Goal: Task Accomplishment & Management: Complete application form

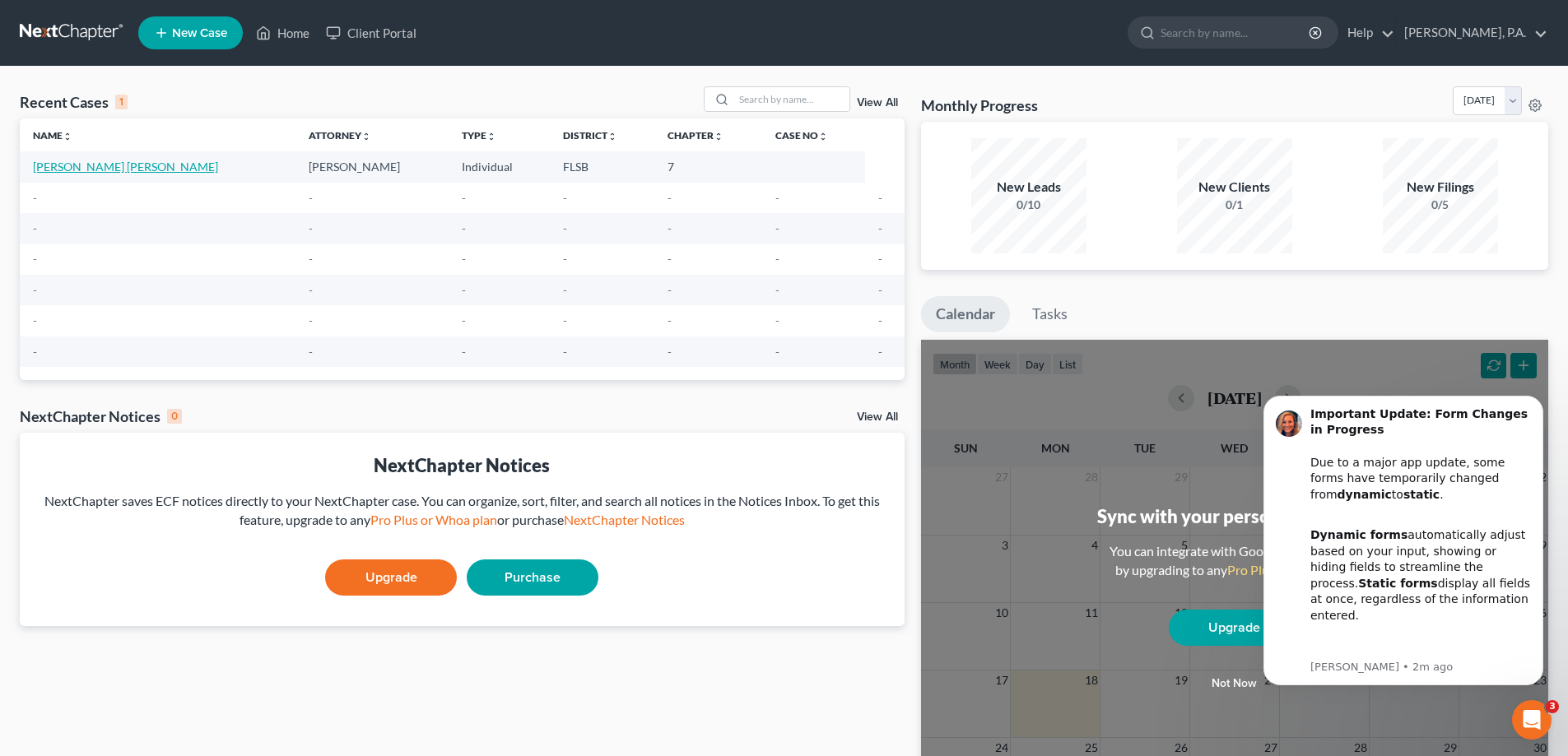
click at [116, 167] on link "[PERSON_NAME] [PERSON_NAME]" at bounding box center [125, 167] width 185 height 14
select select "17"
select select "0"
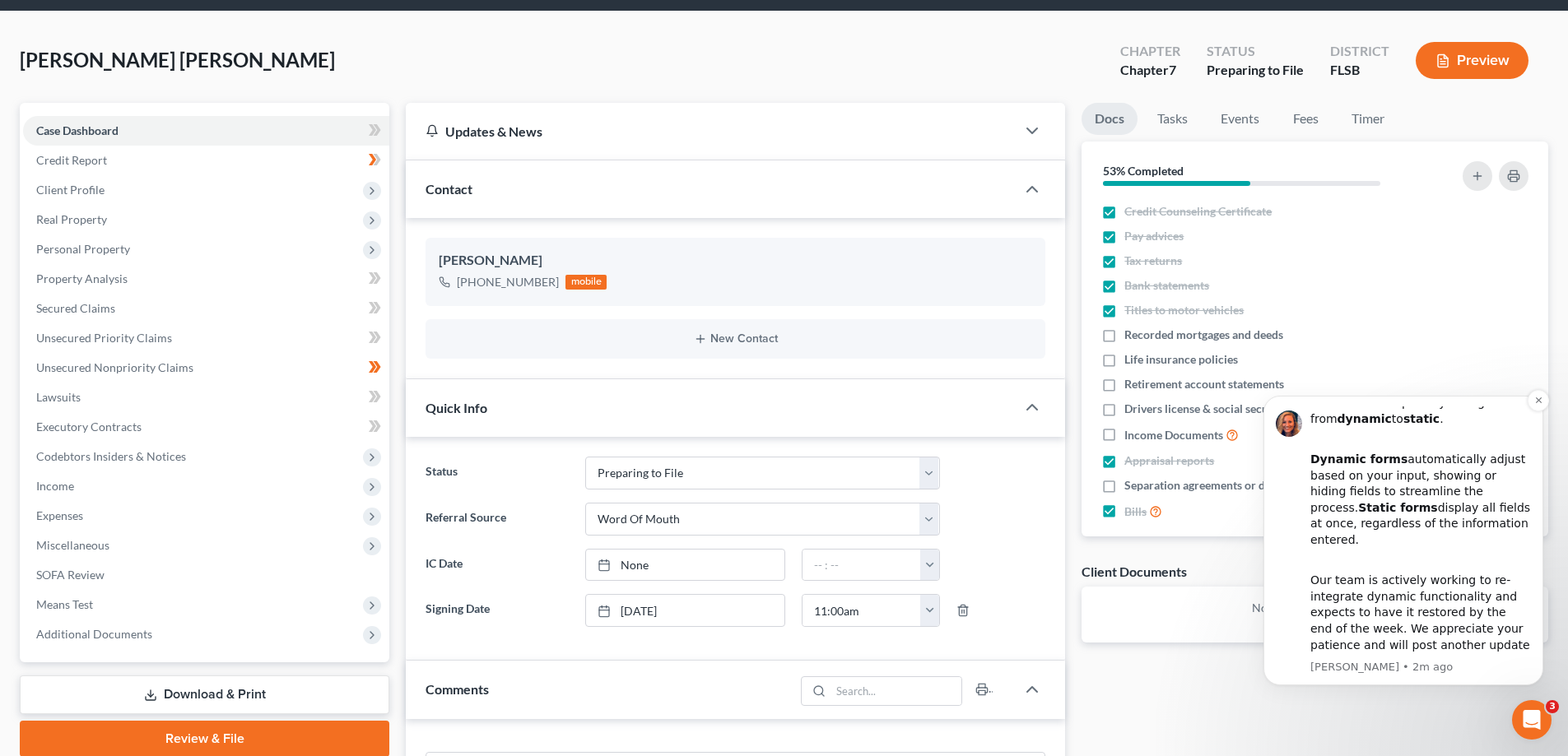
scroll to position [165, 0]
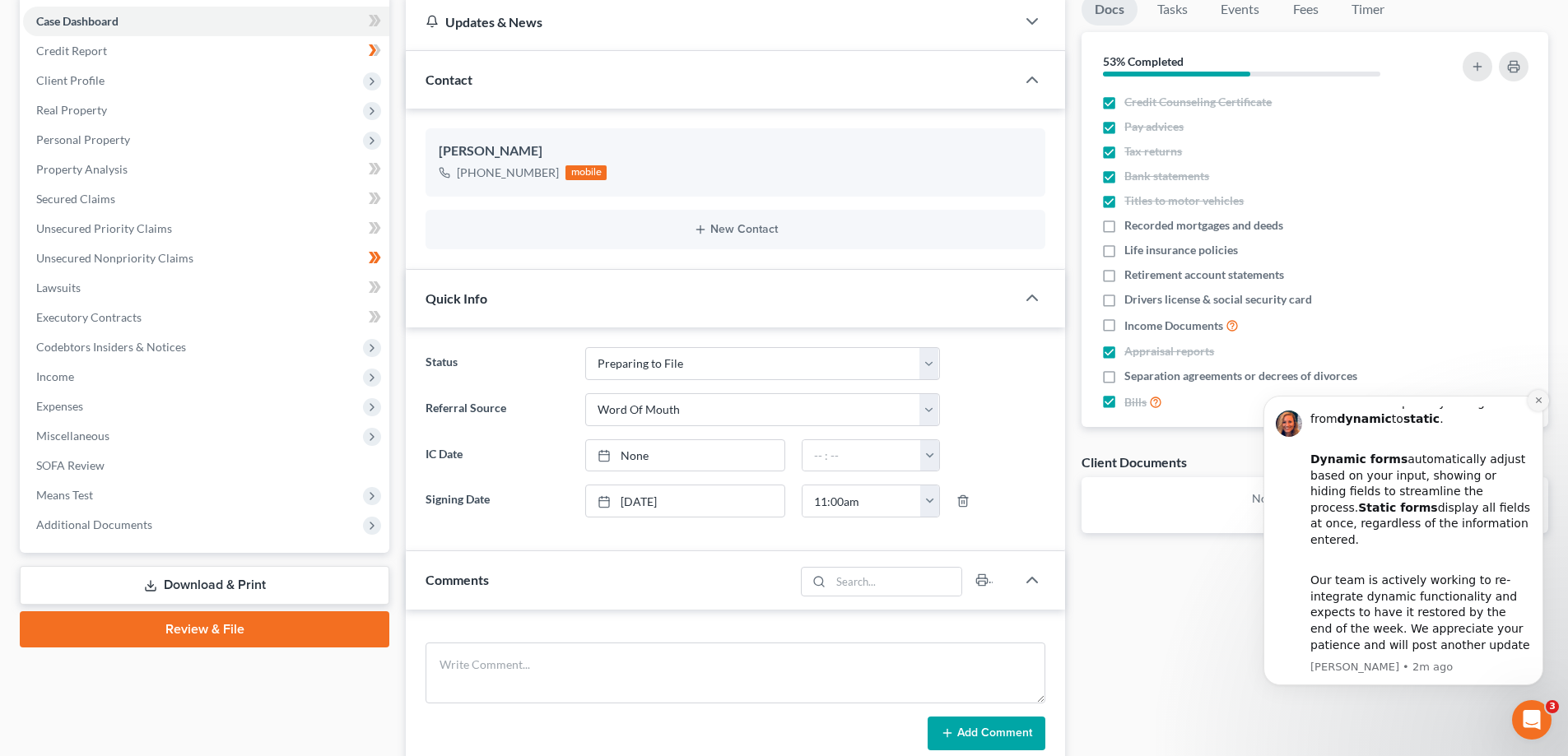
click at [1534, 398] on icon "Dismiss notification" at bounding box center [1539, 400] width 9 height 9
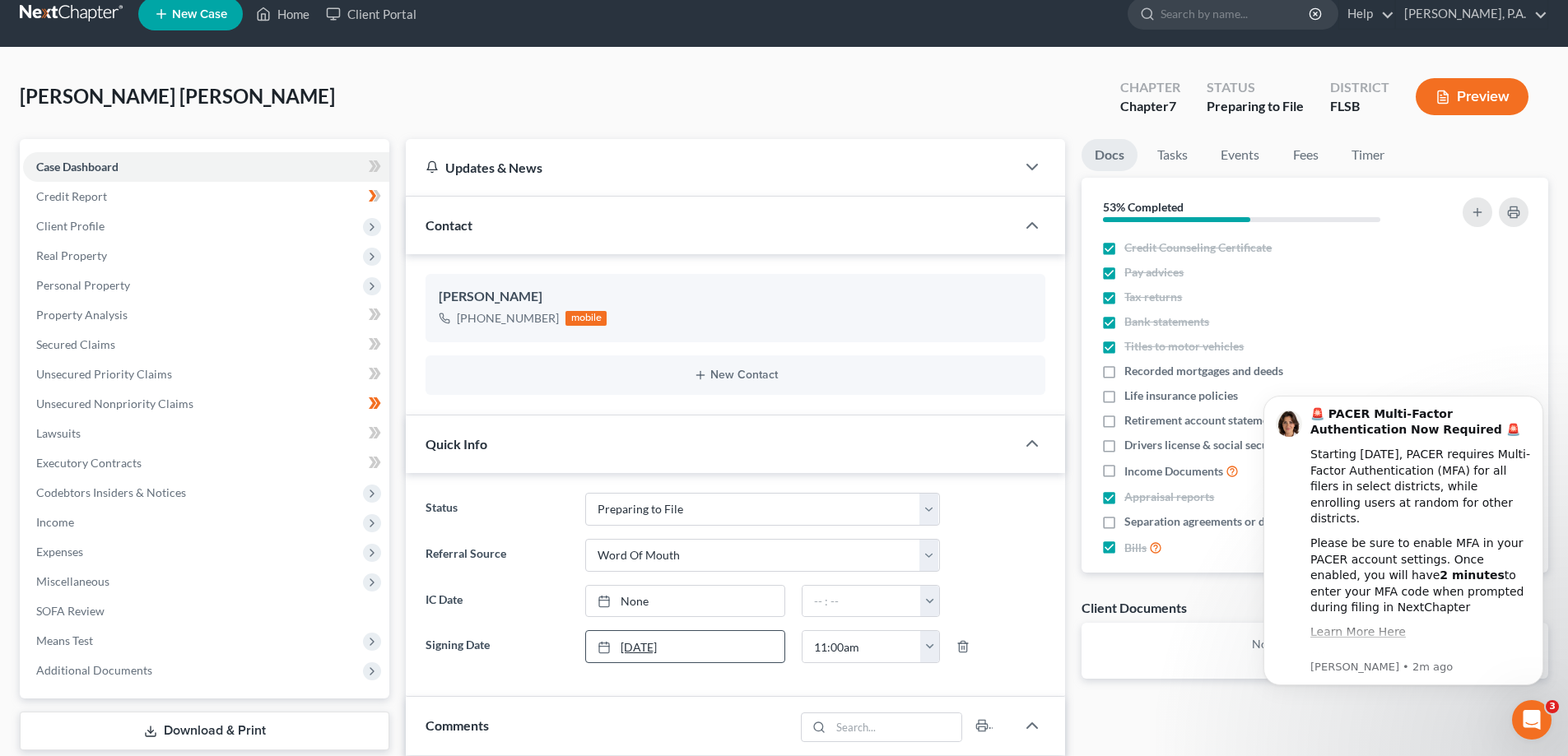
scroll to position [0, 0]
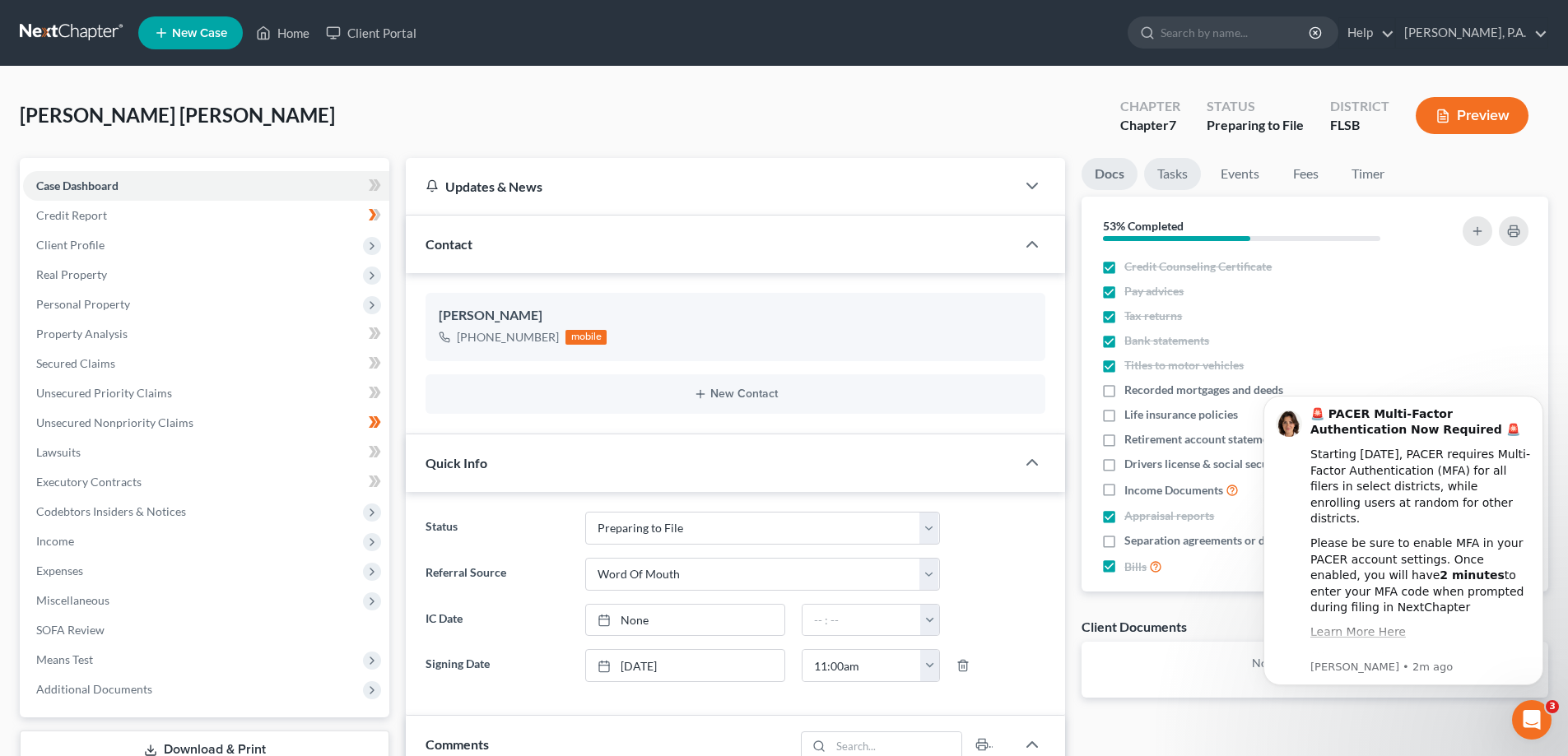
click at [1184, 174] on link "Tasks" at bounding box center [1173, 174] width 57 height 32
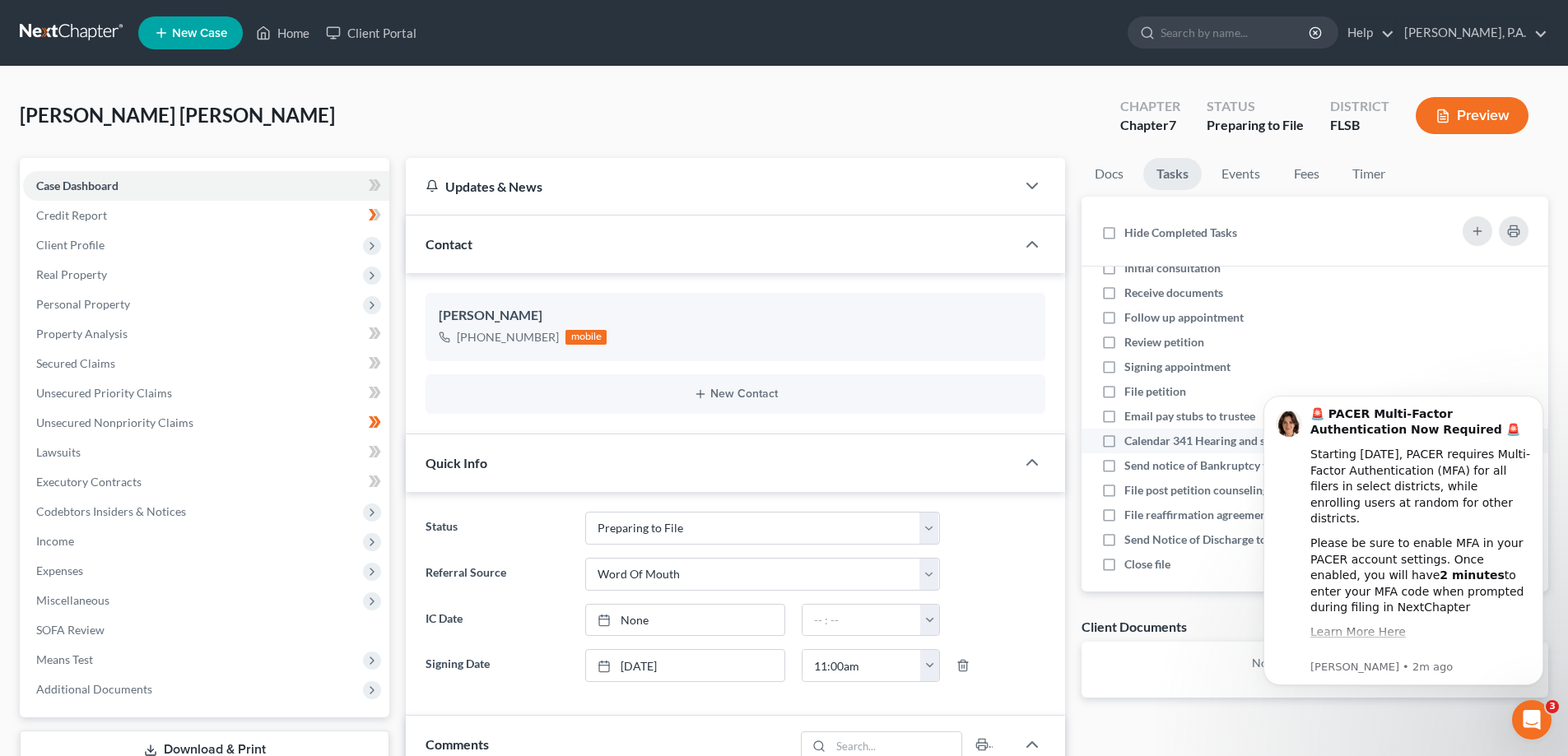
scroll to position [35, 0]
click at [1244, 179] on link "Events" at bounding box center [1241, 174] width 65 height 32
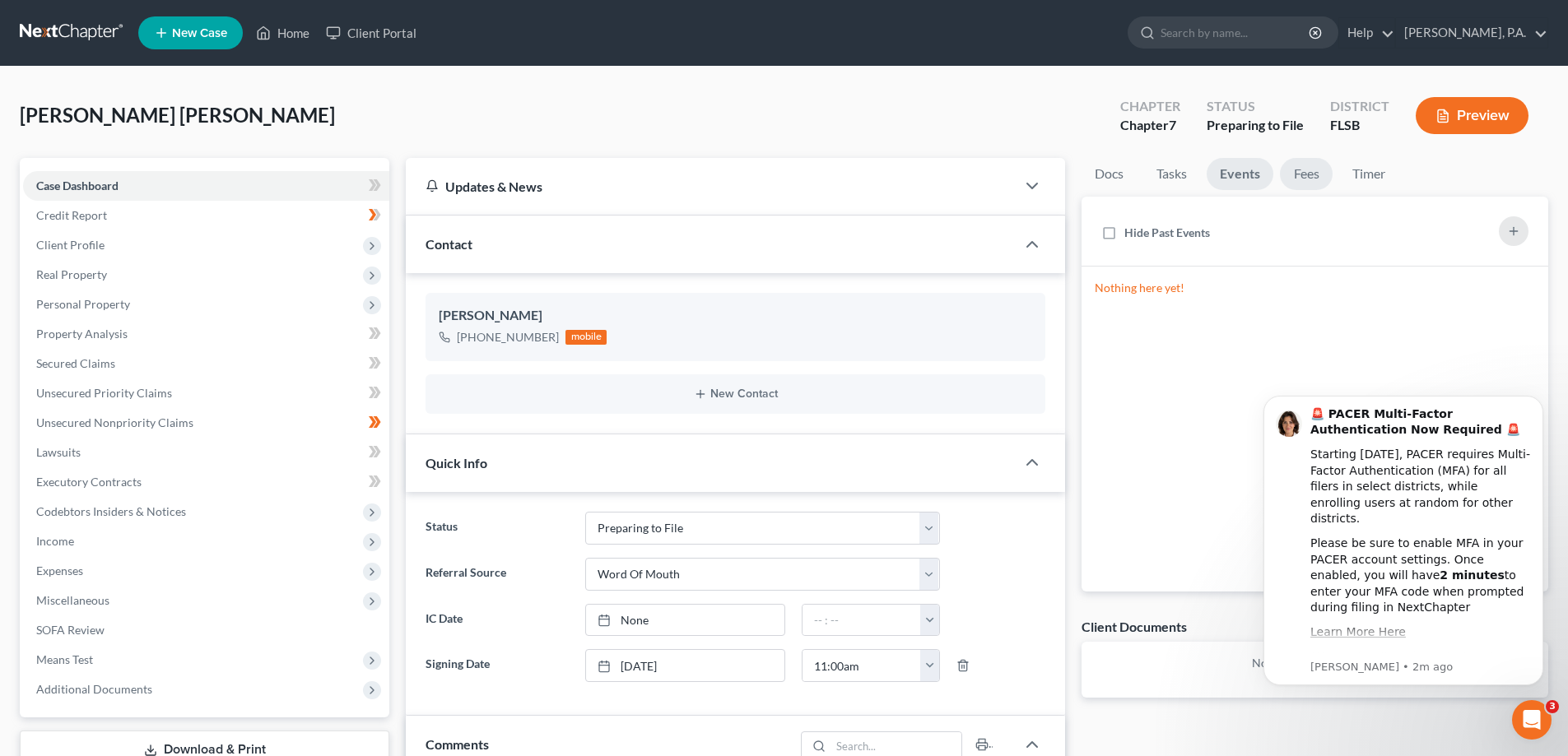
click at [1297, 177] on link "Fees" at bounding box center [1306, 174] width 53 height 32
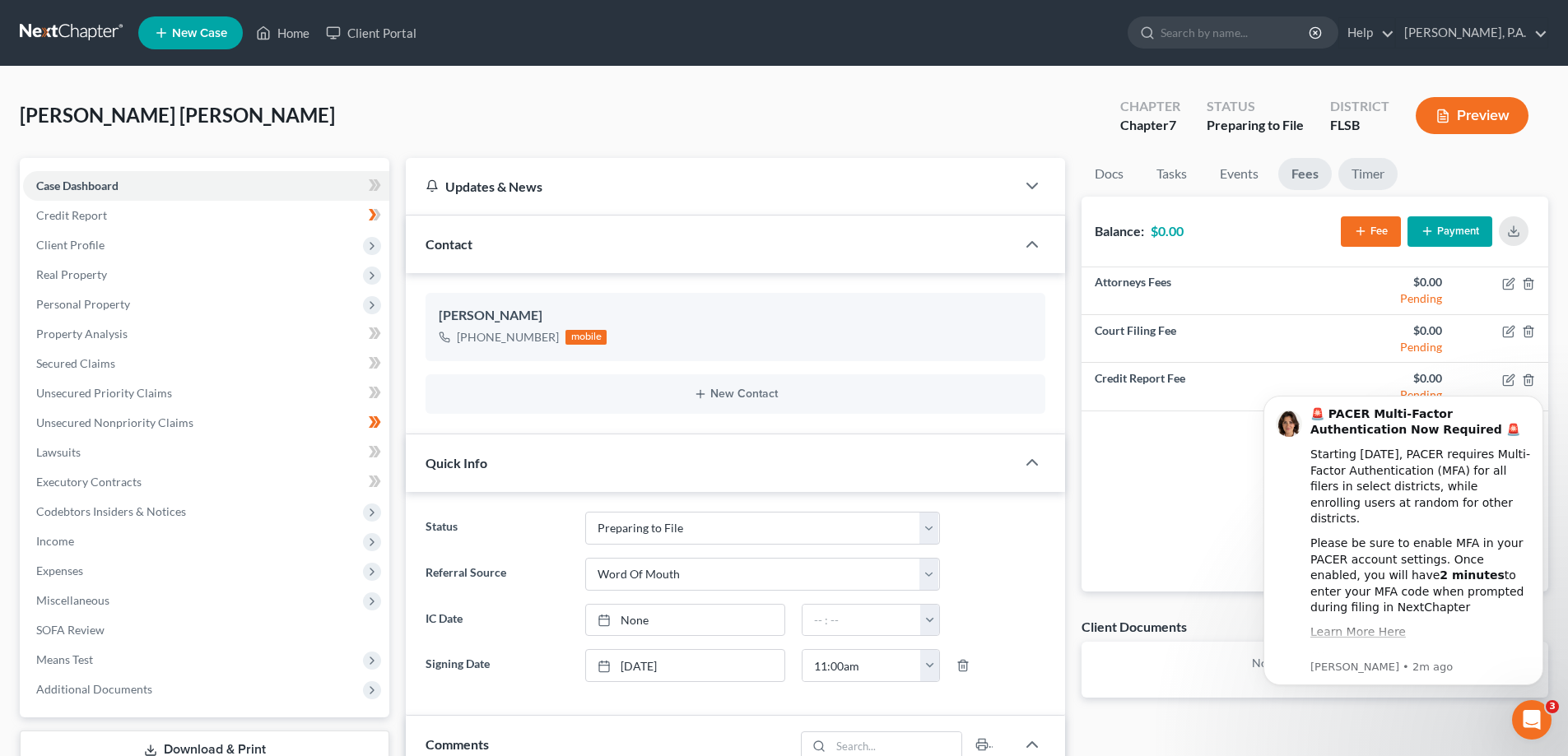
click at [1372, 175] on link "Timer" at bounding box center [1368, 174] width 59 height 32
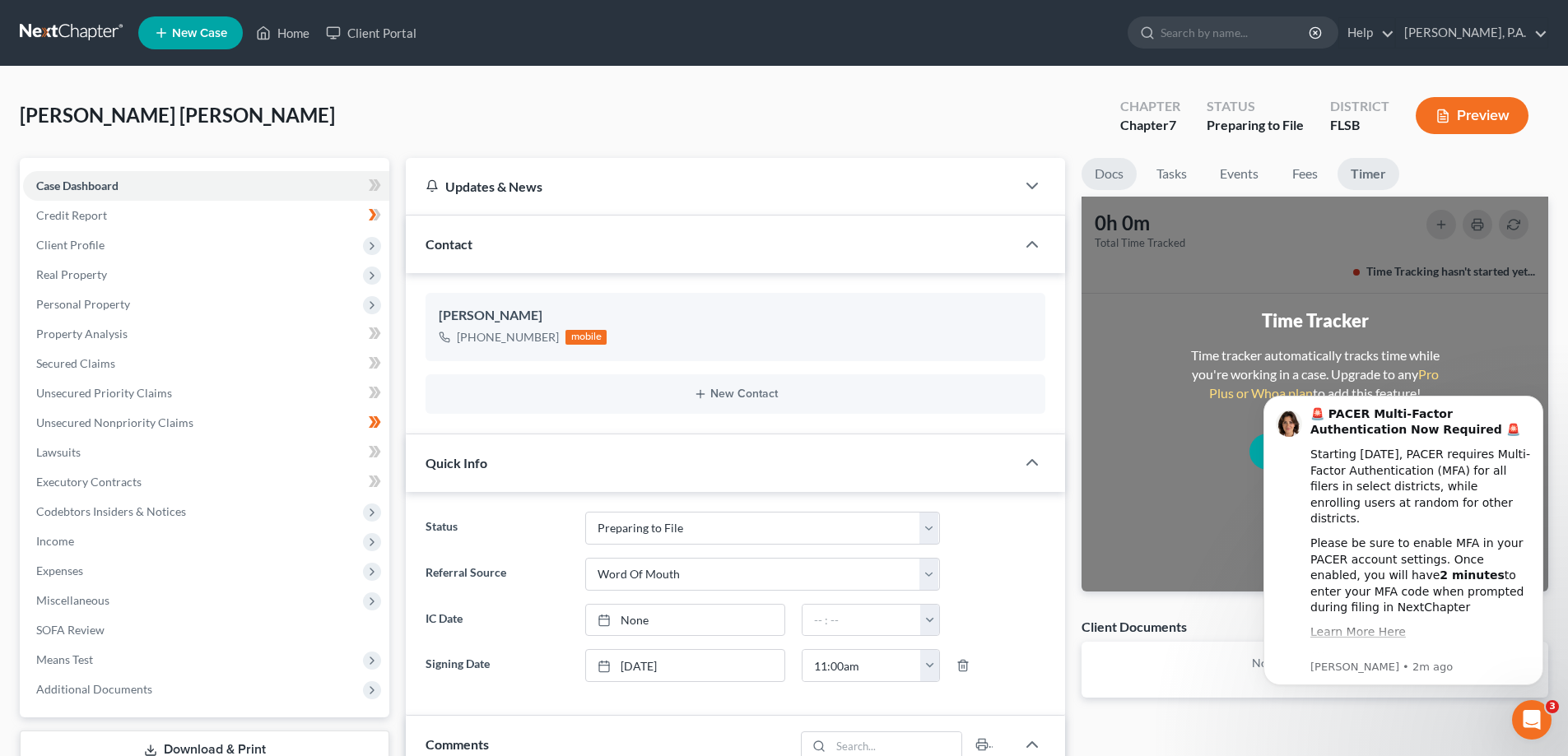
click at [1109, 182] on link "Docs" at bounding box center [1109, 174] width 55 height 32
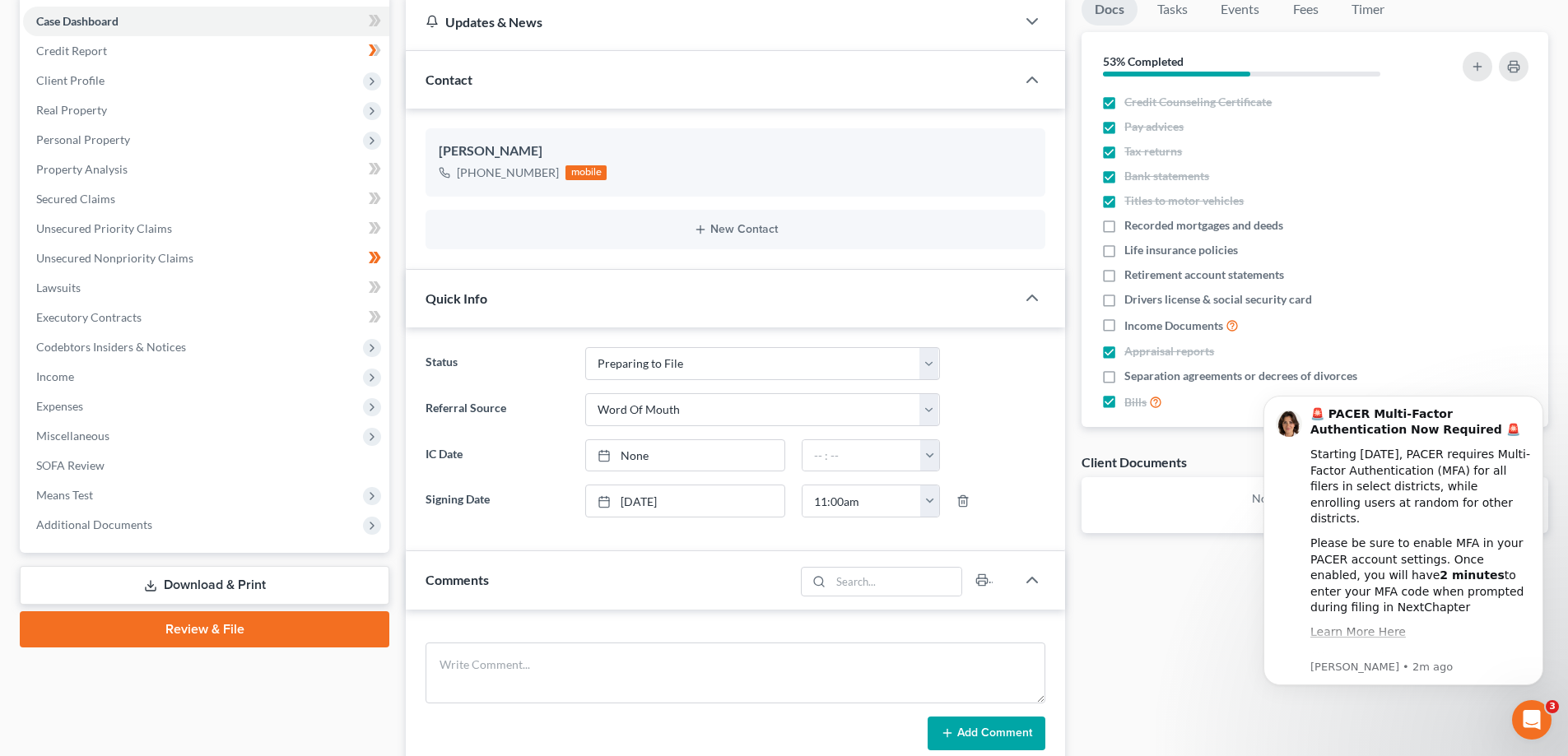
scroll to position [329, 0]
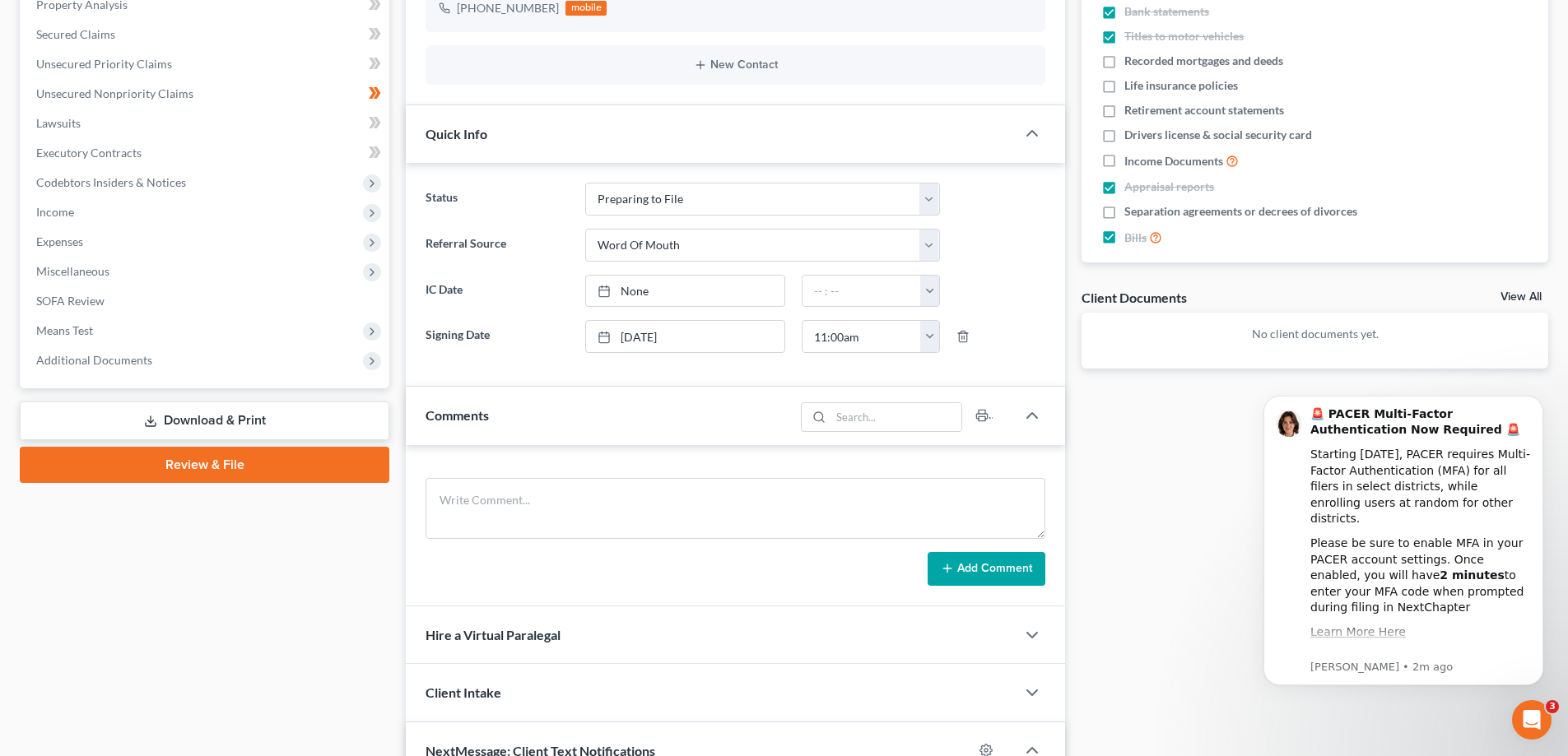
click at [213, 414] on link "Download & Print" at bounding box center [204, 421] width 369 height 39
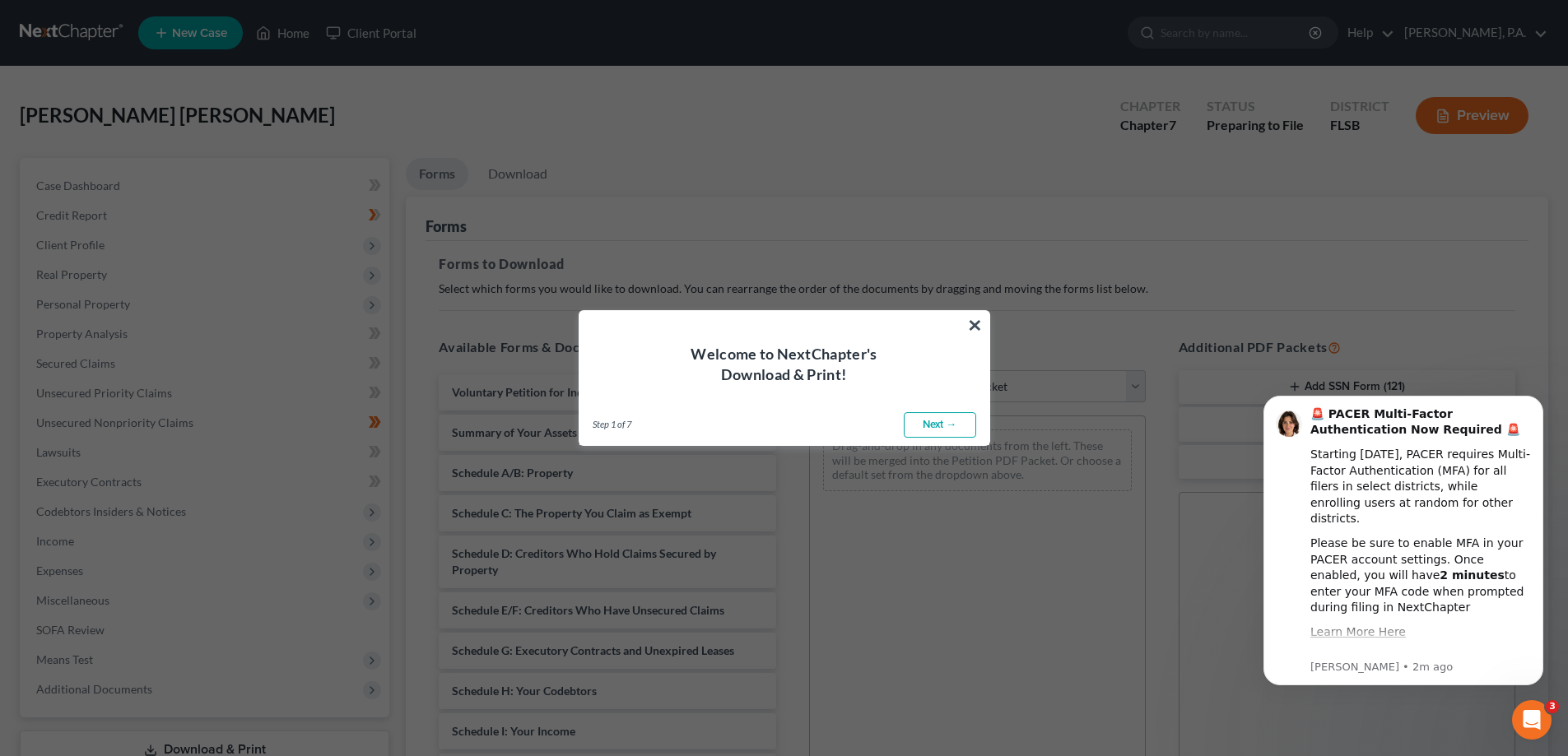
click at [913, 418] on link "Next →" at bounding box center [940, 424] width 72 height 26
select select "0"
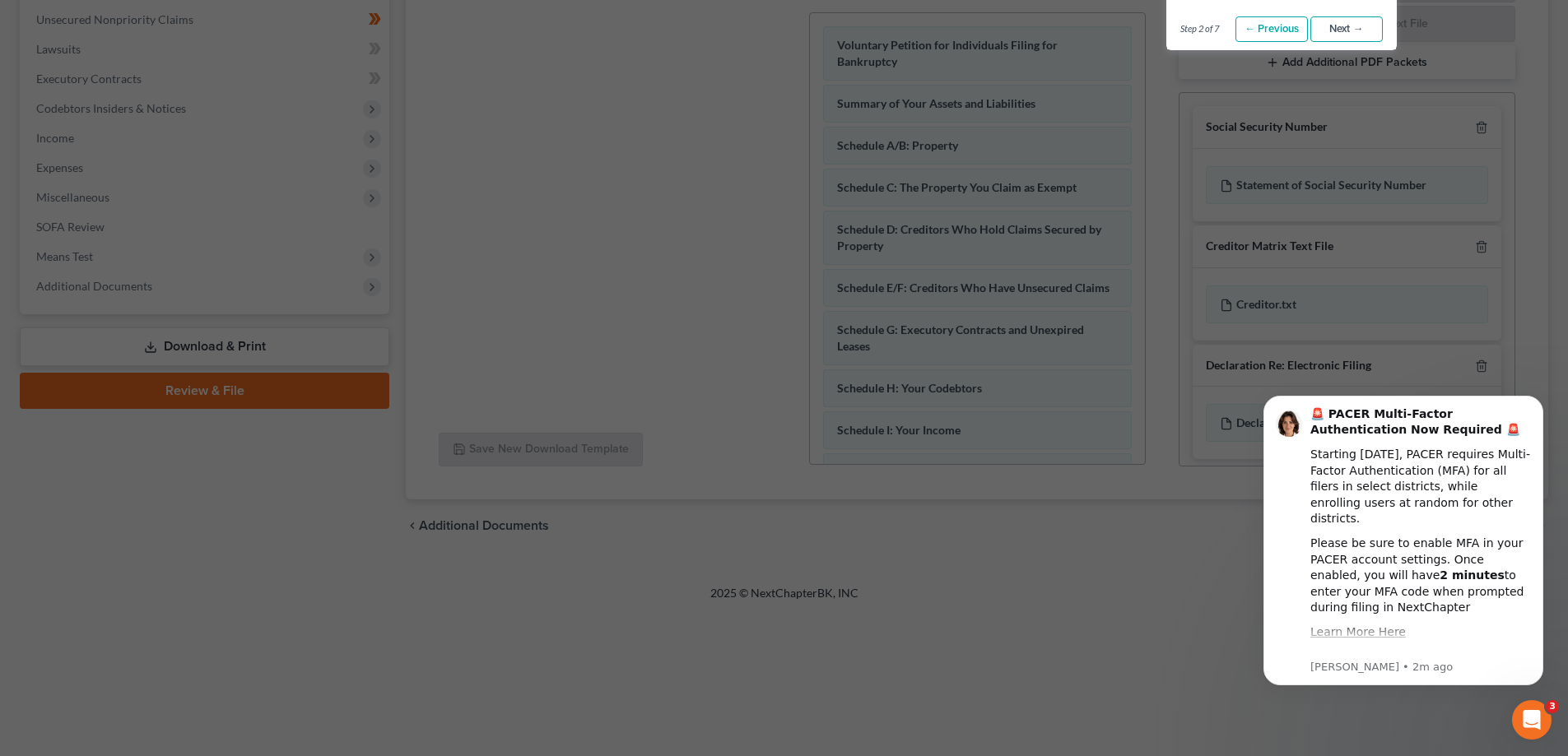
scroll to position [494, 0]
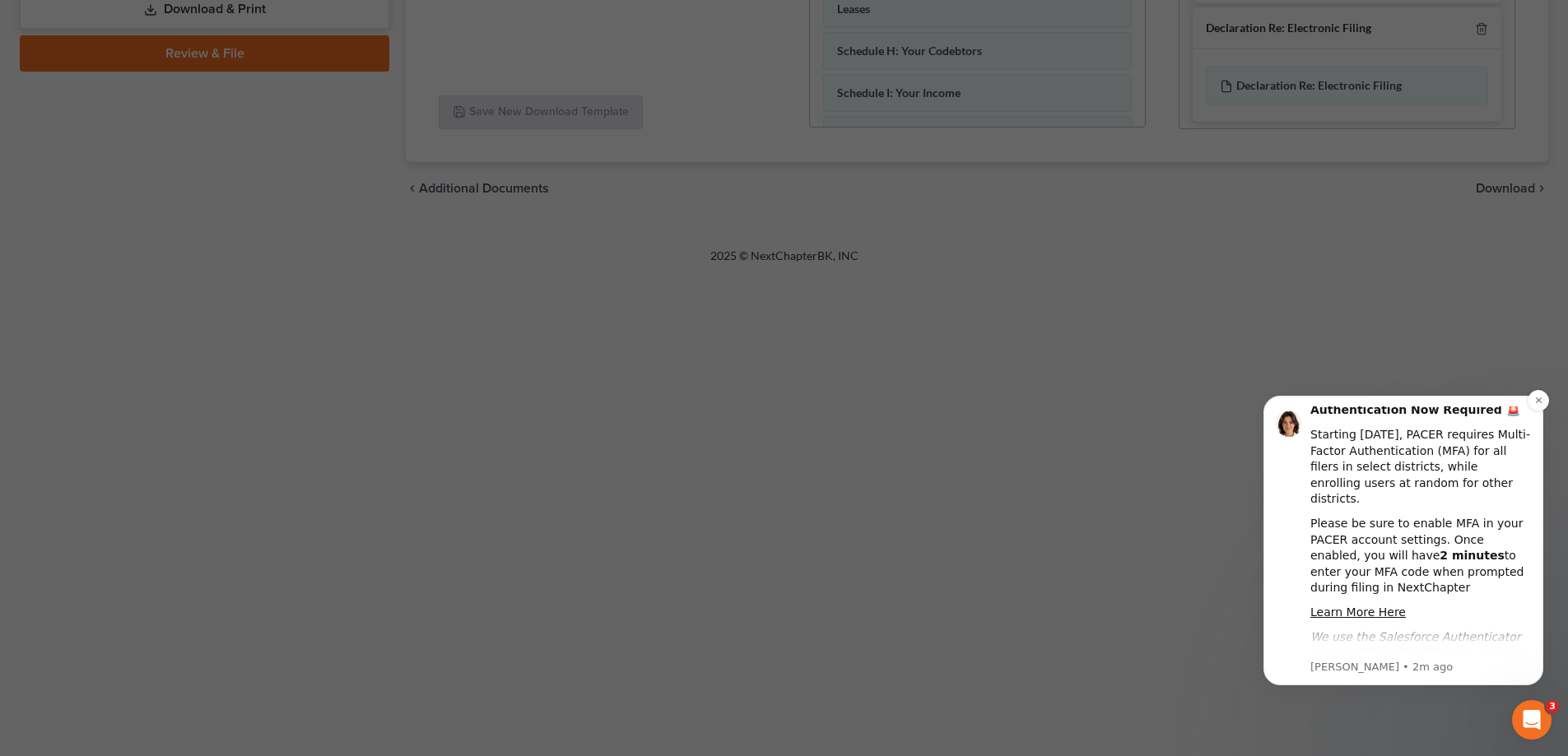
scroll to position [0, 0]
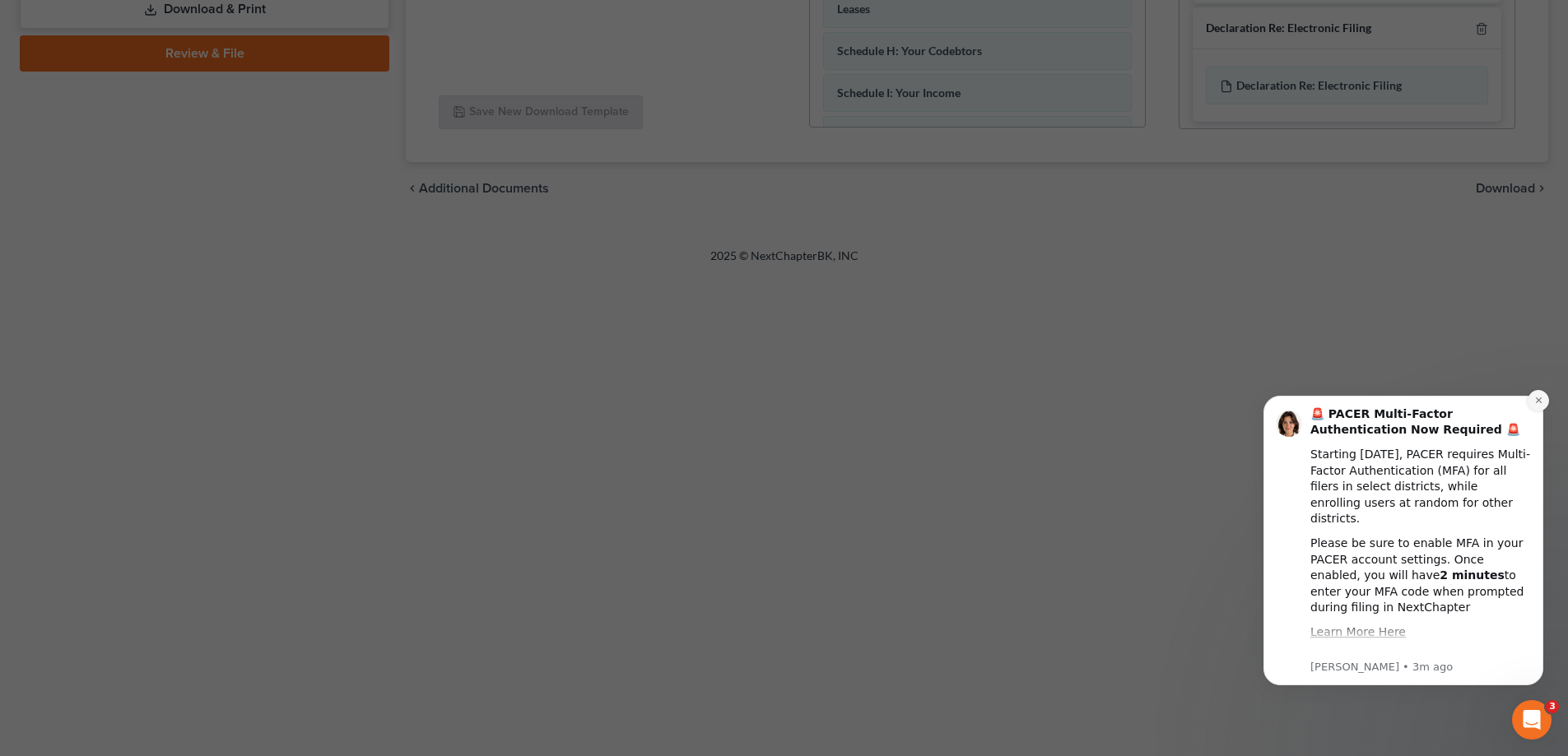
click at [1538, 404] on icon "Dismiss notification" at bounding box center [1539, 400] width 9 height 9
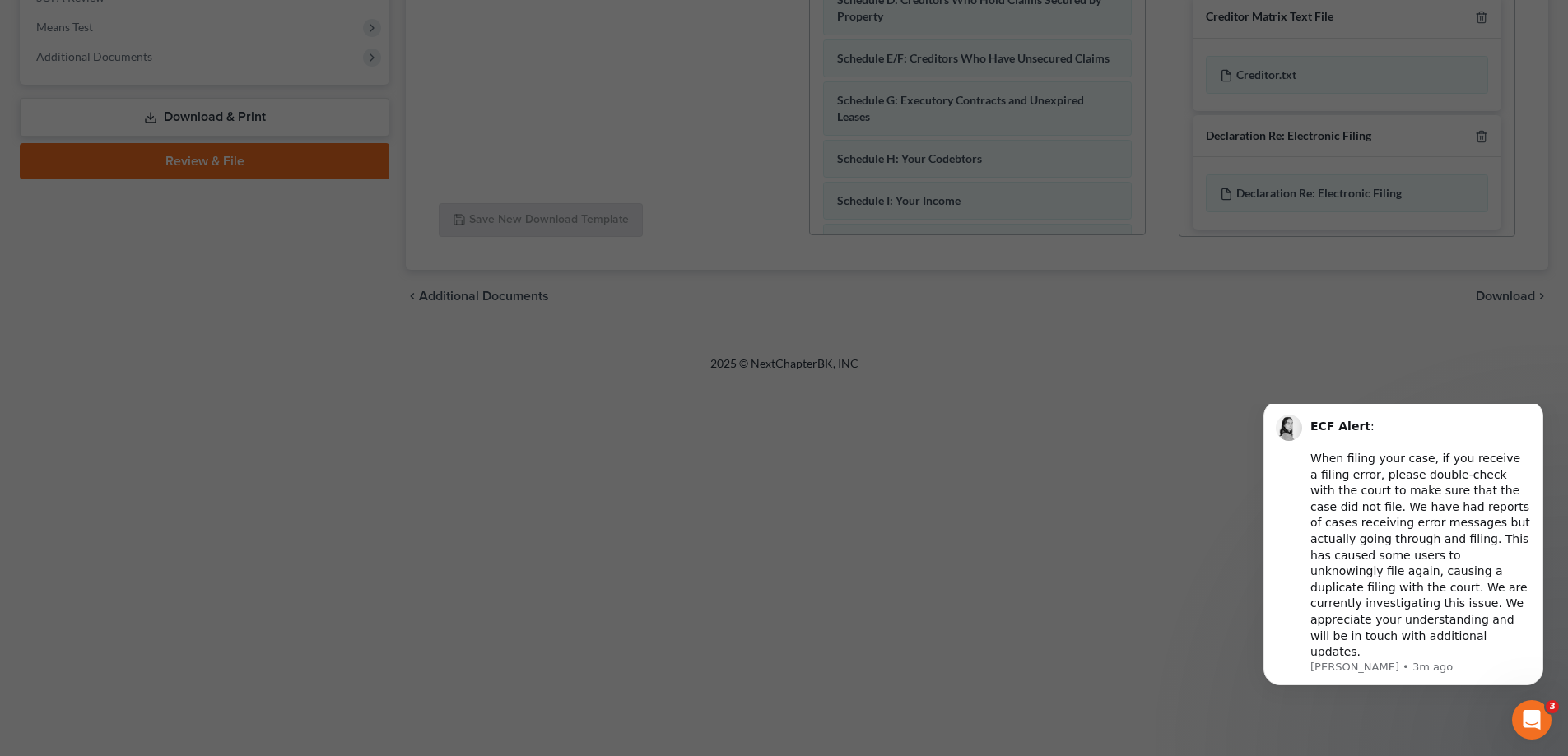
scroll to position [494, 0]
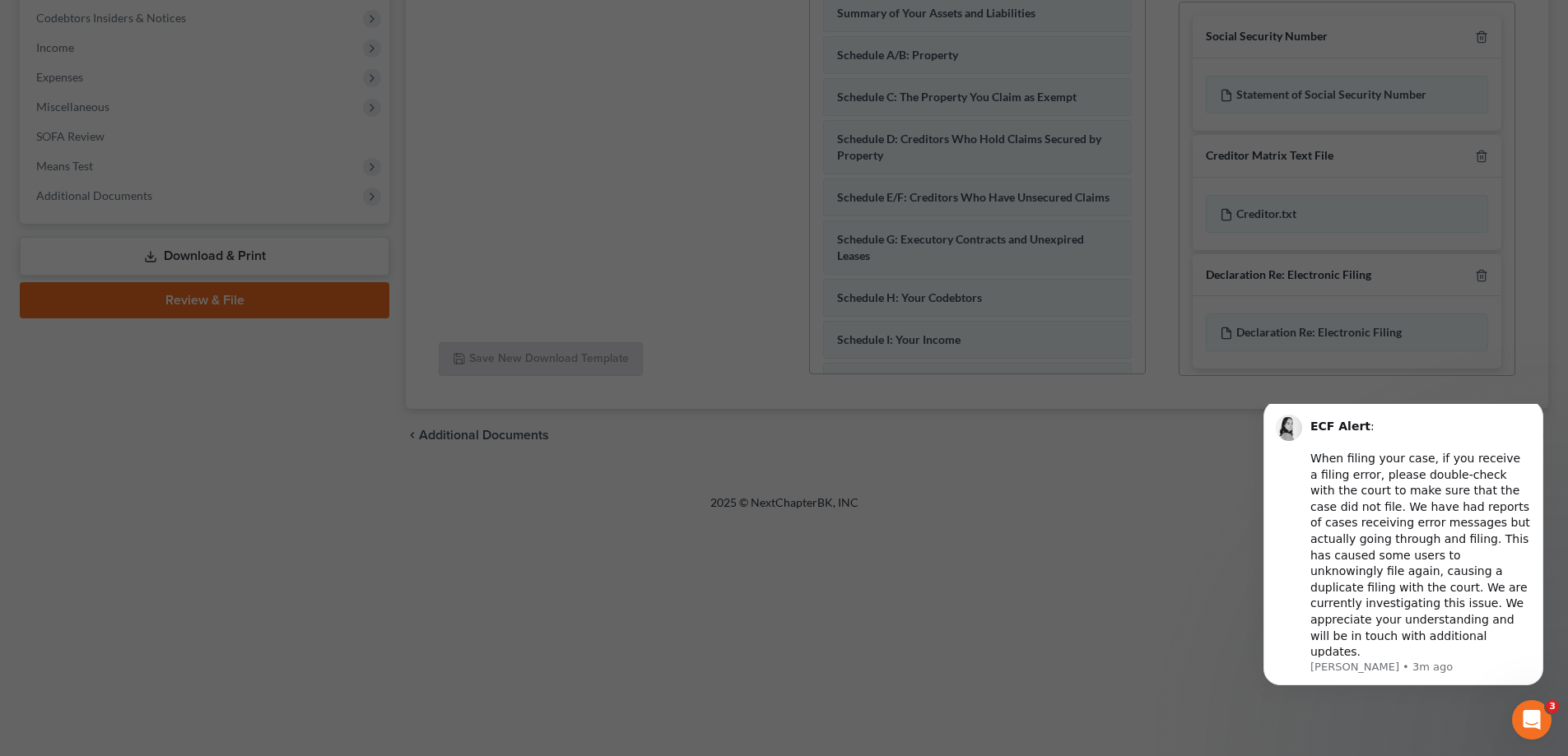
click at [1473, 673] on p "[PERSON_NAME] • 3m ago" at bounding box center [1420, 667] width 220 height 15
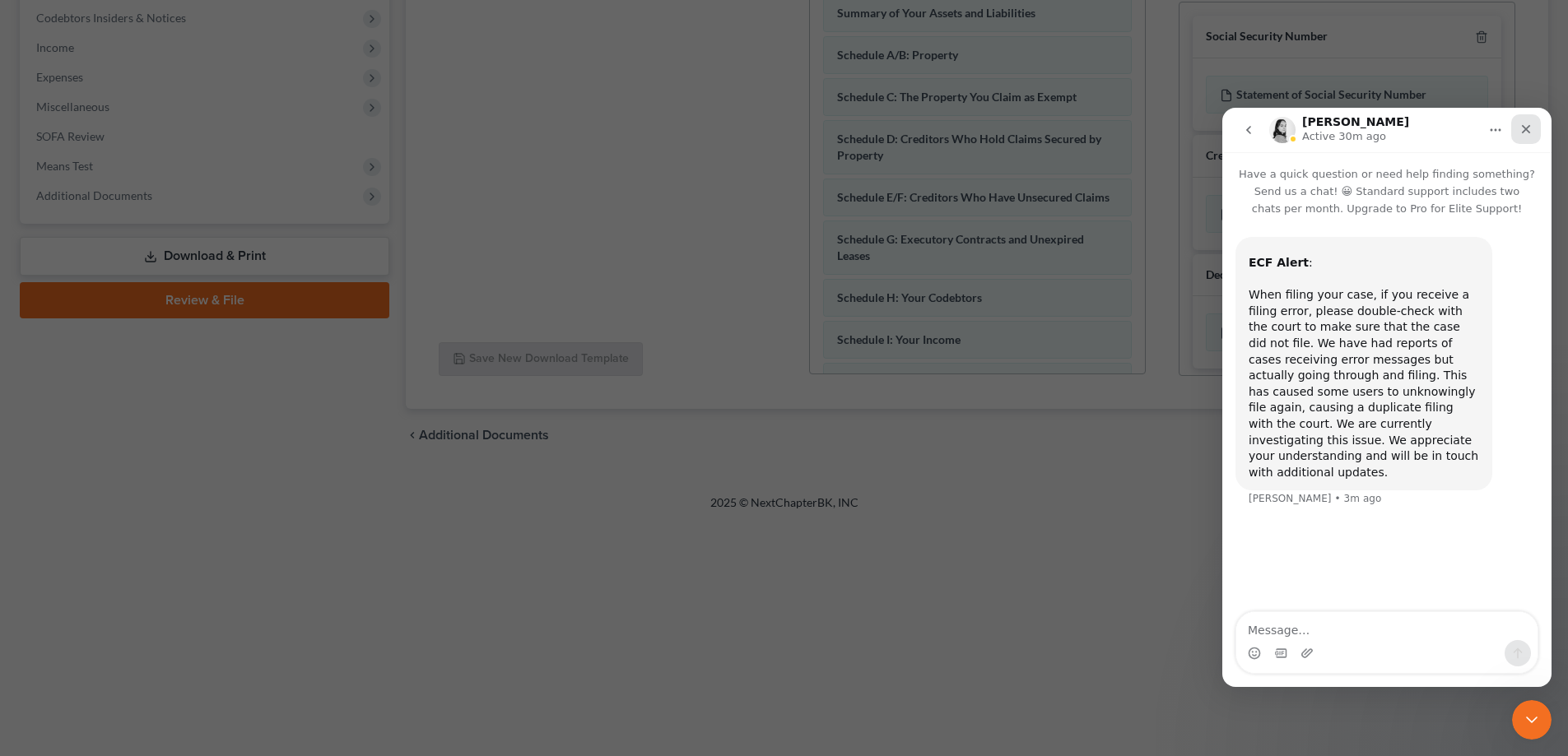
click at [1524, 131] on icon "Close" at bounding box center [1526, 129] width 9 height 9
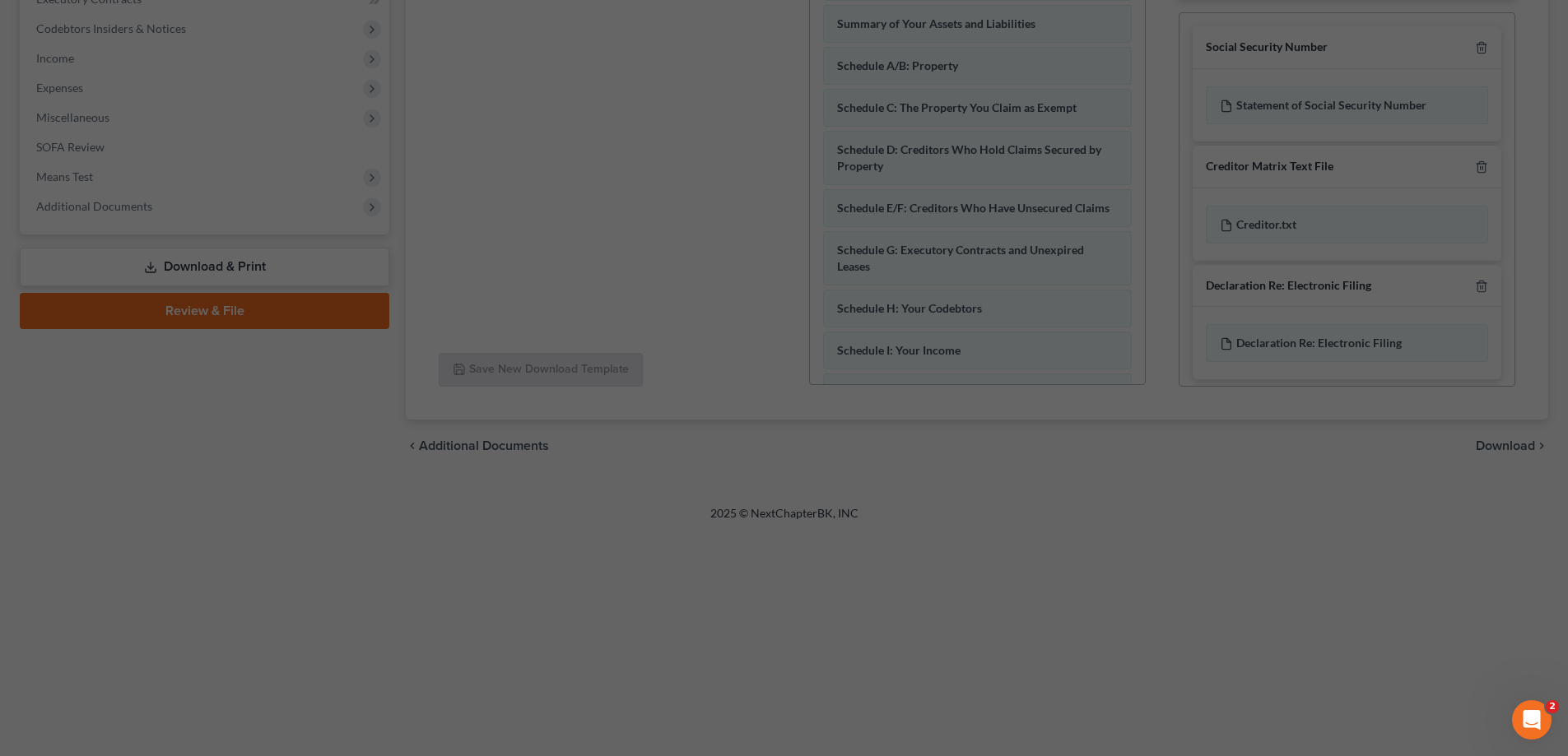
scroll to position [165, 0]
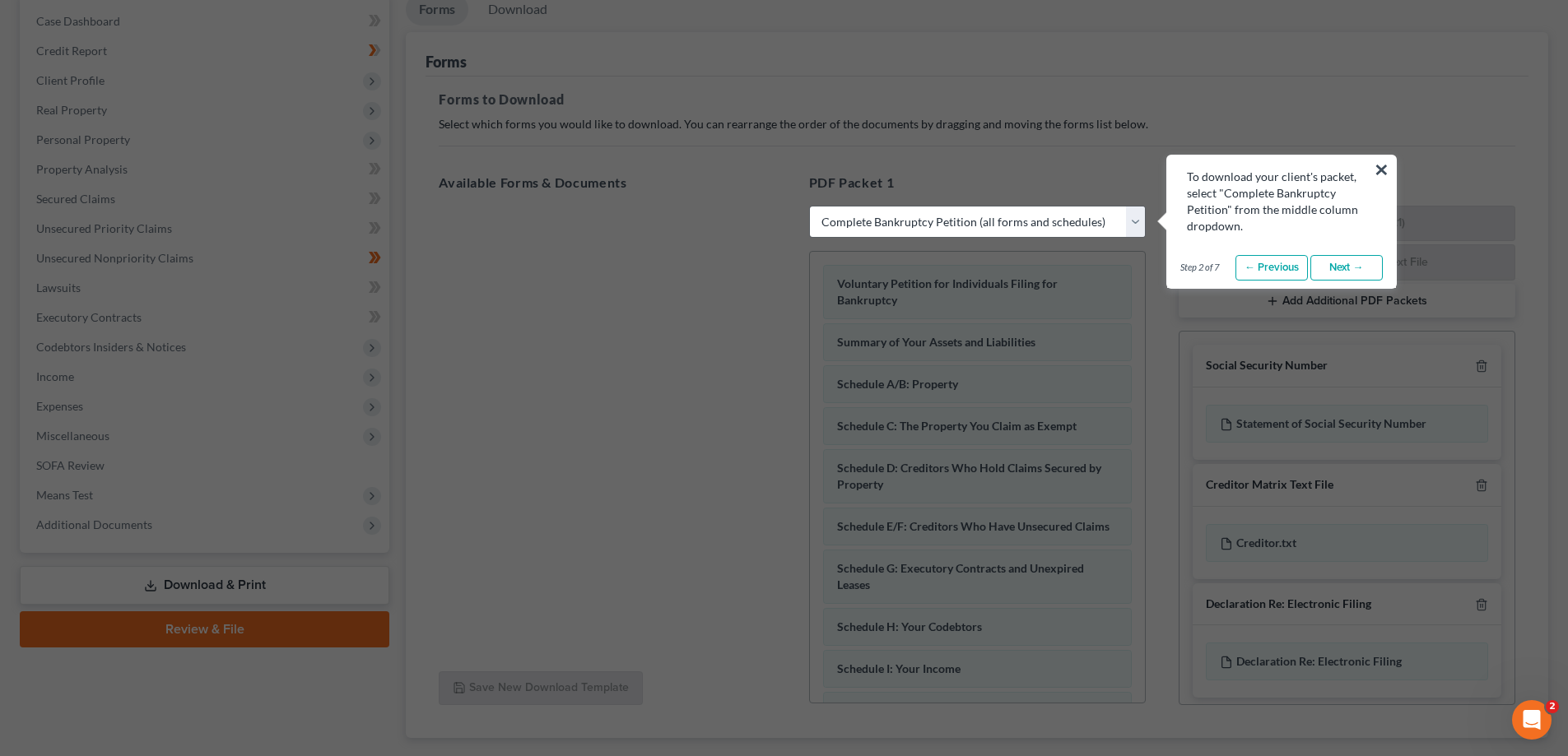
click at [1333, 263] on link "Next →" at bounding box center [1346, 268] width 72 height 26
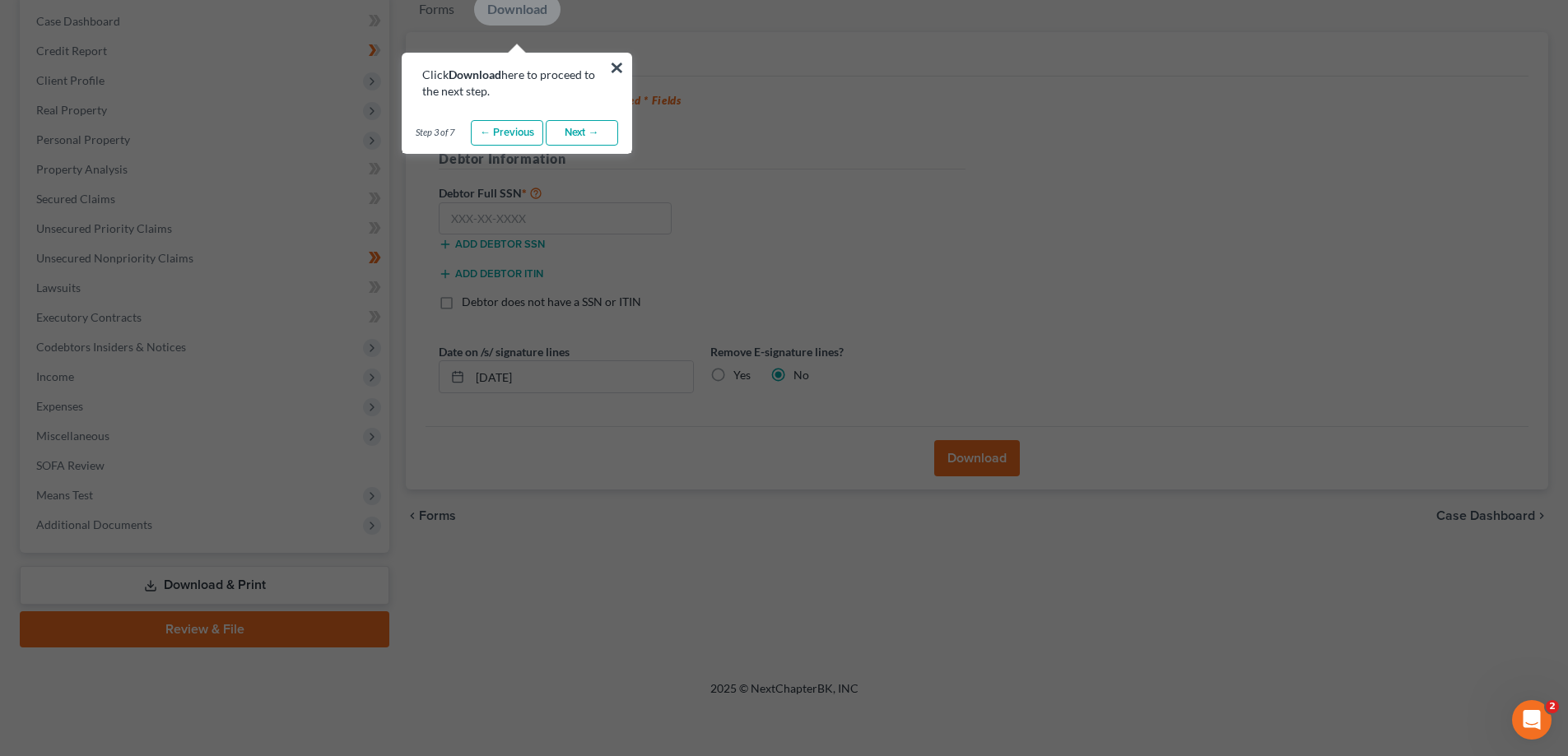
click at [550, 131] on link "Next →" at bounding box center [581, 132] width 72 height 26
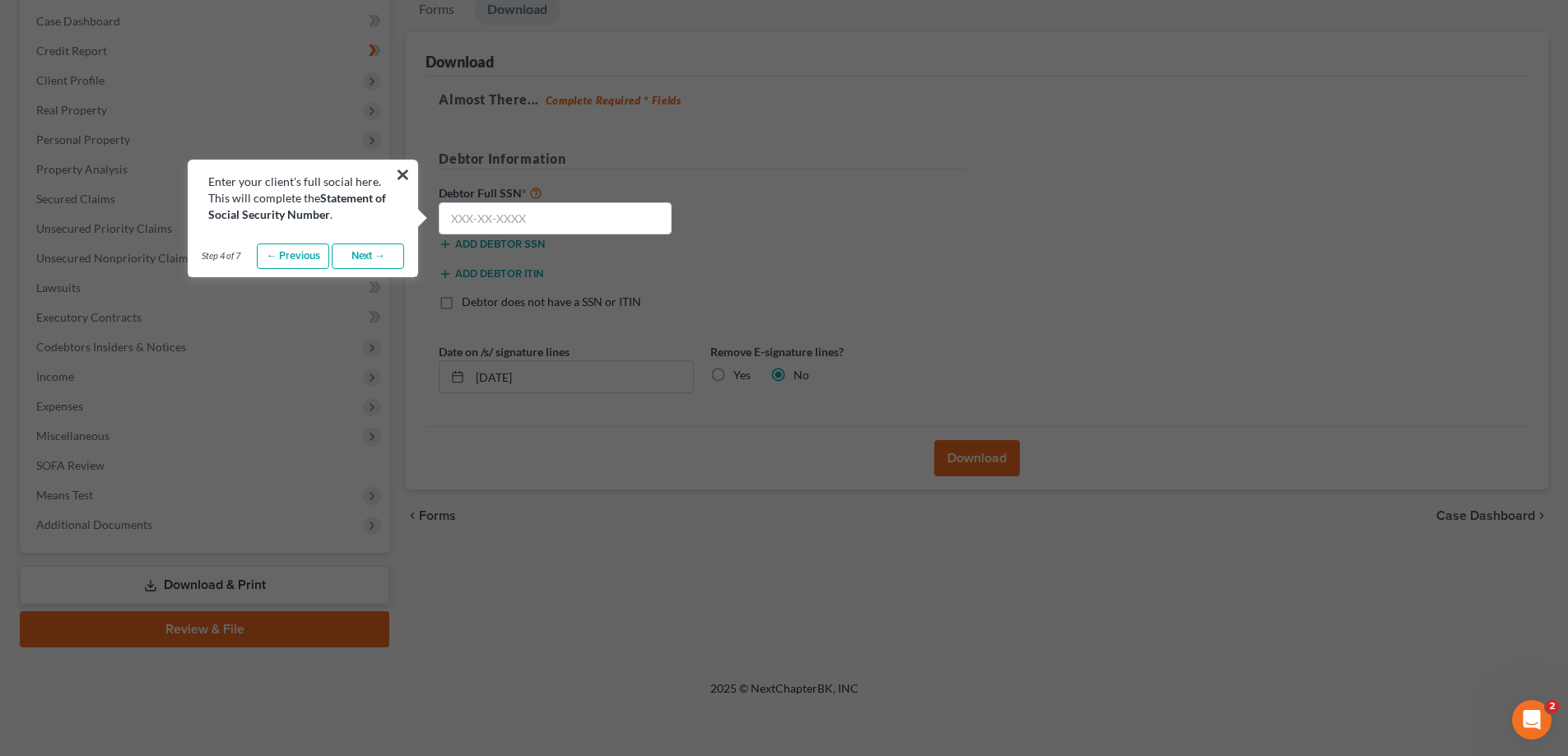
click at [365, 251] on link "Next →" at bounding box center [368, 256] width 72 height 26
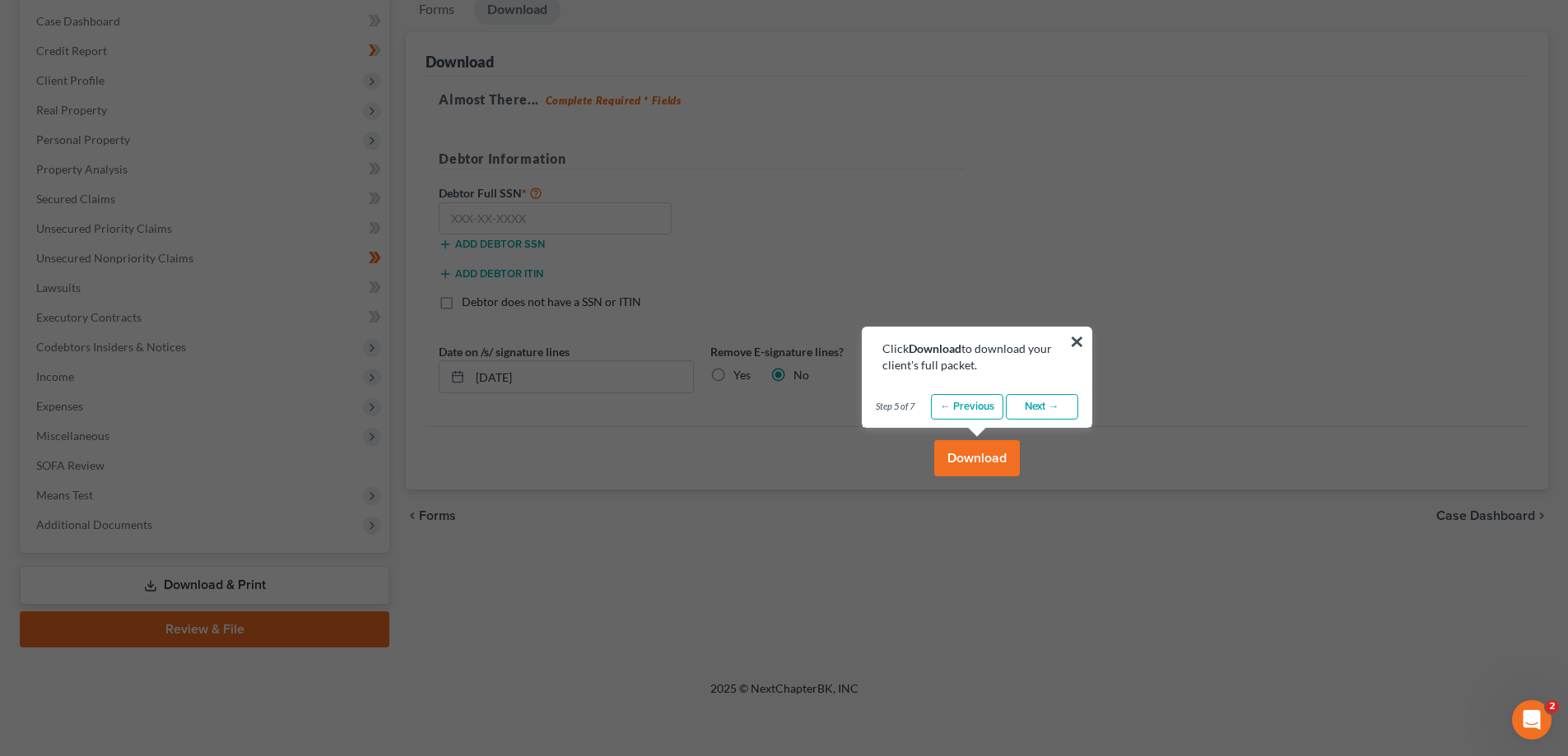
click at [983, 441] on button "Download" at bounding box center [977, 458] width 85 height 36
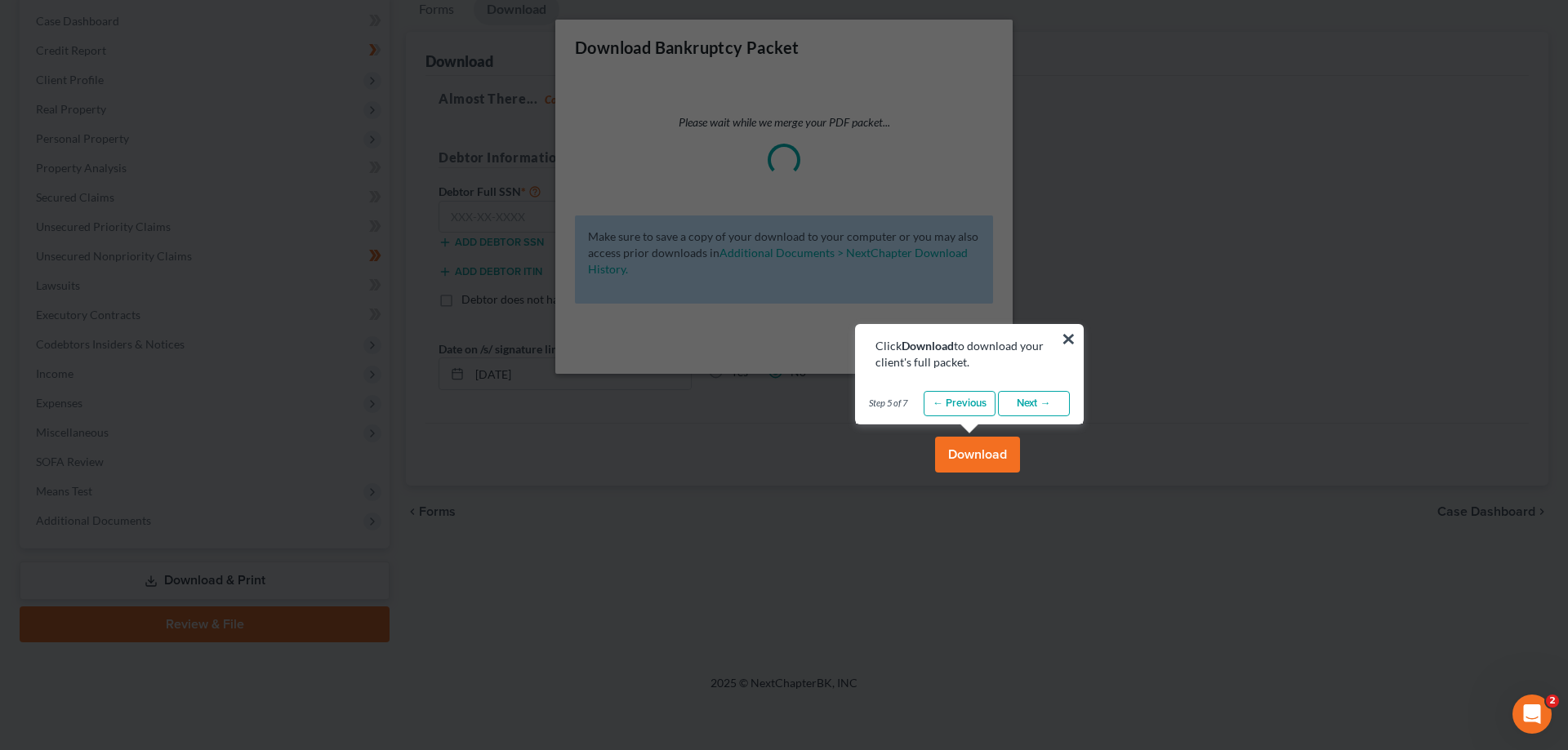
click at [1044, 413] on link "Next →" at bounding box center [1034, 404] width 71 height 26
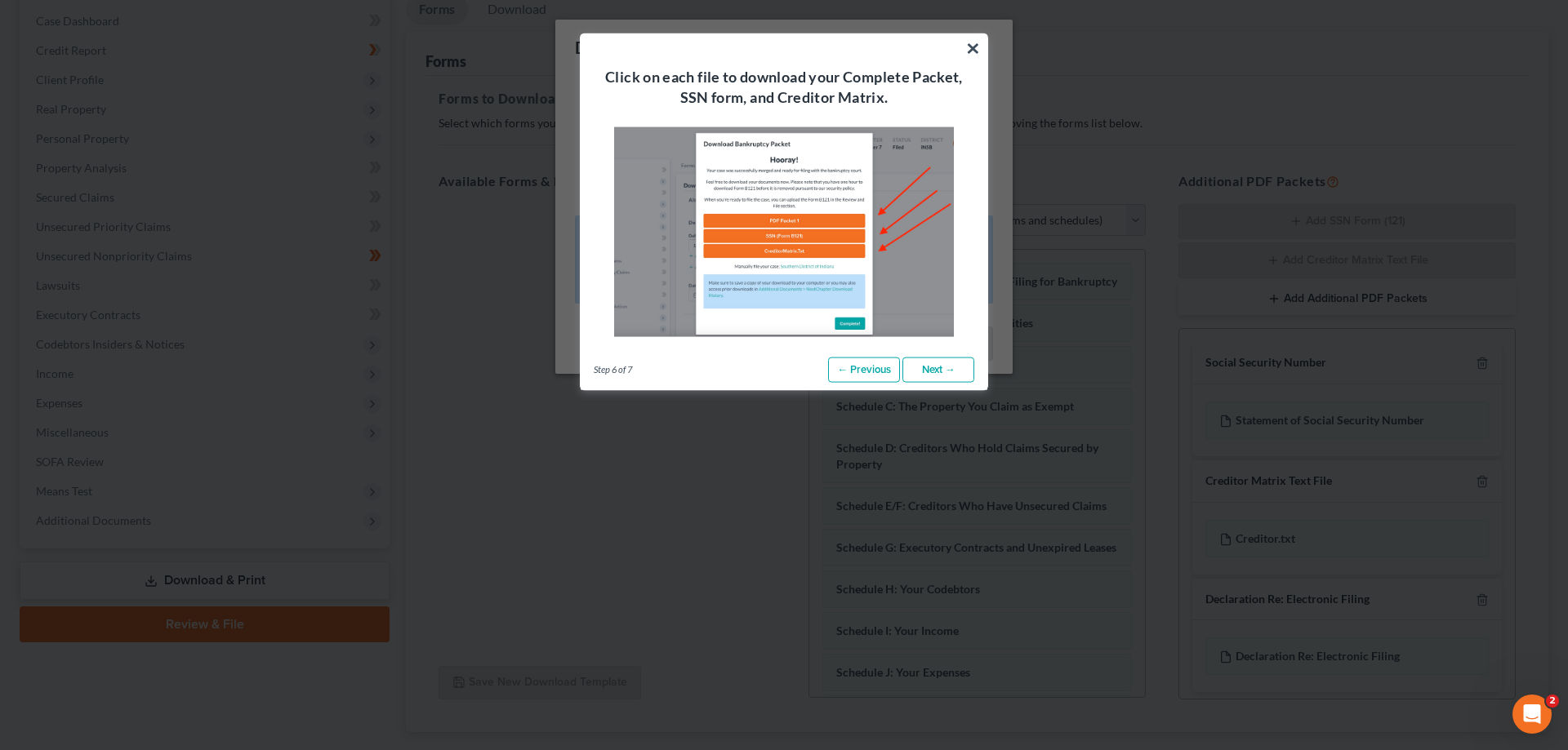
click at [955, 372] on link "Next →" at bounding box center [938, 369] width 71 height 26
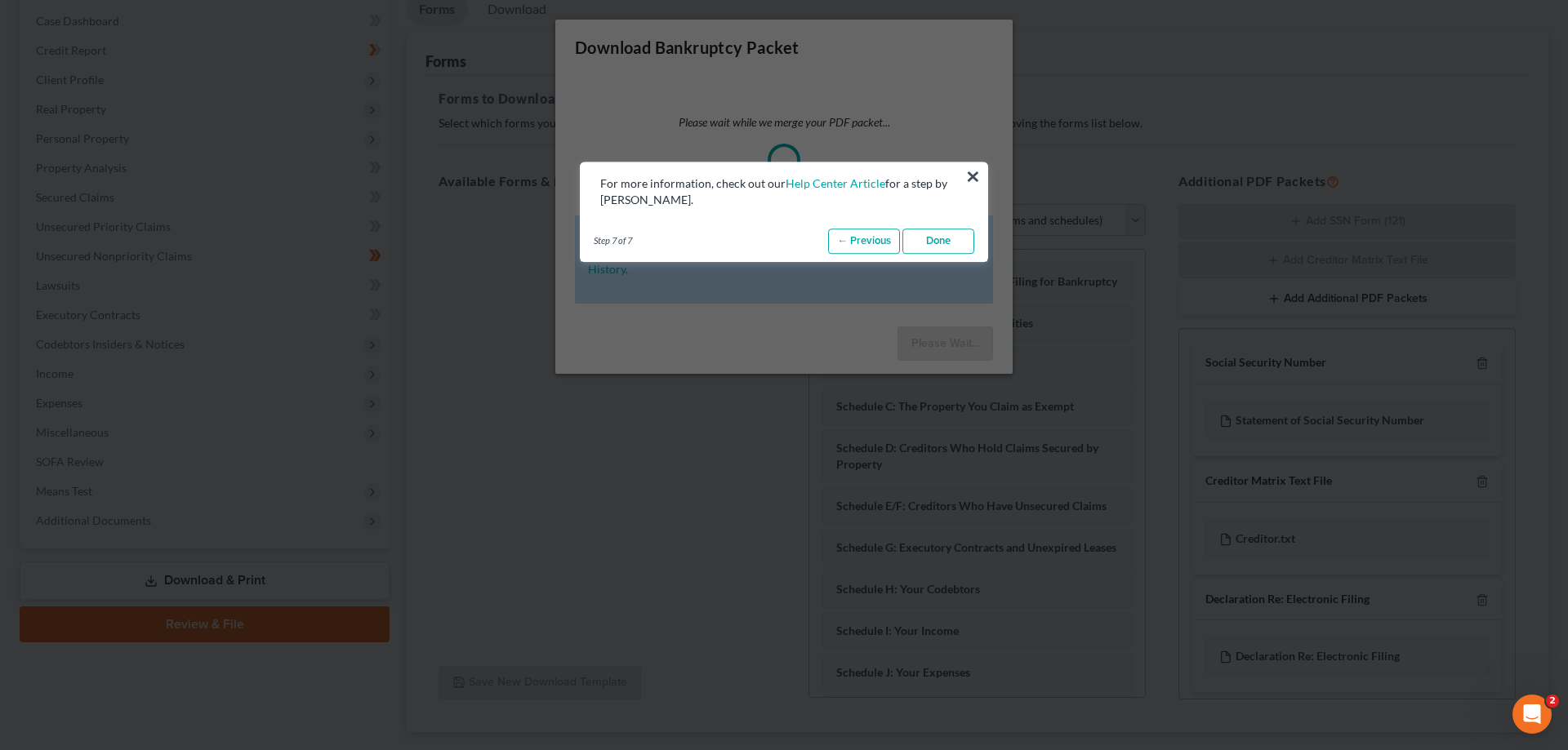
click at [952, 248] on link "Done" at bounding box center [938, 241] width 71 height 26
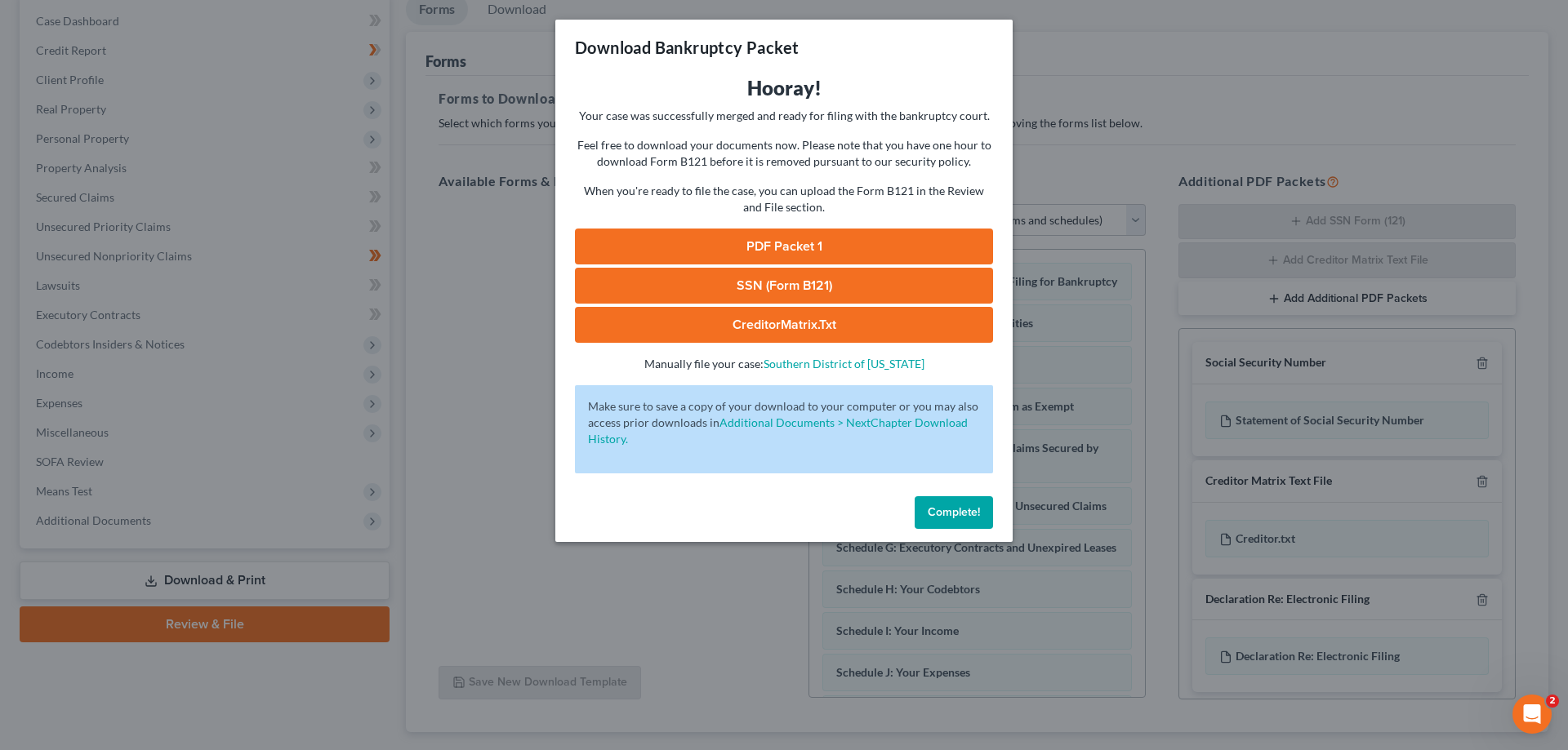
click at [752, 322] on link "CreditorMatrix.txt" at bounding box center [784, 324] width 418 height 36
click at [957, 519] on button "Complete!" at bounding box center [954, 512] width 78 height 32
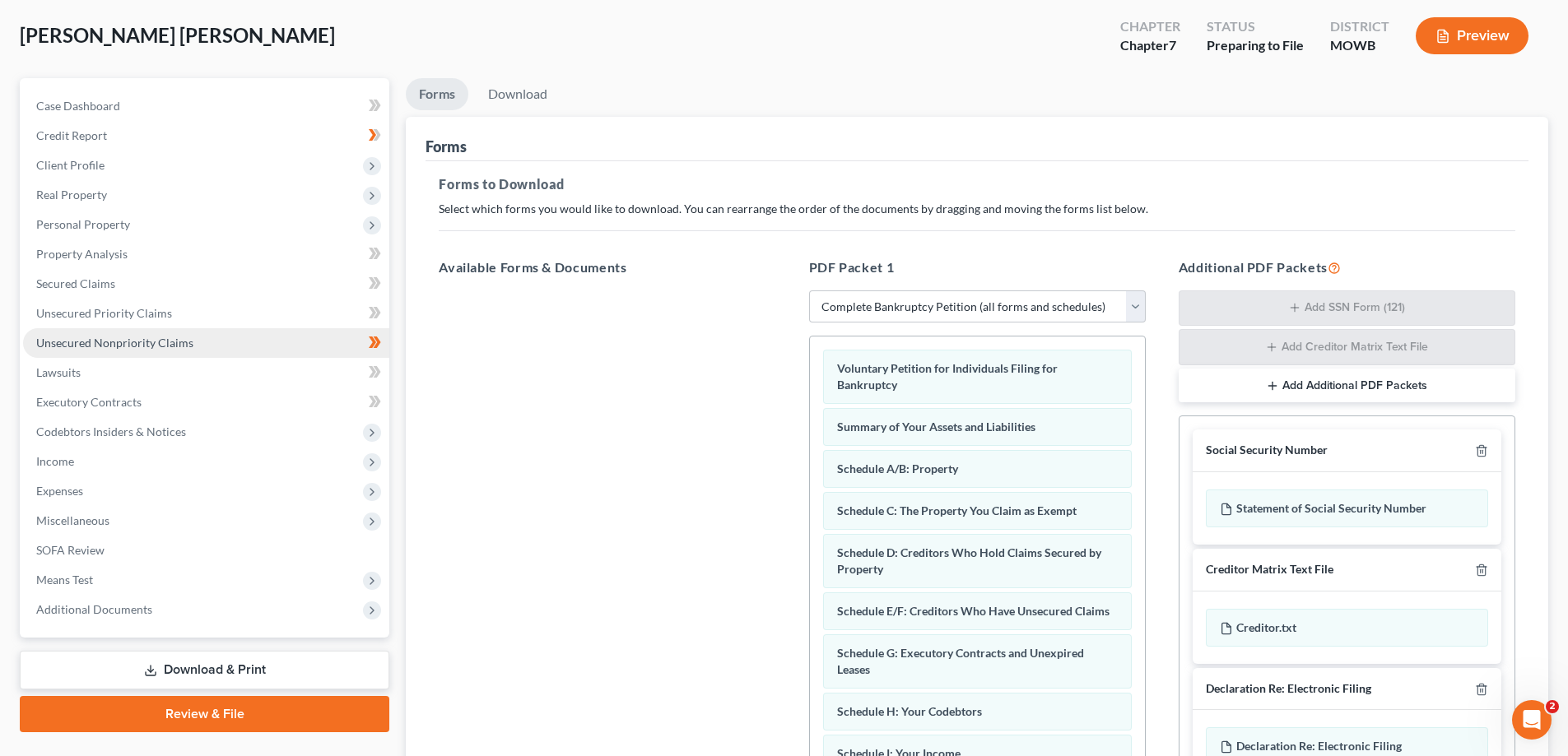
scroll to position [0, 0]
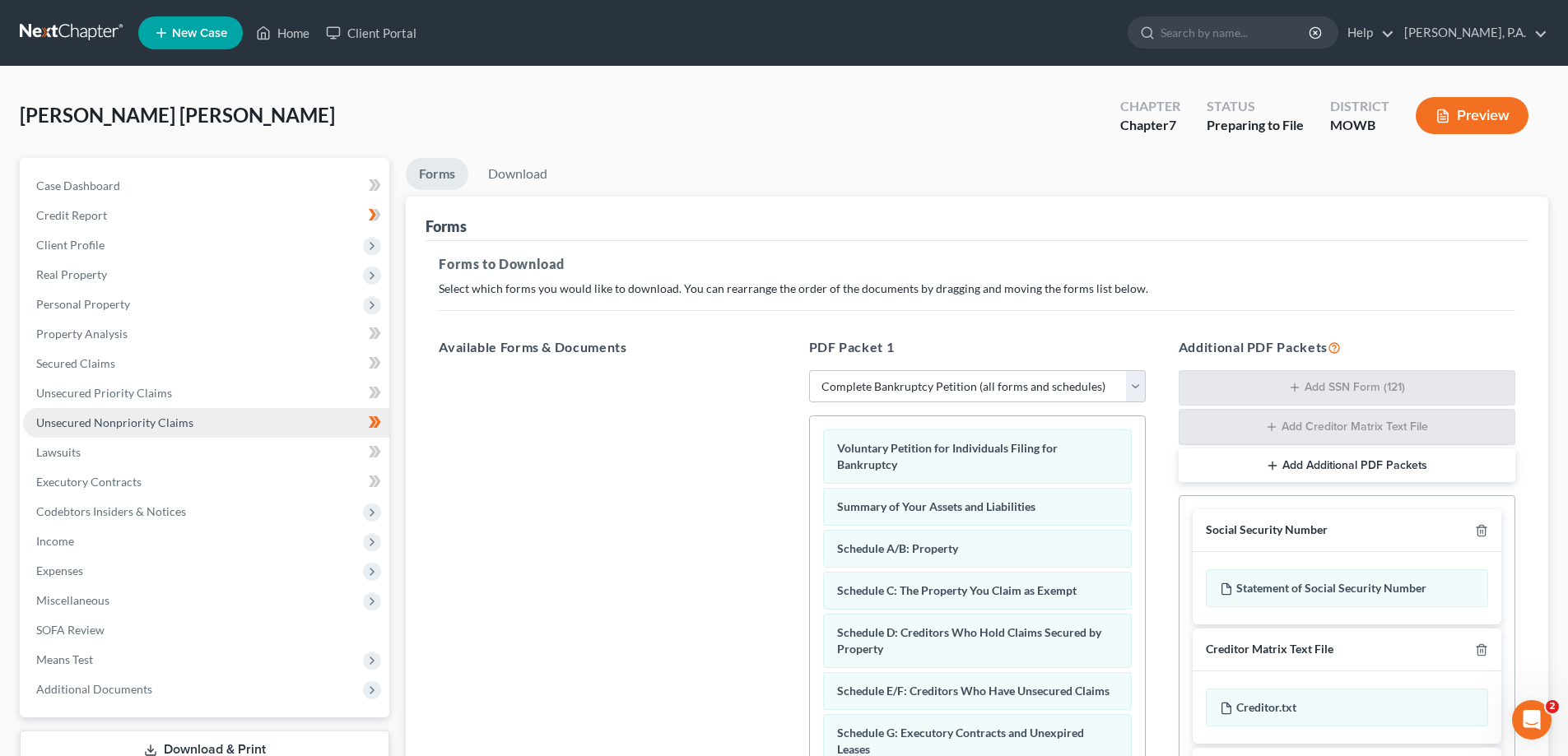
click at [139, 422] on span "Unsecured Nonpriority Claims" at bounding box center [115, 422] width 157 height 14
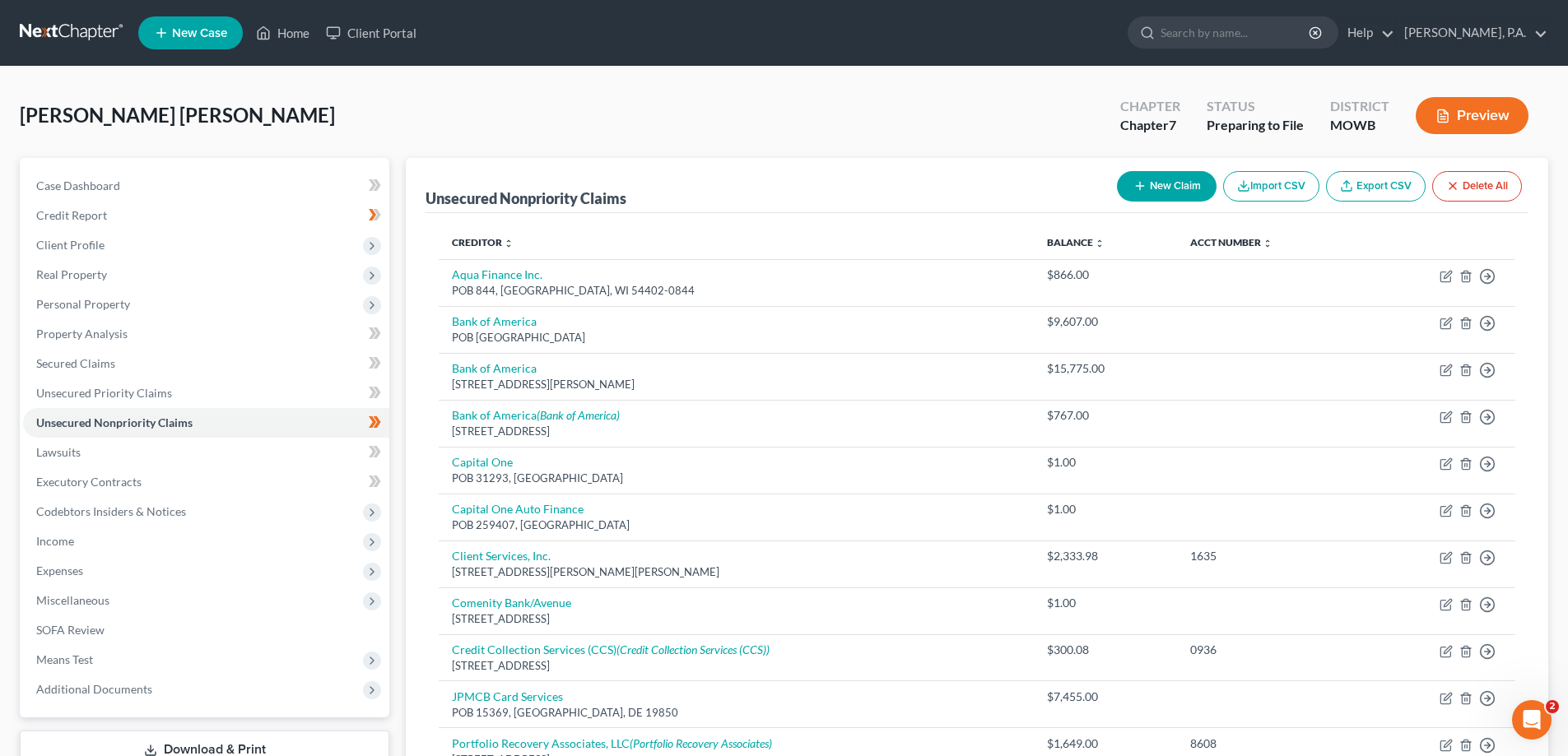
click at [1177, 187] on button "New Claim" at bounding box center [1166, 186] width 100 height 30
select select "0"
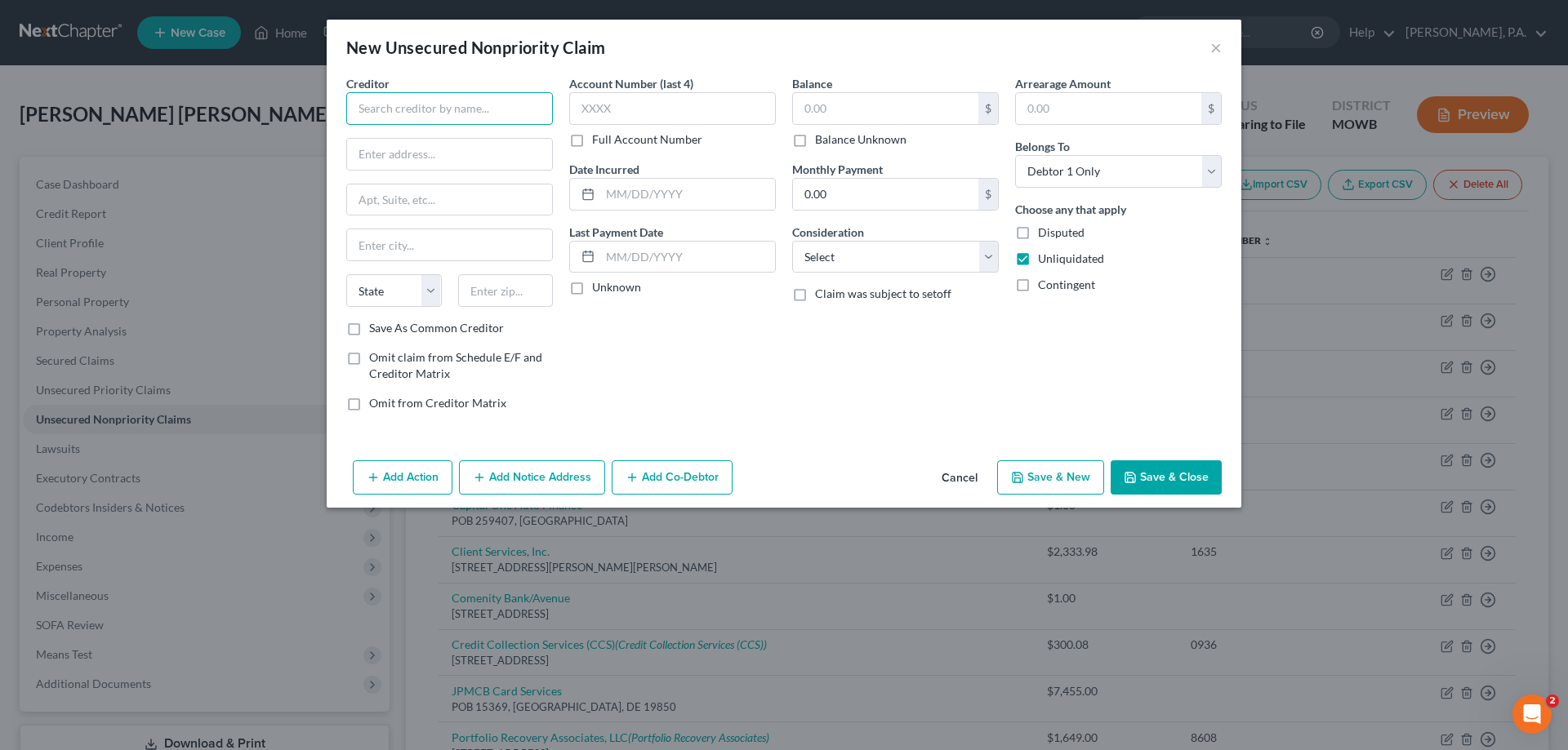
click at [508, 114] on input "text" at bounding box center [450, 108] width 207 height 32
type input "Small Business Administration"
click at [475, 153] on input "text" at bounding box center [450, 154] width 205 height 31
paste input "P.O. Box 7346"
type input "P.O. Box 7346"
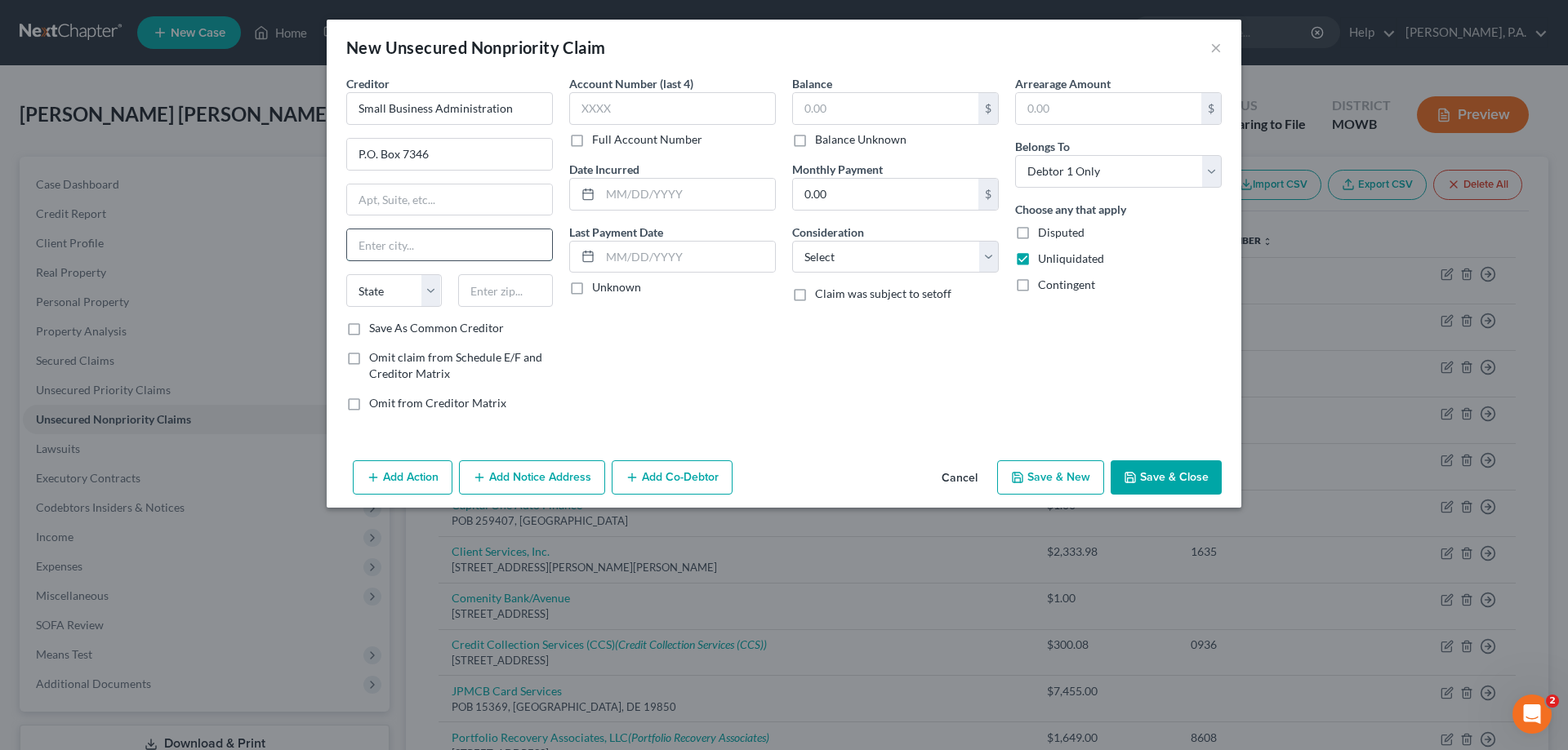
click at [410, 251] on input "text" at bounding box center [450, 244] width 205 height 31
paste input "[GEOGRAPHIC_DATA]"
click at [419, 247] on input "[GEOGRAPHIC_DATA]" at bounding box center [450, 244] width 205 height 31
paste input "[GEOGRAPHIC_DATA]"
click at [419, 247] on input "PhiladelphiaPhiladelphia" at bounding box center [450, 244] width 205 height 31
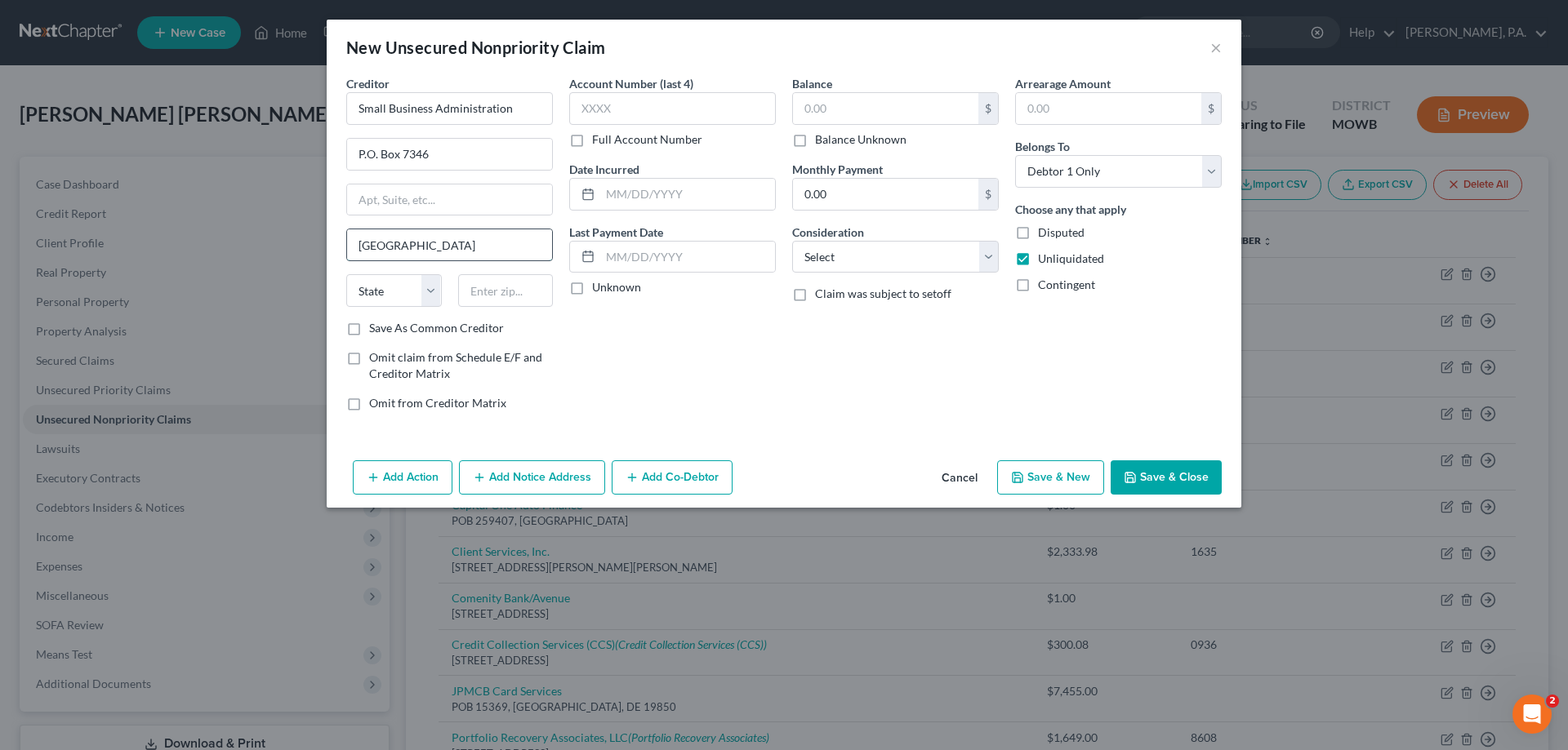
type input "[GEOGRAPHIC_DATA]"
select select "39"
type input "19101-7346"
click at [594, 115] on input "text" at bounding box center [672, 108] width 207 height 32
type input "7915"
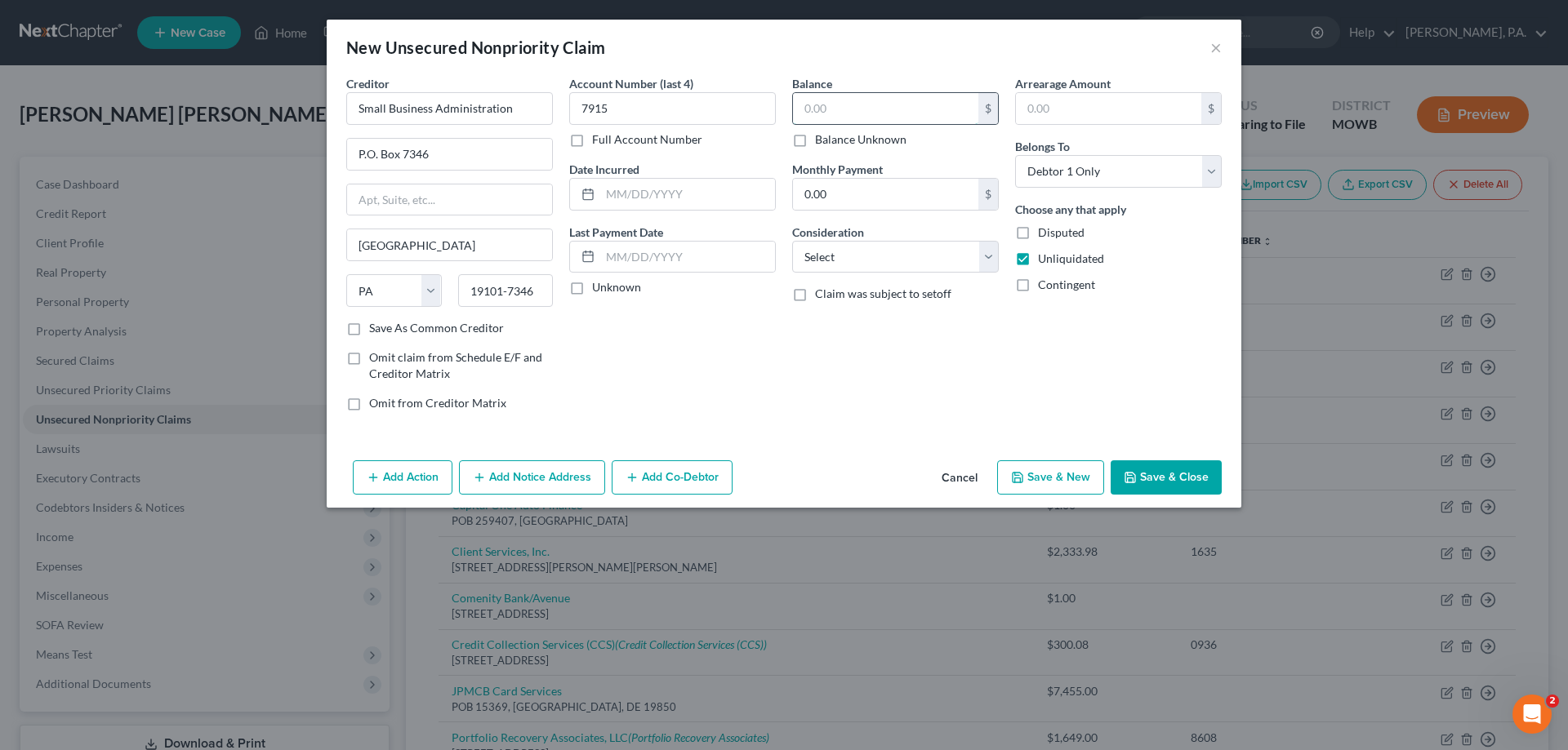
click at [832, 109] on input "text" at bounding box center [885, 108] width 185 height 31
click at [815, 137] on label "Balance Unknown" at bounding box center [861, 140] width 91 height 17
click at [822, 137] on input "Balance Unknown" at bounding box center [827, 136] width 11 height 11
checkbox input "true"
type input "0.00"
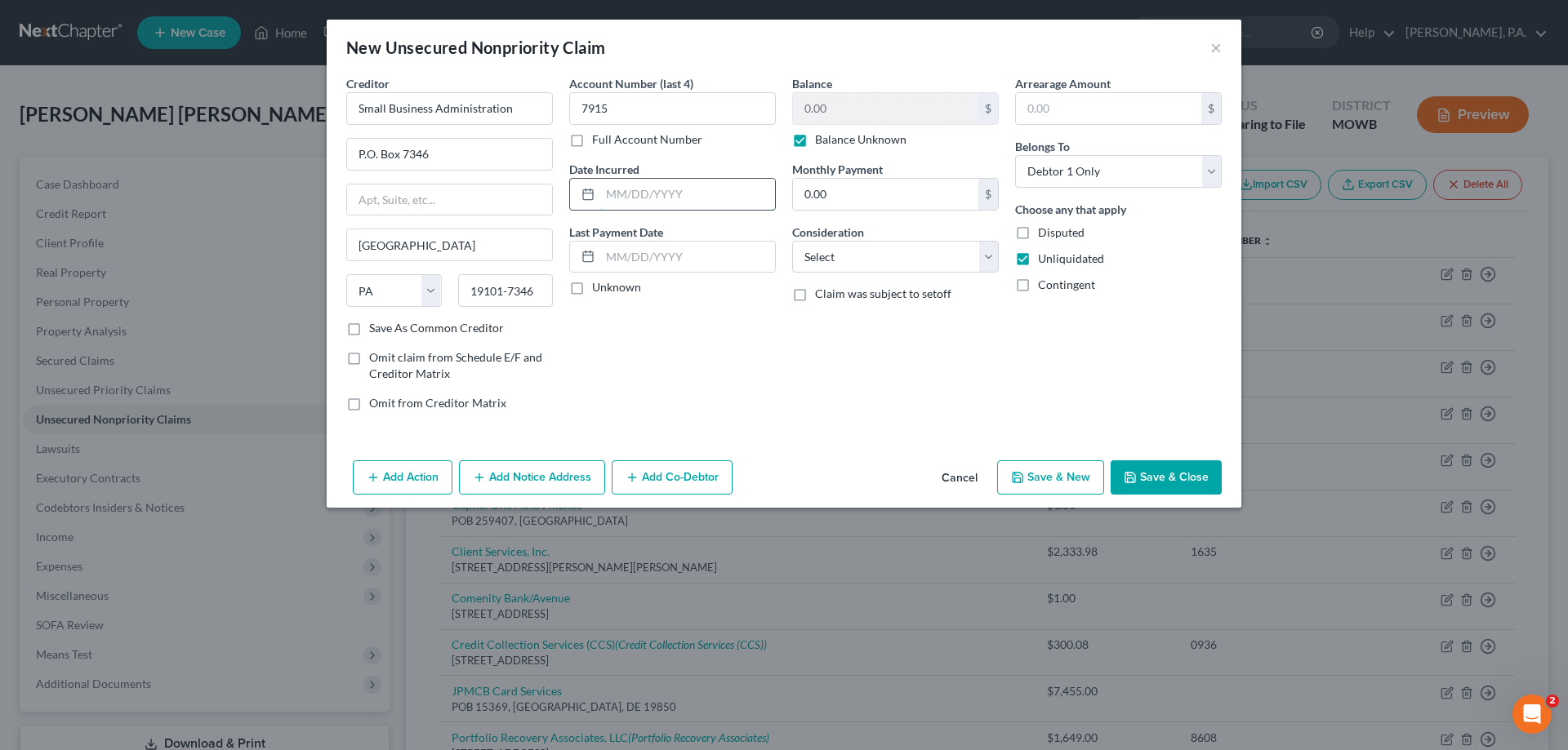
click at [613, 201] on input "text" at bounding box center [687, 194] width 174 height 31
type input "0"
type input "11202020"
click at [800, 197] on input "0.00" at bounding box center [885, 194] width 185 height 31
type input "760.00"
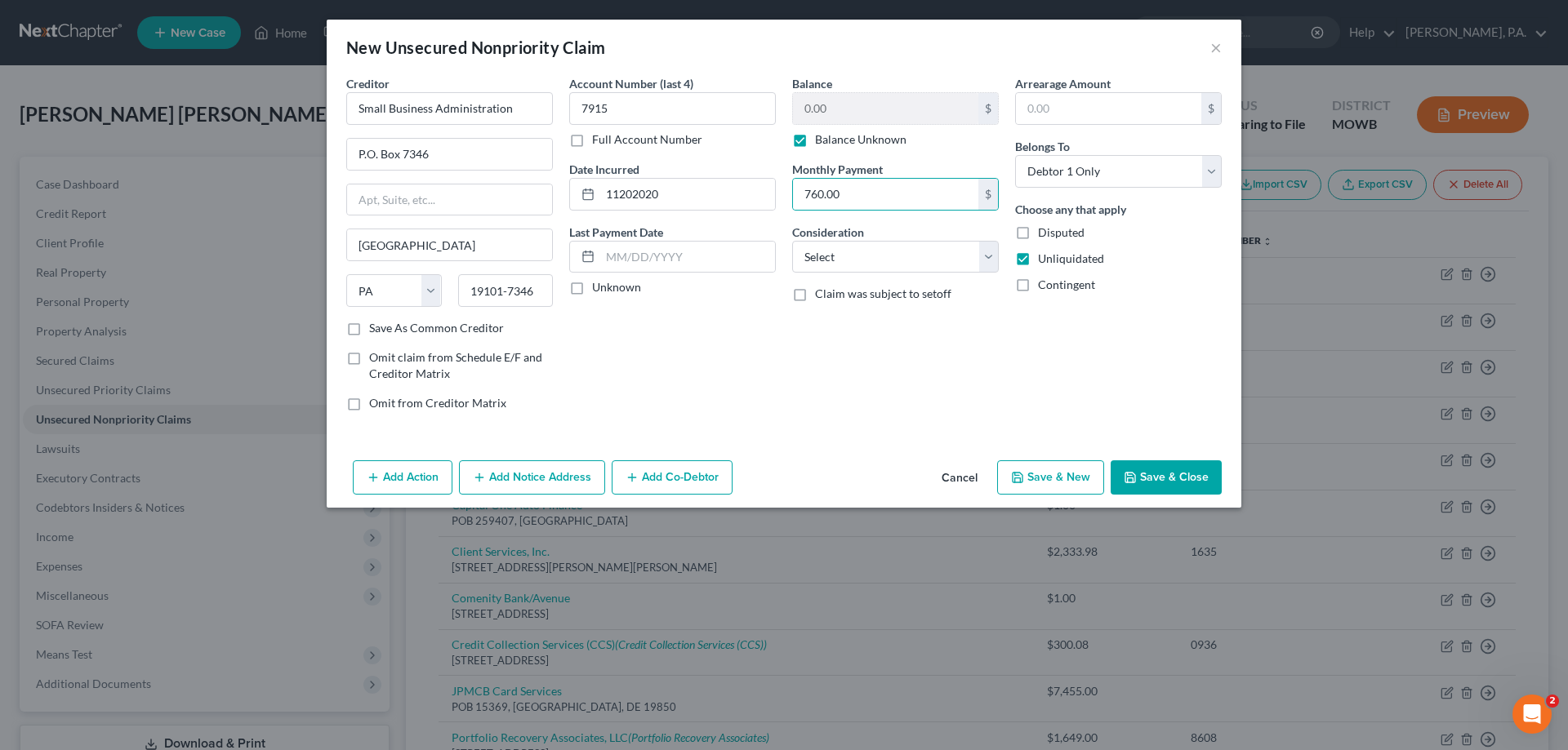
click at [824, 381] on div "Balance 0.00 $ Balance Unknown Balance Undetermined 0.00 $ Balance Unknown Mont…" at bounding box center [895, 249] width 223 height 350
click at [369, 326] on label "Save As Common Creditor" at bounding box center [436, 328] width 135 height 17
click at [376, 326] on input "Save As Common Creditor" at bounding box center [381, 325] width 11 height 11
checkbox input "true"
click at [979, 257] on select "Select Cable / Satellite Services Collection Agency Credit Card Debt Debt Couns…" at bounding box center [895, 257] width 207 height 32
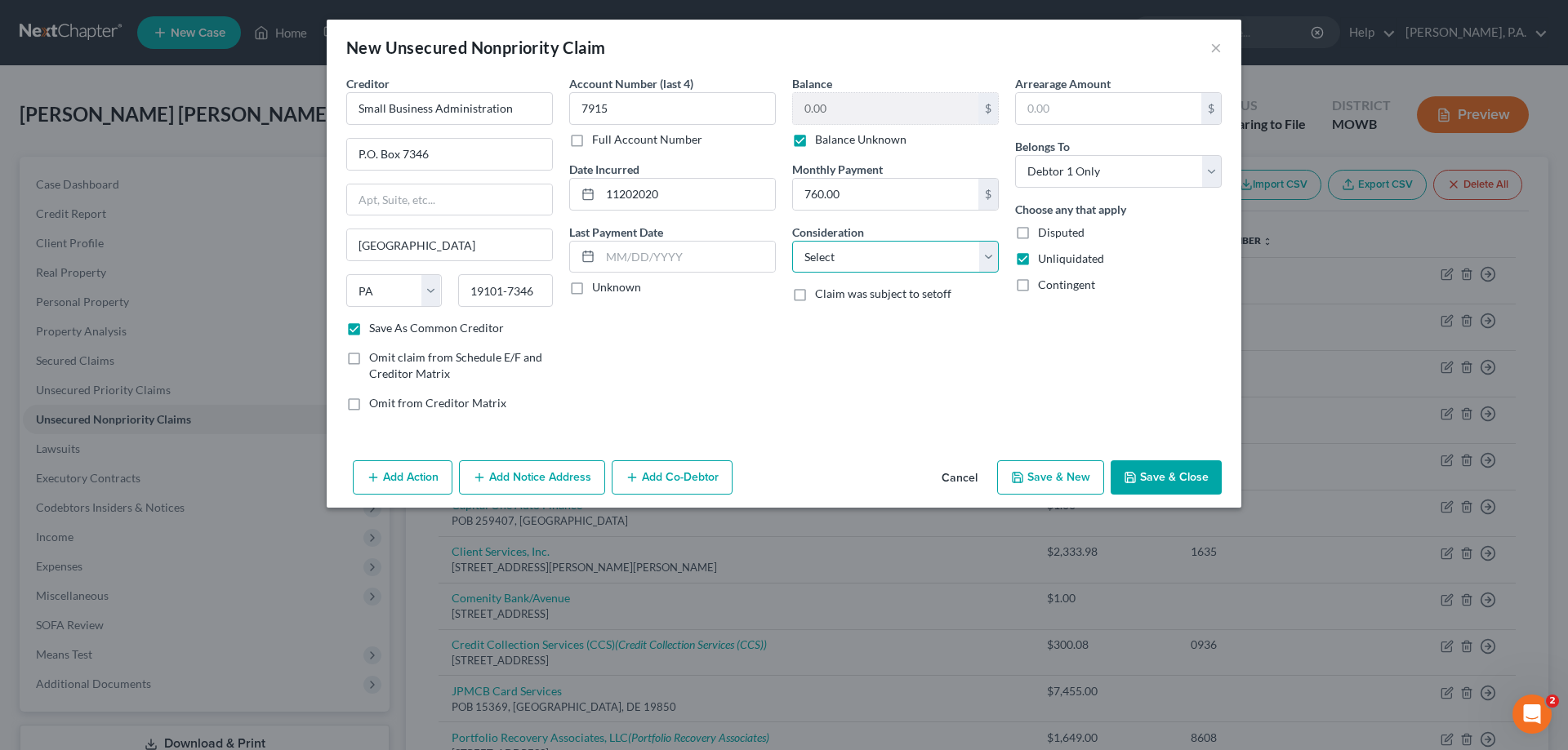
select select "14"
click at [792, 241] on select "Select Cable / Satellite Services Collection Agency Credit Card Debt Debt Couns…" at bounding box center [895, 257] width 207 height 32
click at [831, 315] on input "text" at bounding box center [895, 319] width 205 height 31
type input "PPP loan"
click at [749, 364] on div "Account Number (last 4) 7915 Full Account Number Date Incurred 11202020 Last Pa…" at bounding box center [672, 249] width 223 height 350
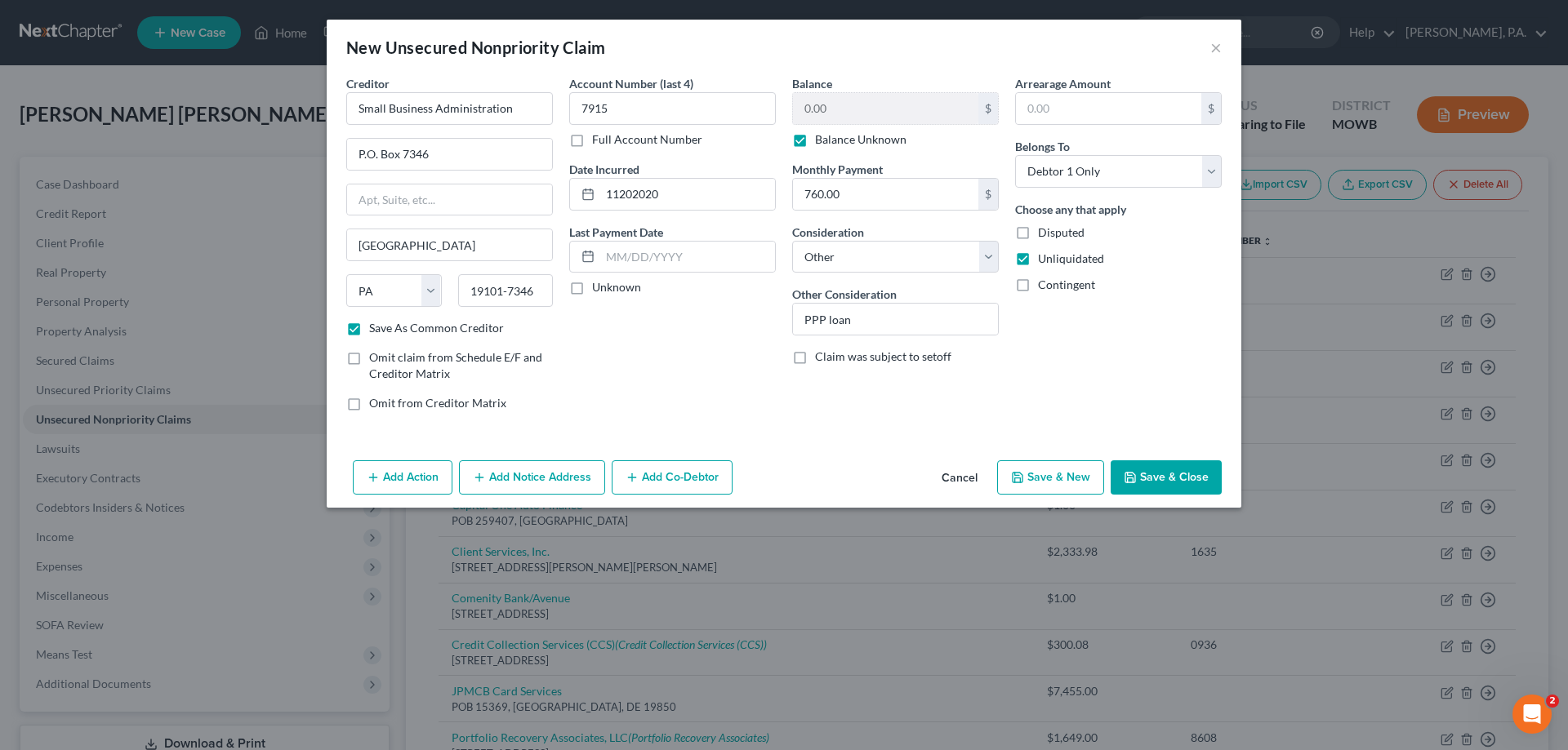
click at [1162, 474] on button "Save & Close" at bounding box center [1166, 477] width 111 height 34
checkbox input "false"
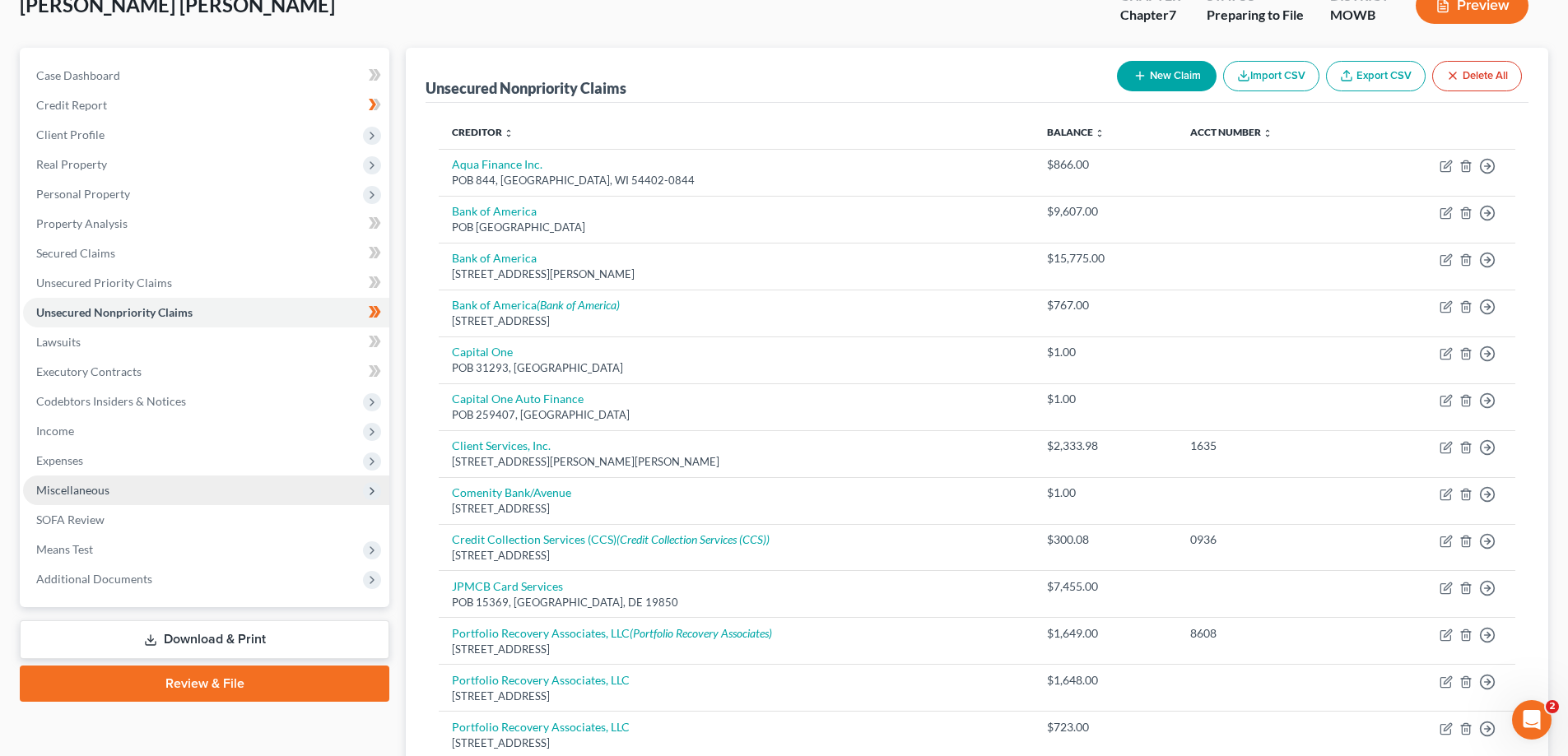
scroll to position [165, 0]
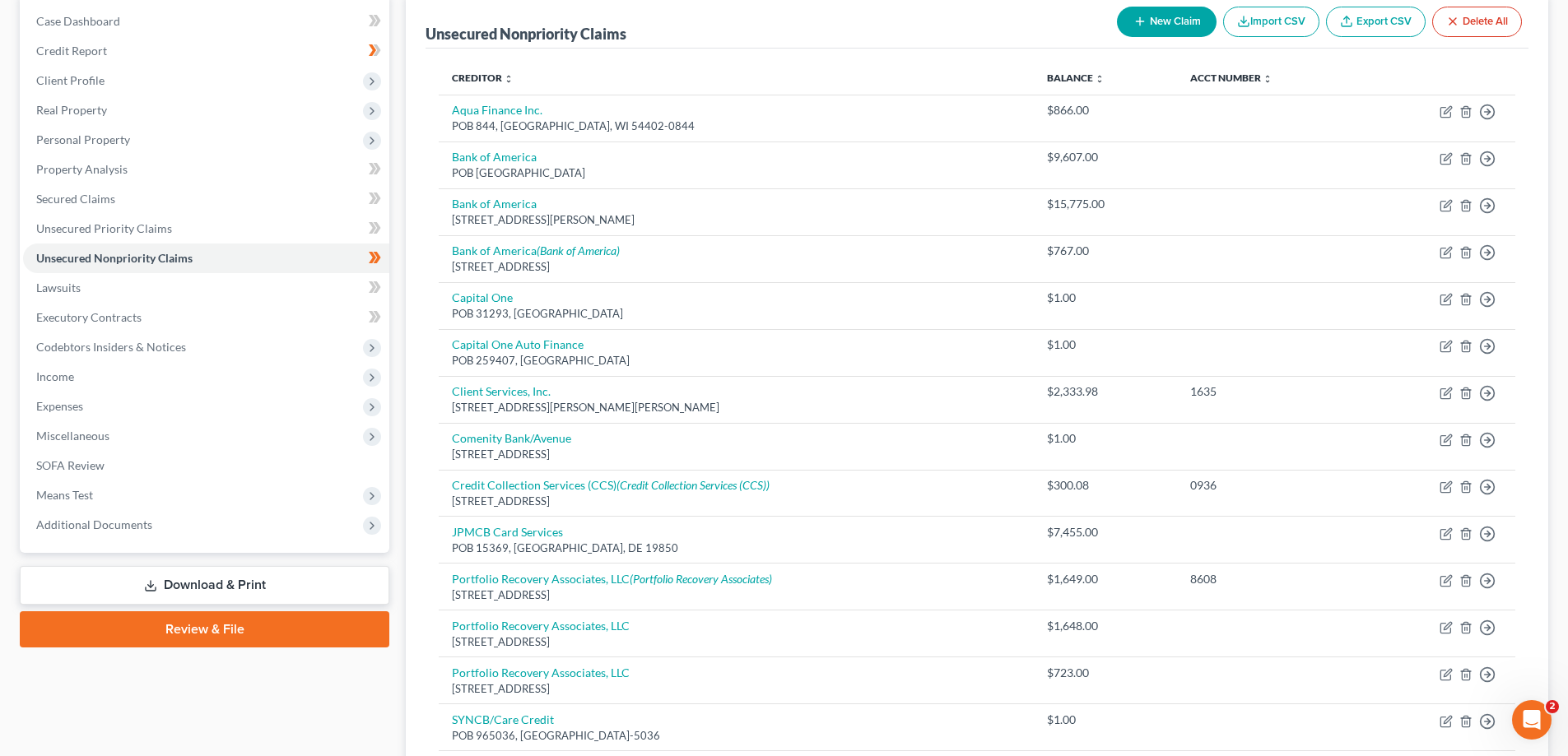
click at [214, 584] on link "Download & Print" at bounding box center [204, 585] width 369 height 39
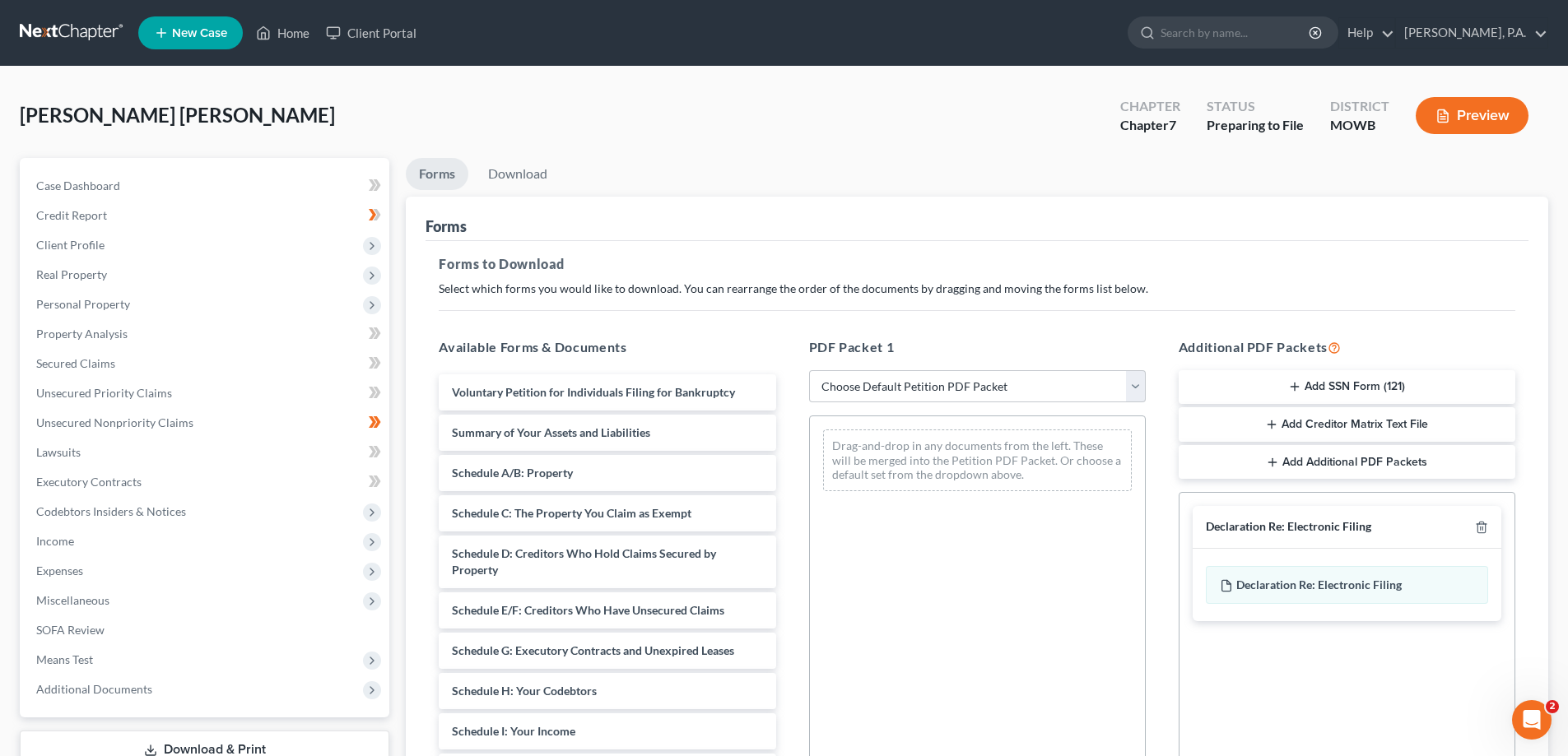
click at [1453, 126] on button "Preview" at bounding box center [1472, 116] width 113 height 37
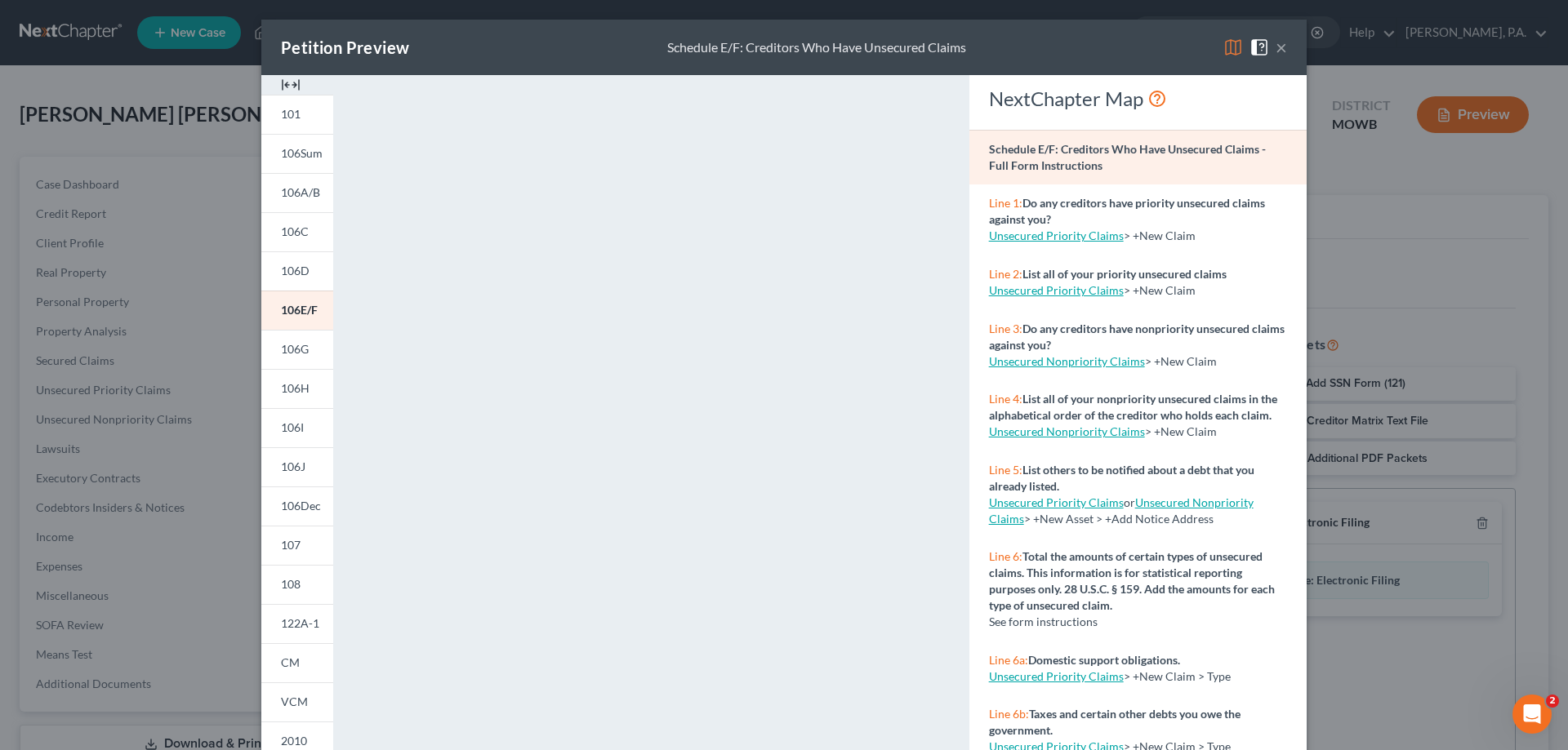
click at [1279, 43] on button "×" at bounding box center [1281, 47] width 12 height 20
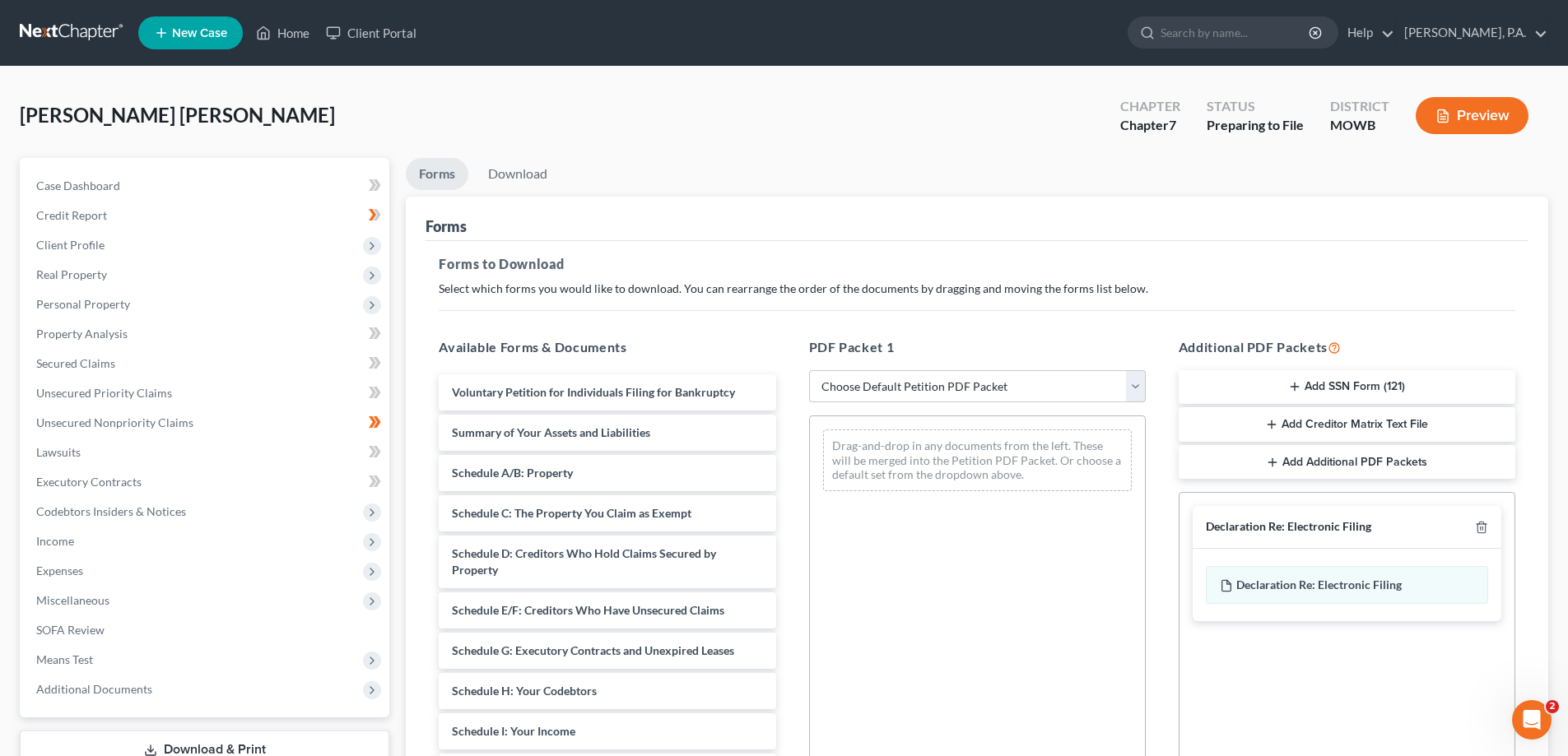
click at [1277, 423] on icon "button" at bounding box center [1271, 424] width 13 height 13
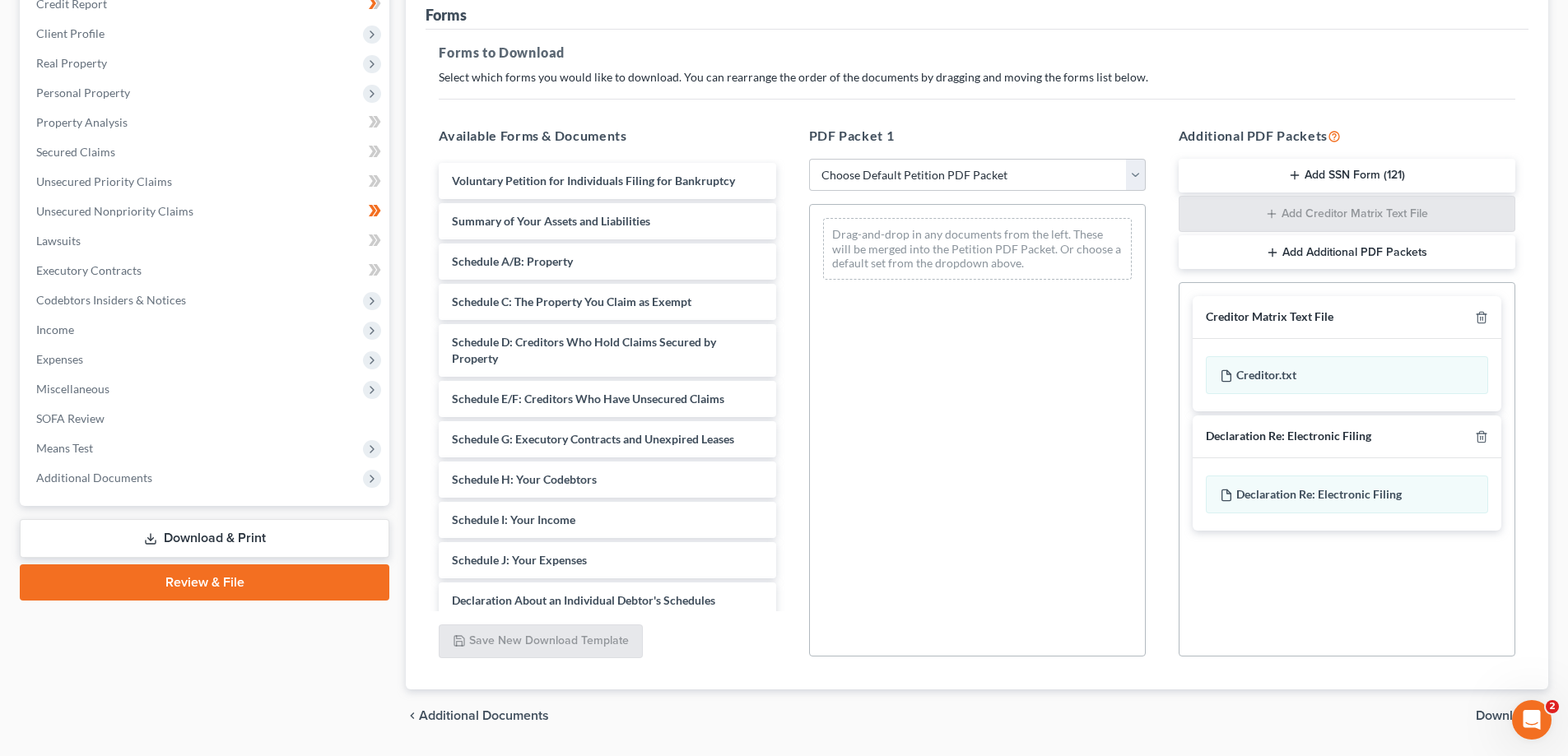
scroll to position [260, 0]
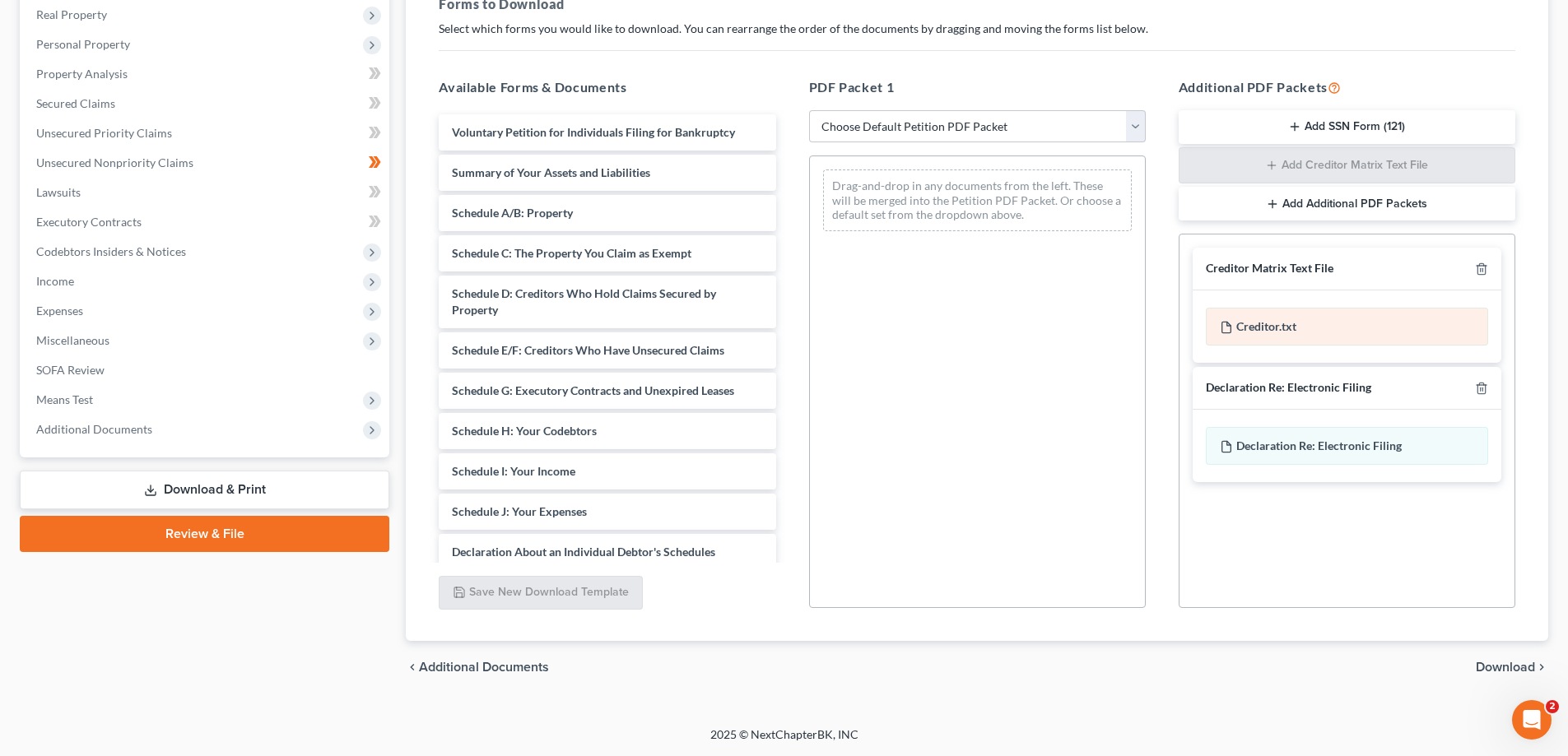
click at [1301, 323] on div "Creditor.txt" at bounding box center [1347, 327] width 282 height 38
click at [1225, 324] on icon at bounding box center [1226, 327] width 13 height 13
click at [1221, 268] on div "Creditor Matrix Text File" at bounding box center [1270, 268] width 127 height 16
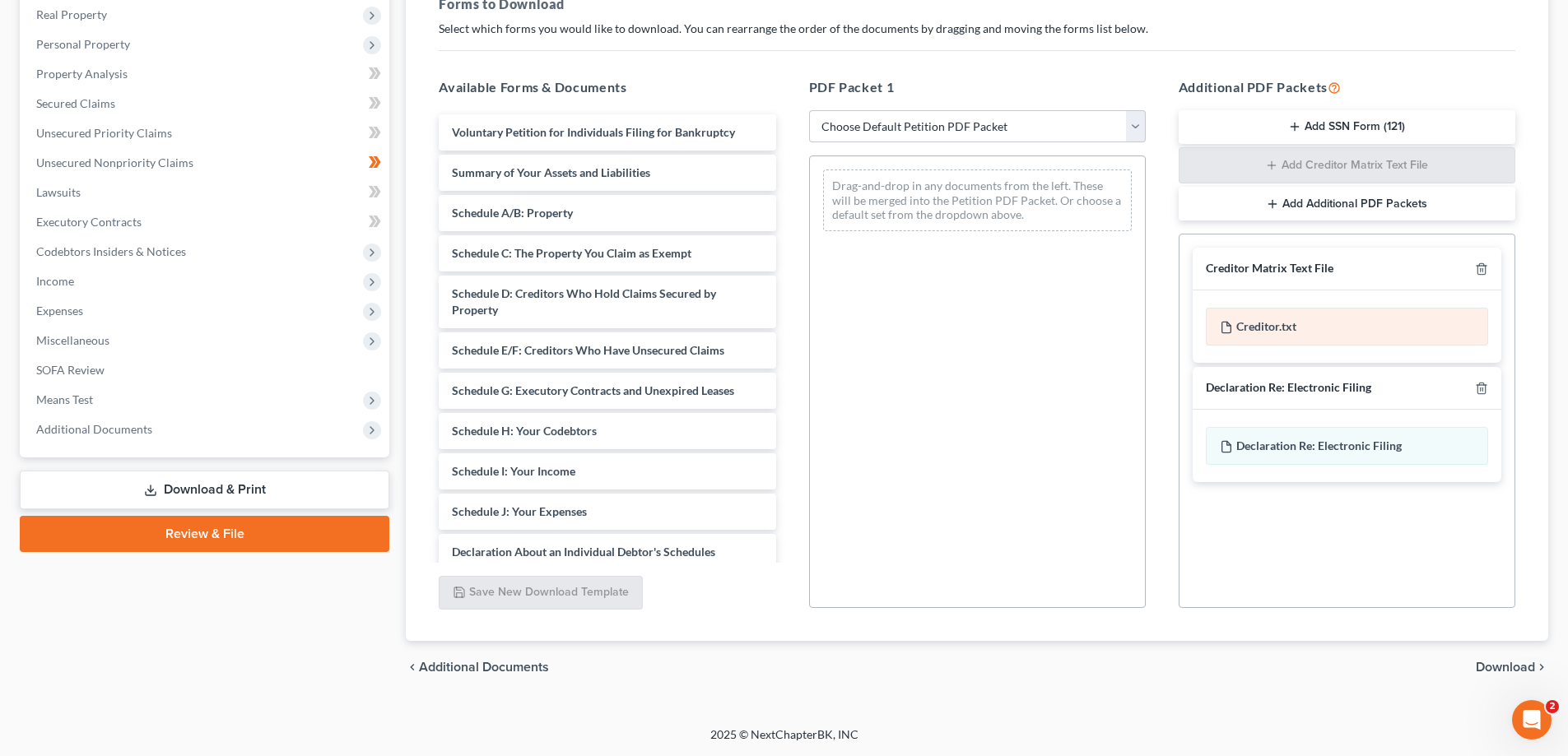
click at [1251, 318] on div "Creditor.txt" at bounding box center [1347, 327] width 282 height 38
click at [1210, 89] on h5 "Additional PDF Packets" at bounding box center [1347, 87] width 337 height 20
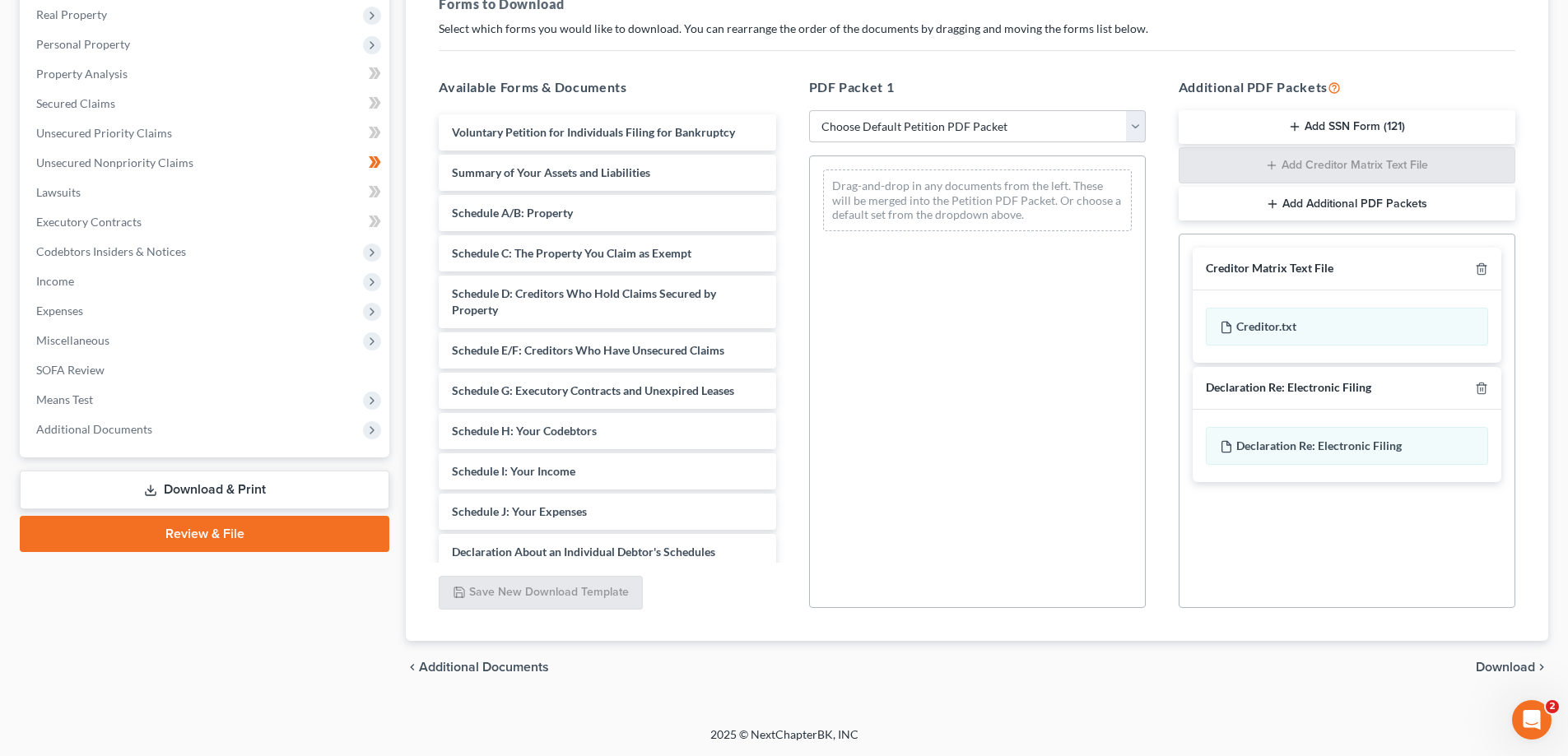
drag, startPoint x: 1161, startPoint y: 23, endPoint x: 1189, endPoint y: 18, distance: 28.4
click at [1173, 18] on div "Forms to Download Select which forms you would like to download. You can rearra…" at bounding box center [977, 311] width 1103 height 661
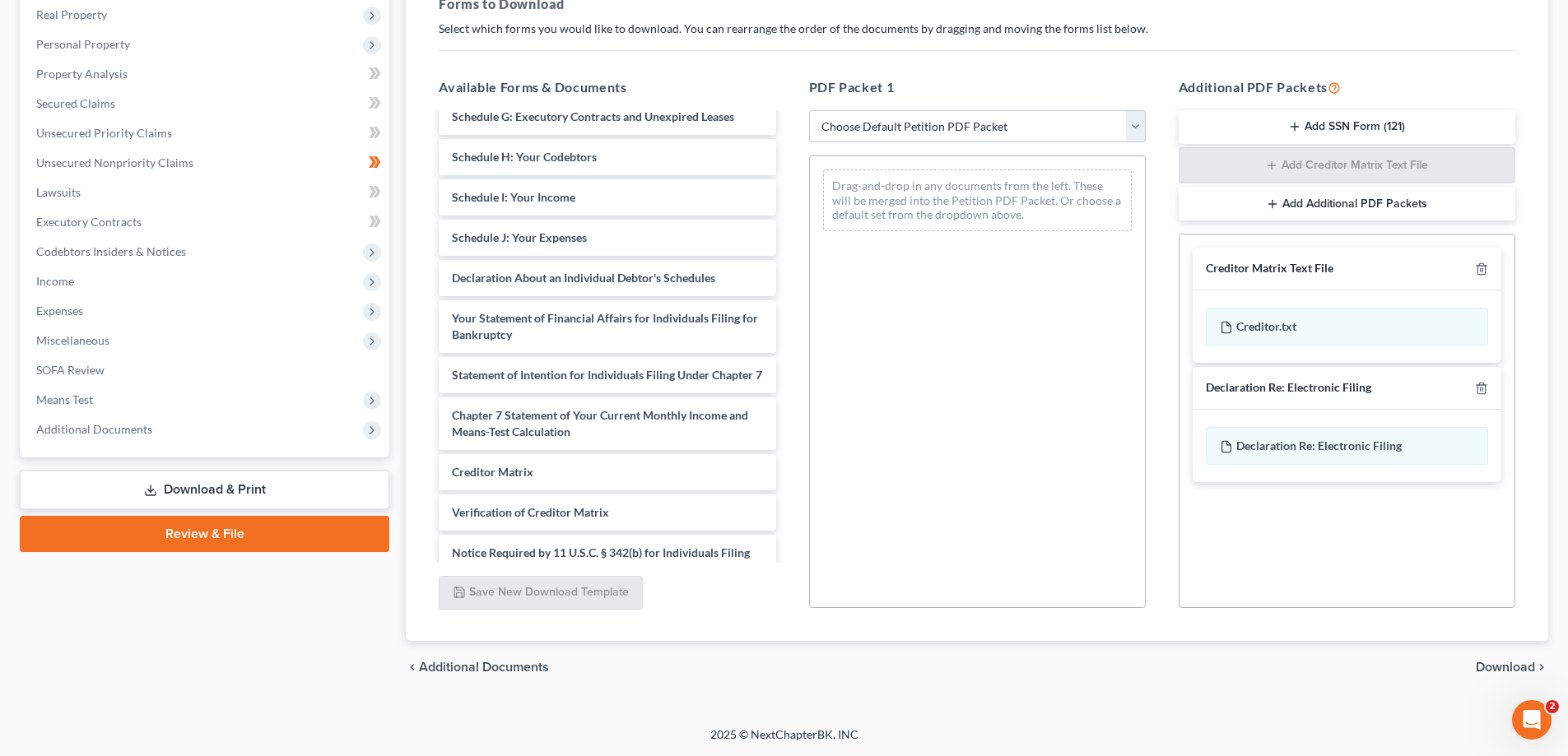
scroll to position [329, 0]
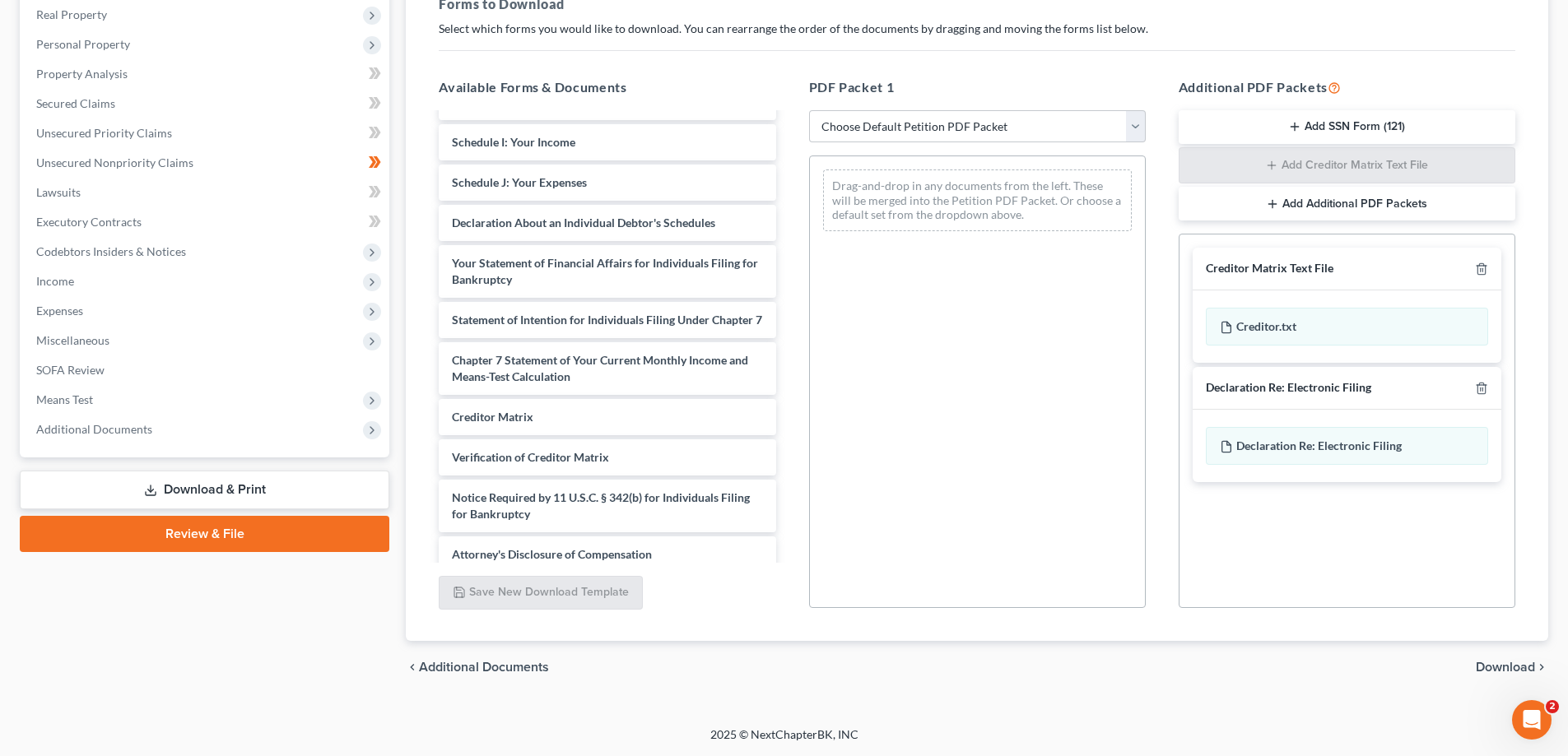
click at [258, 532] on link "Review & File" at bounding box center [204, 533] width 369 height 36
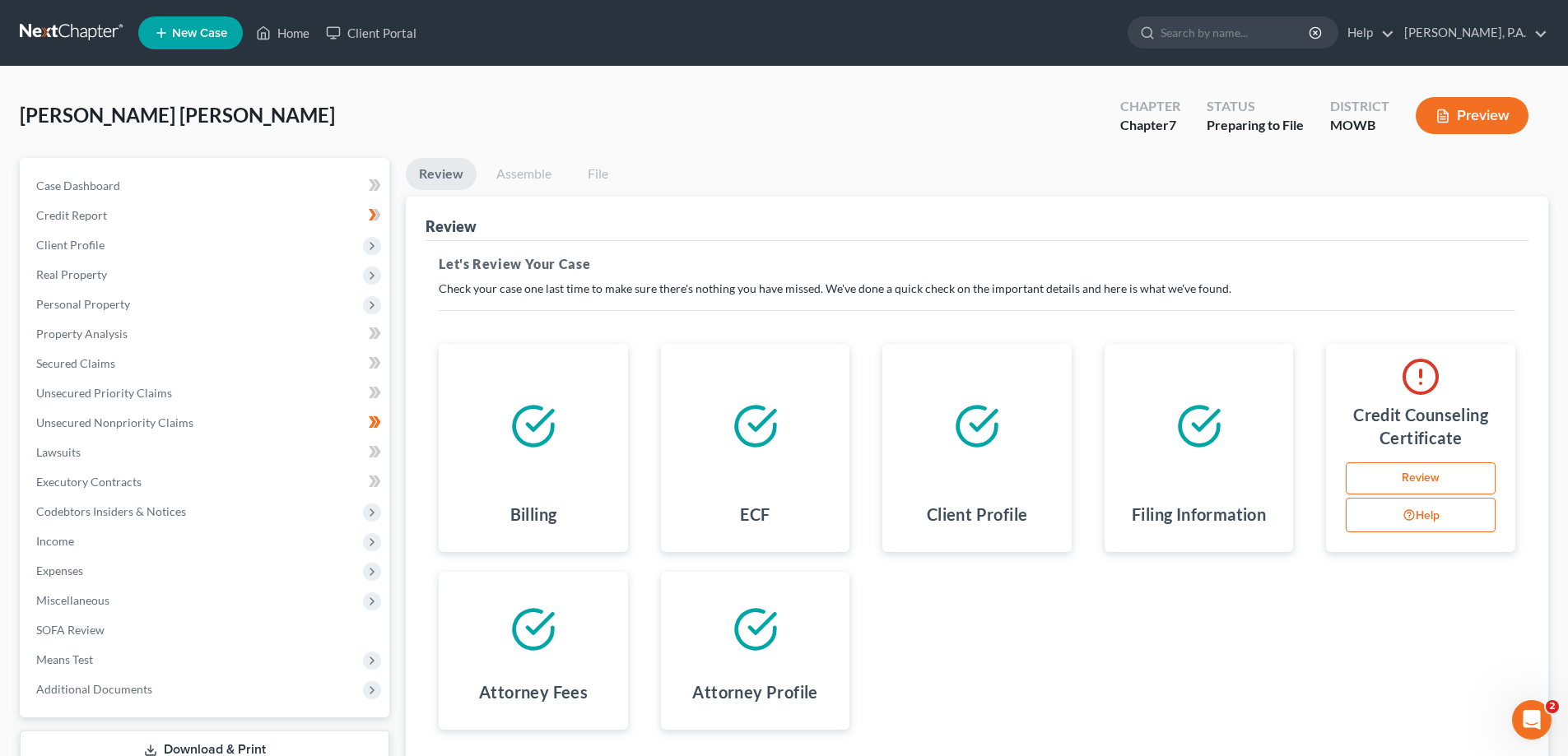
click at [1436, 121] on button "Preview" at bounding box center [1472, 116] width 113 height 37
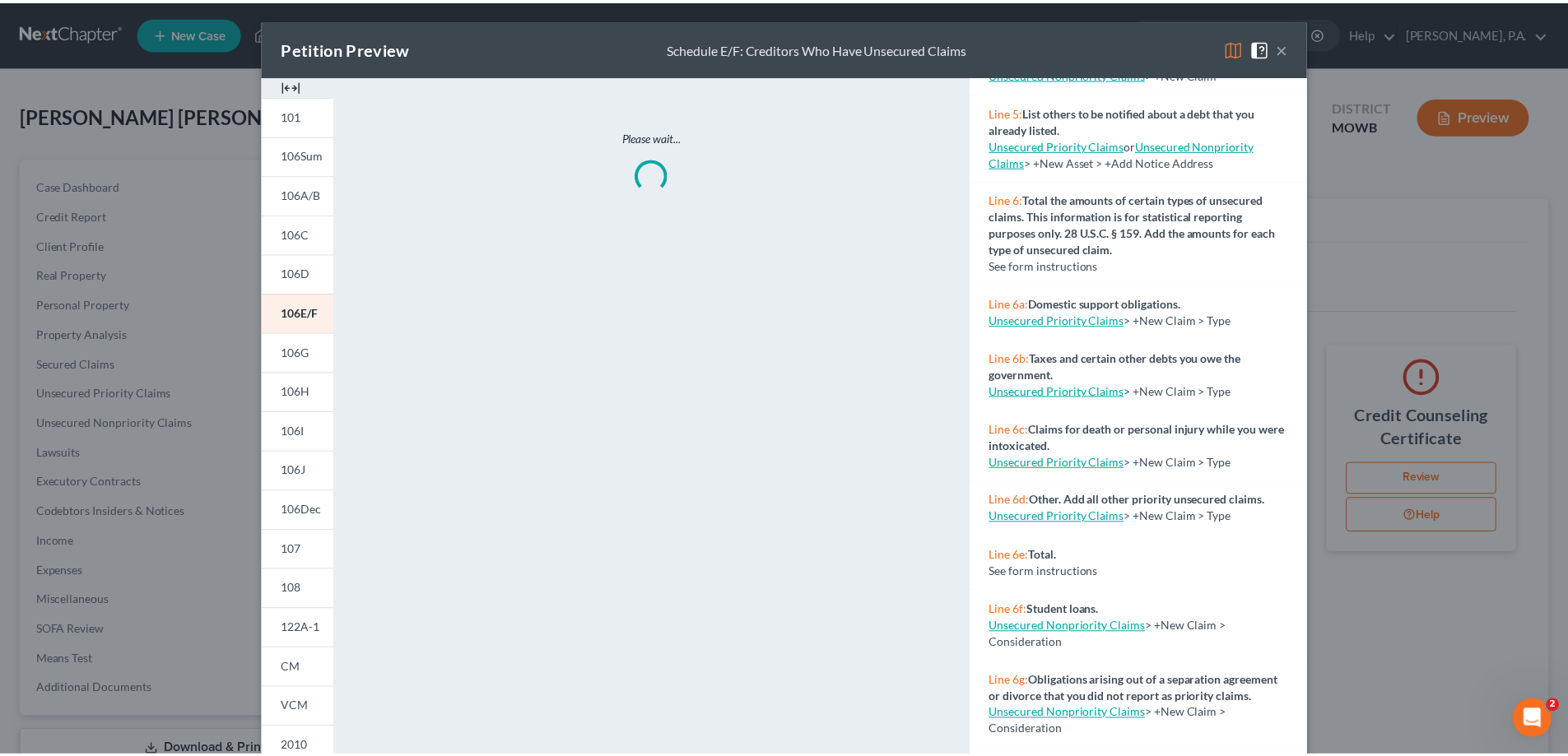
scroll to position [482, 0]
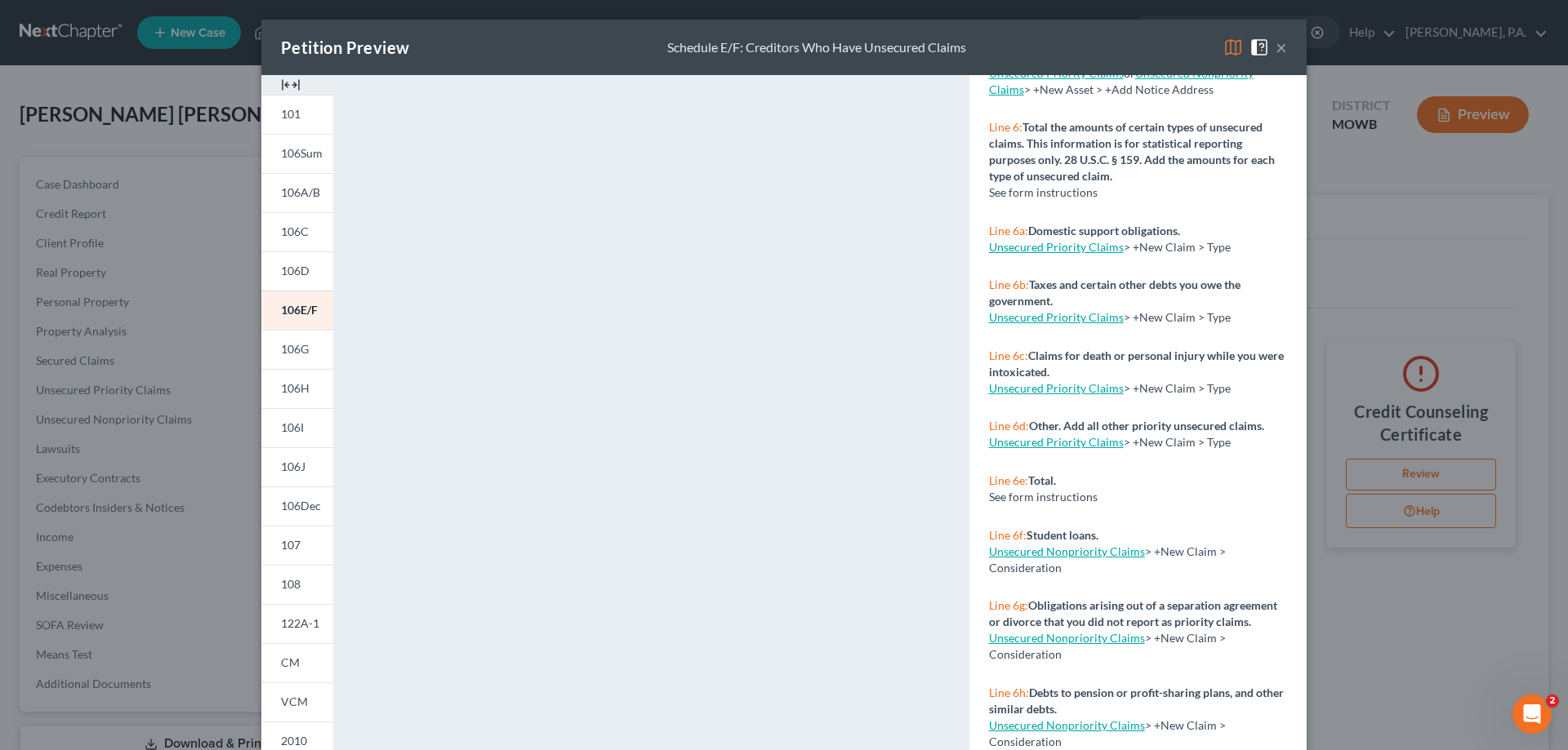
click at [1276, 55] on button "×" at bounding box center [1281, 47] width 12 height 20
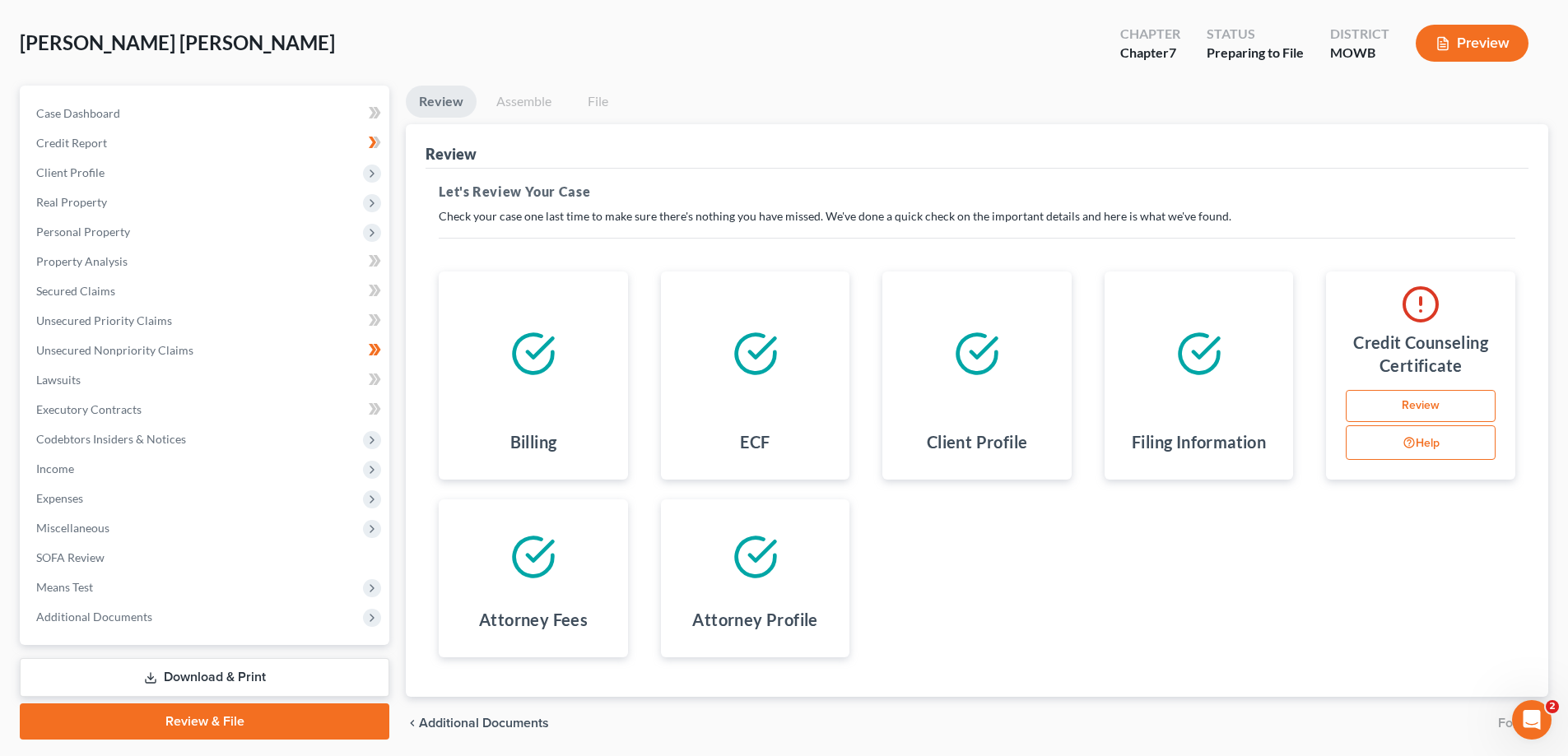
scroll to position [0, 0]
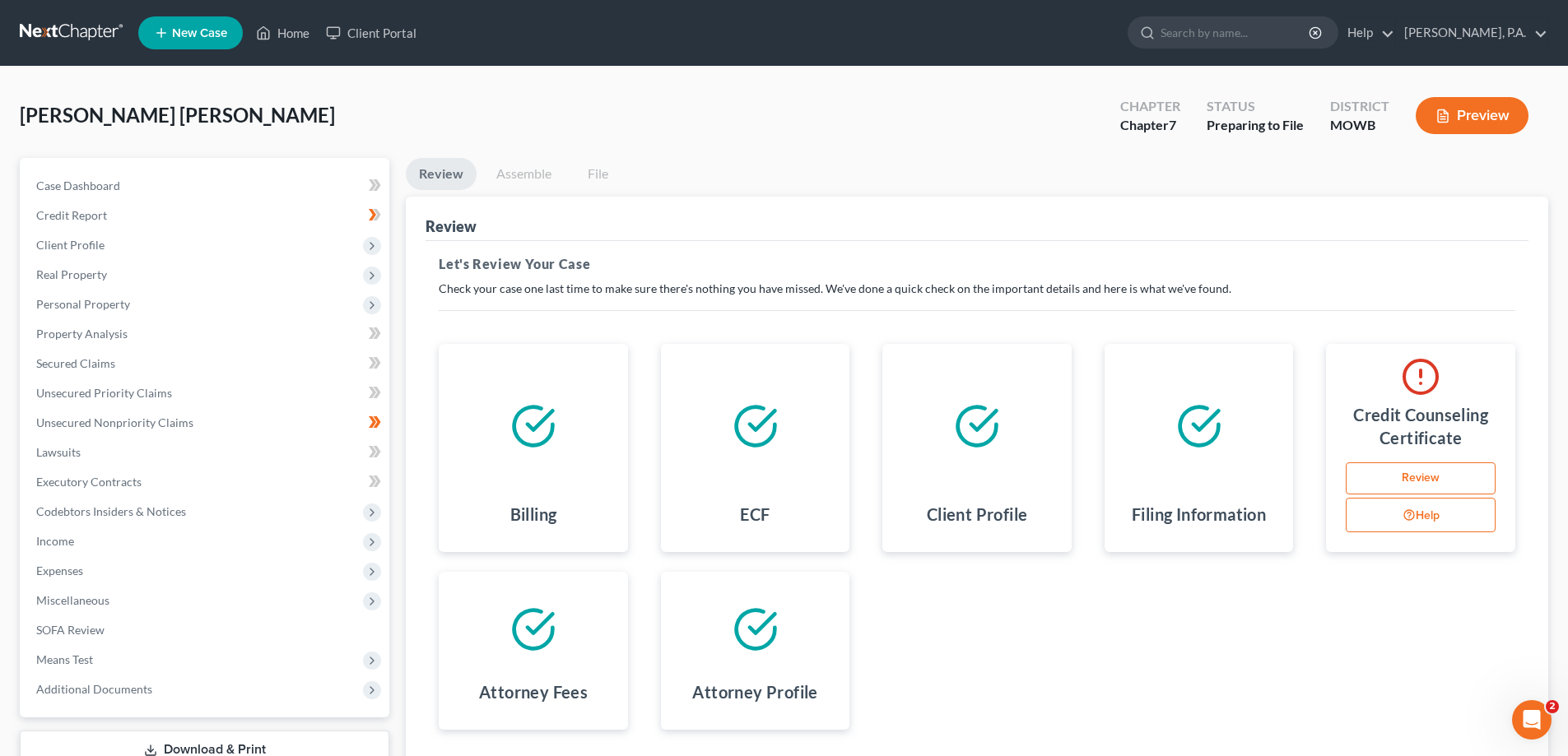
click at [1436, 481] on link "Review" at bounding box center [1421, 478] width 150 height 33
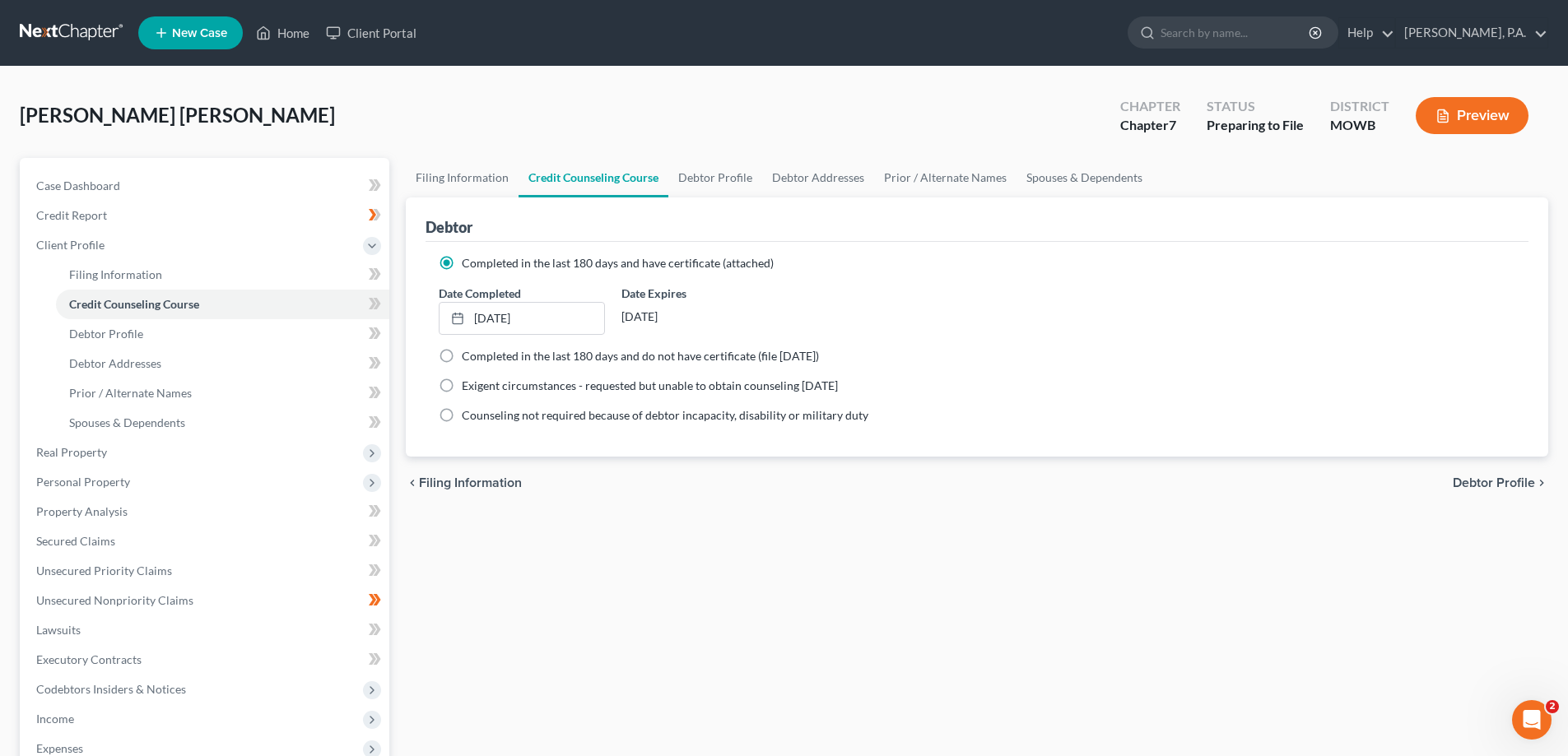
click at [998, 117] on div "[PERSON_NAME] [PERSON_NAME] Upgraded Chapter Chapter 7 Status Preparing to [GEO…" at bounding box center [784, 121] width 1529 height 71
click at [1537, 32] on link "[PERSON_NAME], P.A." at bounding box center [1472, 33] width 152 height 29
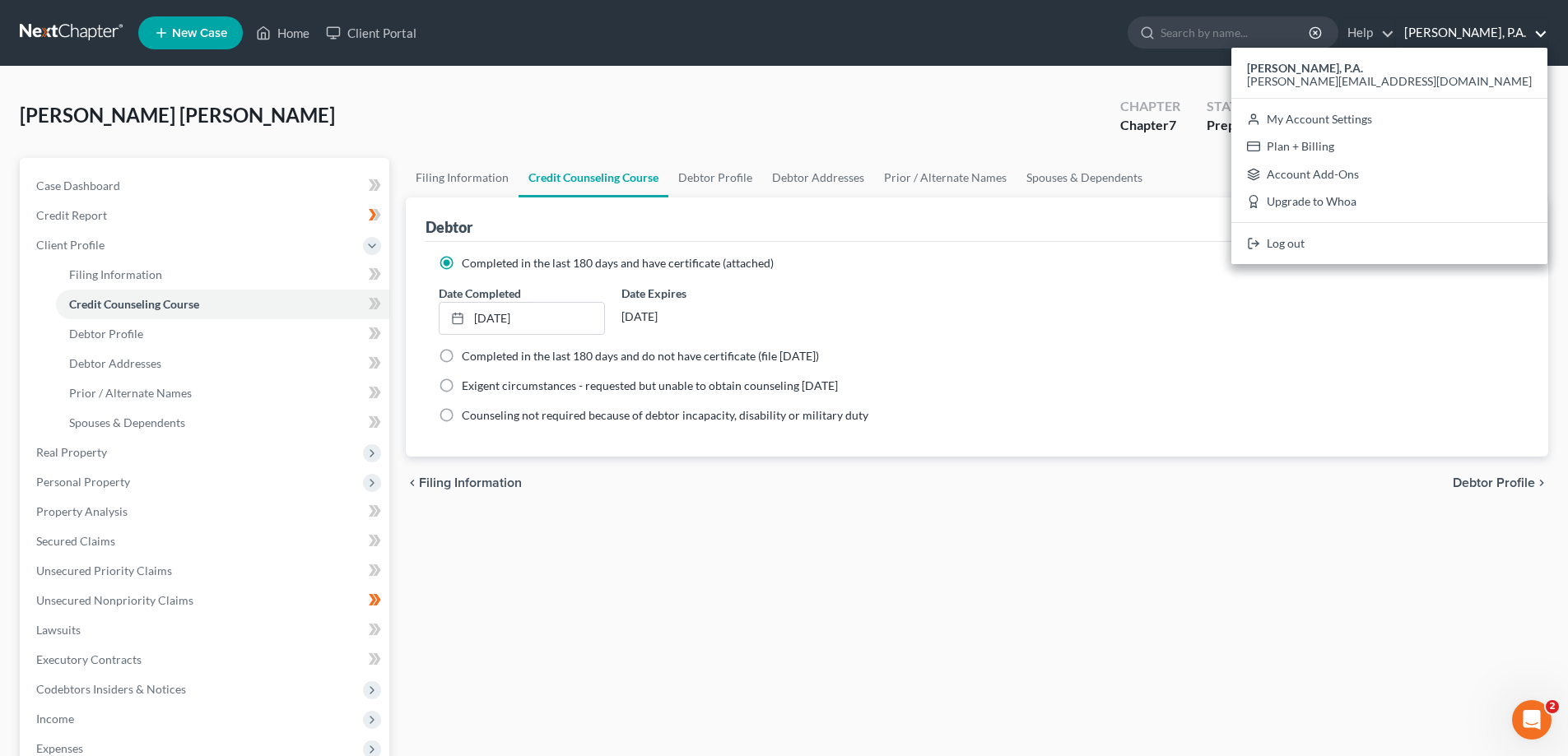
drag, startPoint x: 1512, startPoint y: 30, endPoint x: 1431, endPoint y: 42, distance: 81.9
click at [1511, 30] on link "[PERSON_NAME], P.A." at bounding box center [1472, 33] width 152 height 29
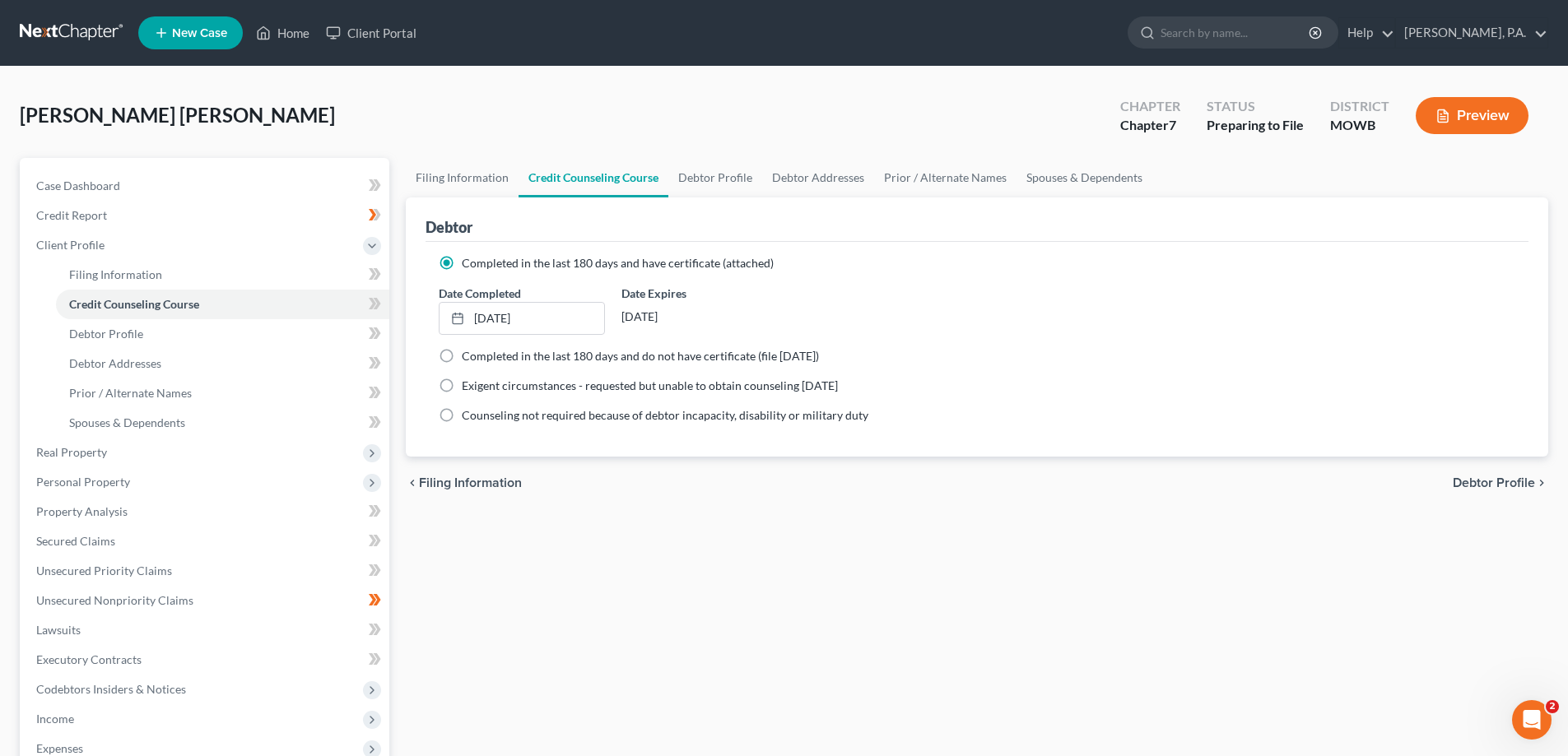
click at [924, 58] on nav "Home New Case Client Portal [PERSON_NAME], P.A. [PERSON_NAME][EMAIL_ADDRESS][DO…" at bounding box center [784, 33] width 1568 height 66
click at [266, 33] on polyline at bounding box center [263, 36] width 4 height 7
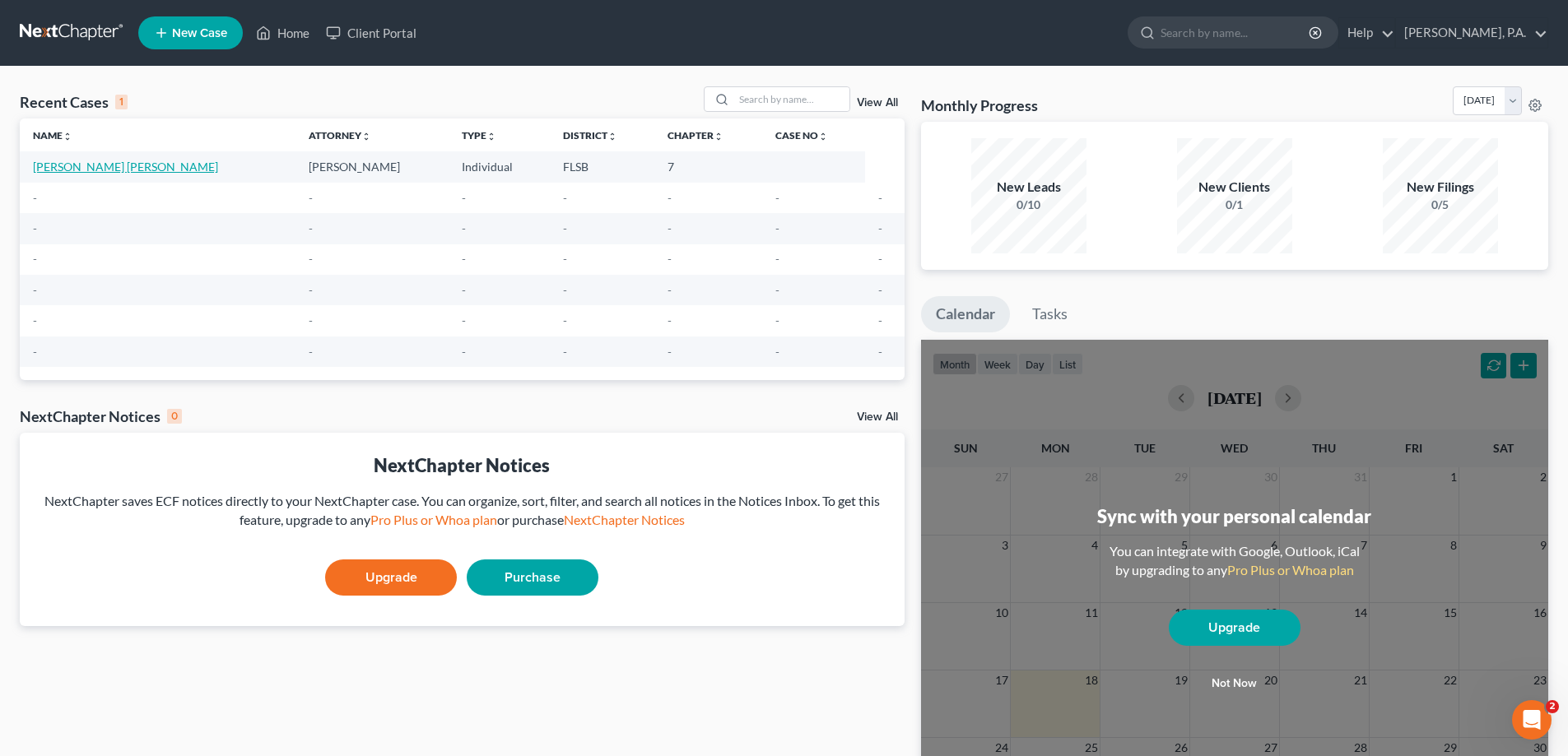
click at [119, 166] on link "[PERSON_NAME] [PERSON_NAME]" at bounding box center [125, 167] width 185 height 14
select select "17"
select select "0"
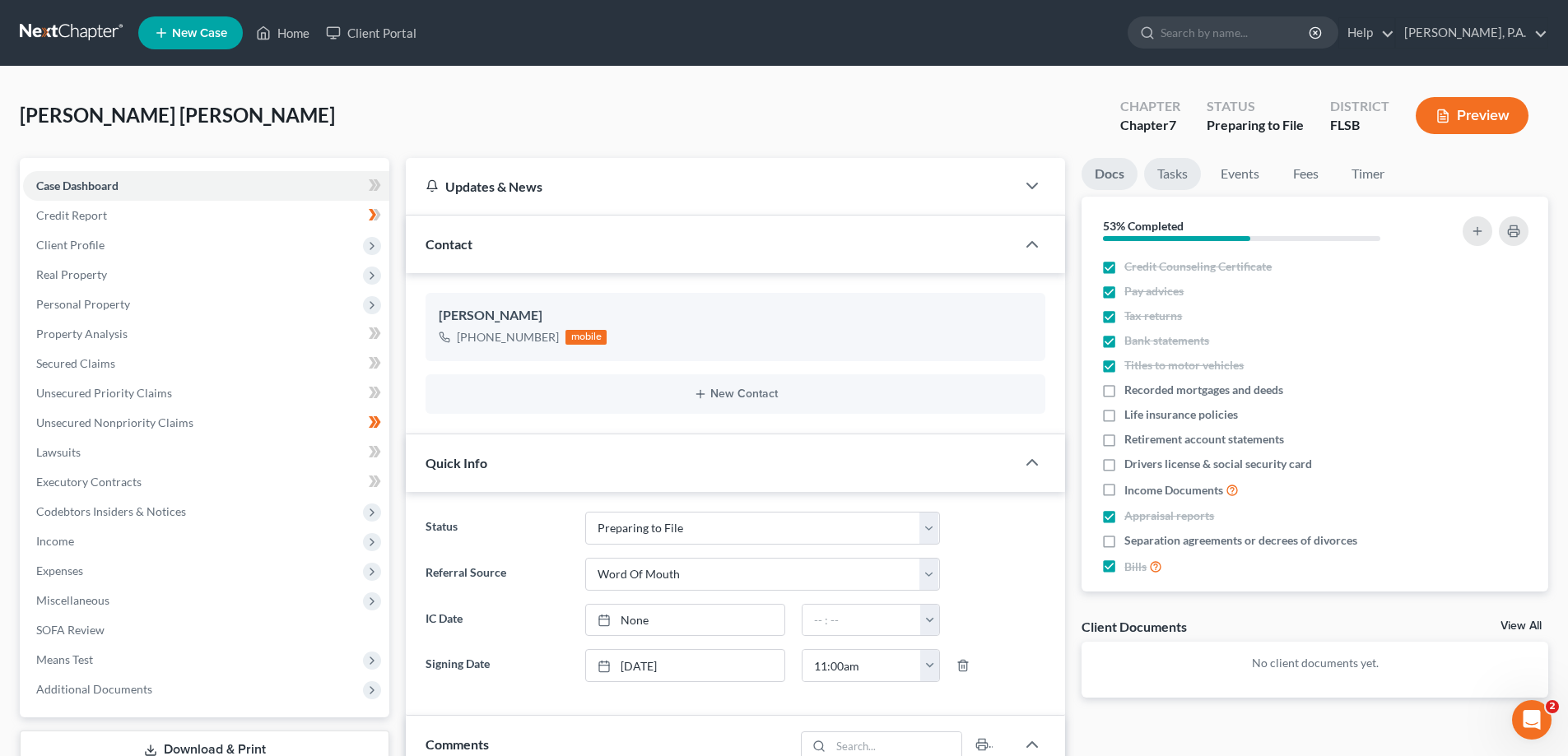
click at [1176, 175] on link "Tasks" at bounding box center [1173, 174] width 57 height 32
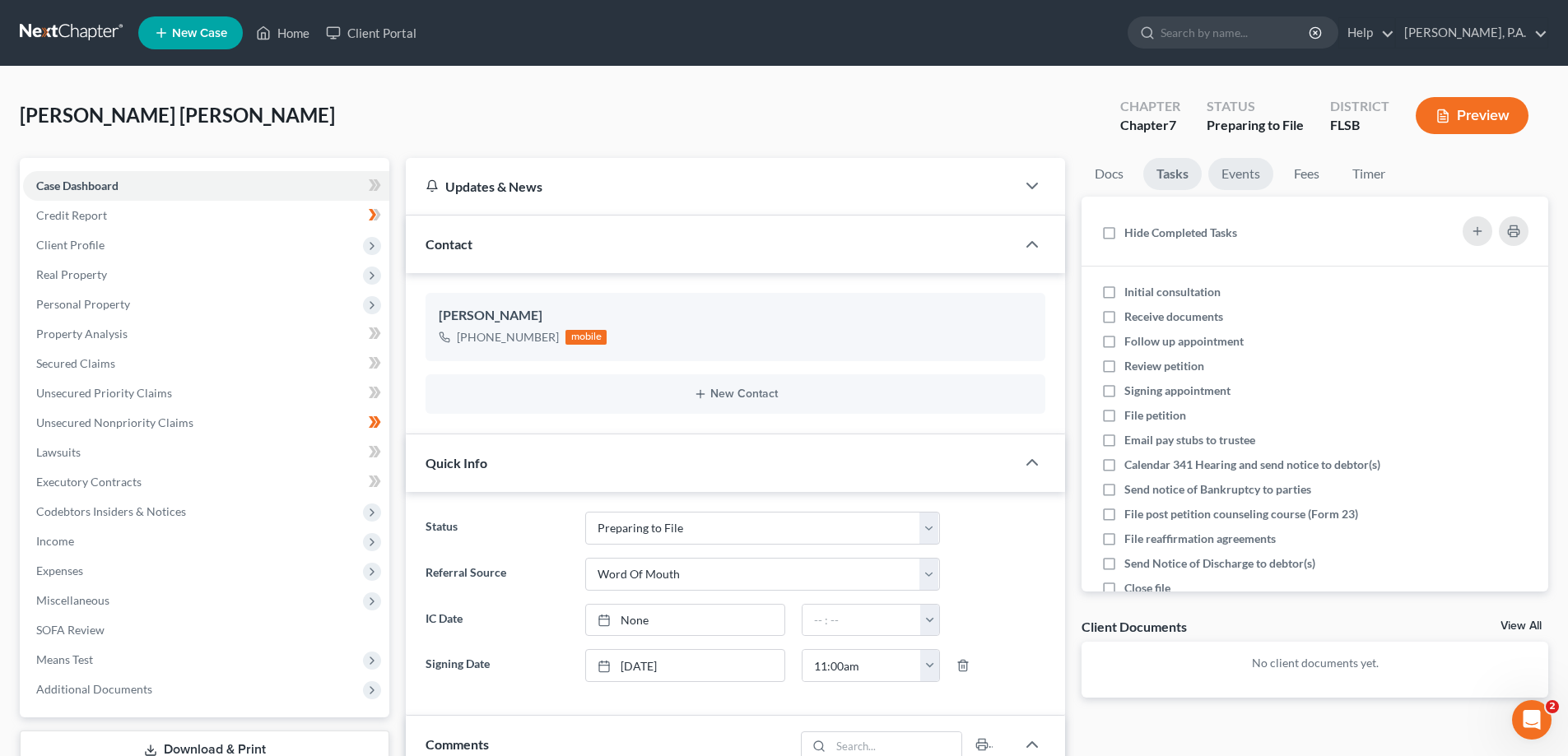
click at [1242, 168] on link "Events" at bounding box center [1241, 174] width 65 height 32
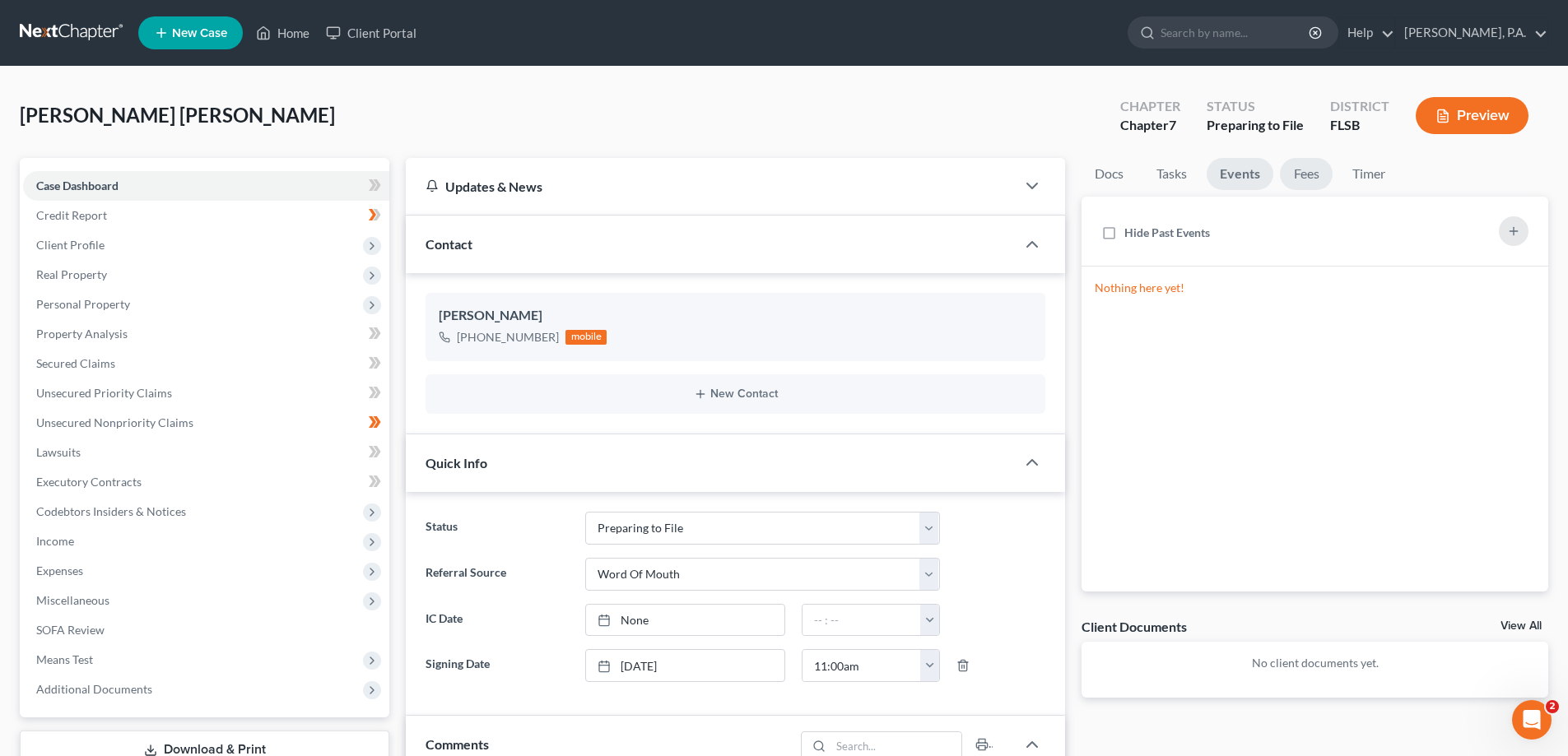
click at [1320, 170] on link "Fees" at bounding box center [1306, 174] width 53 height 32
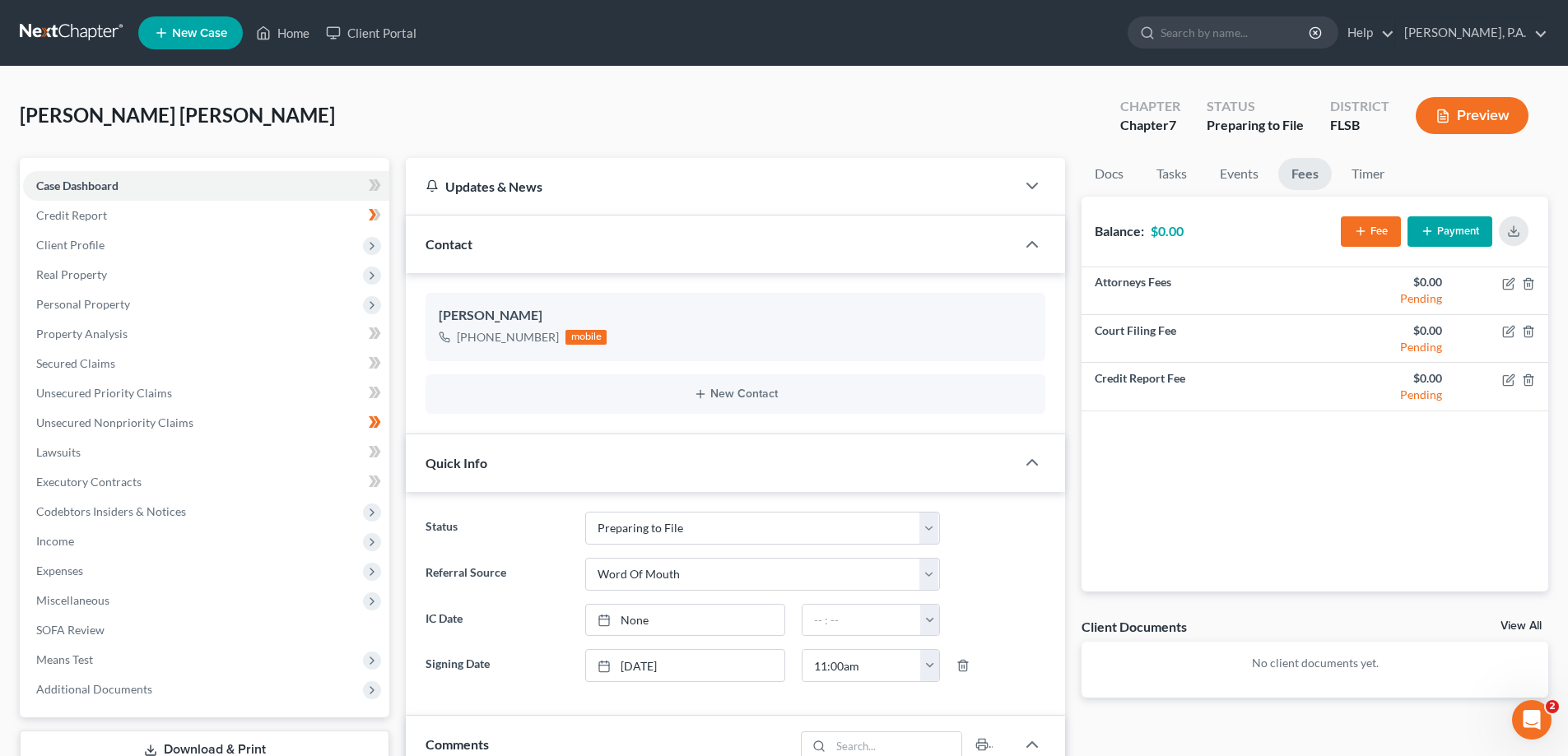
click at [1447, 116] on icon "button" at bounding box center [1443, 116] width 10 height 13
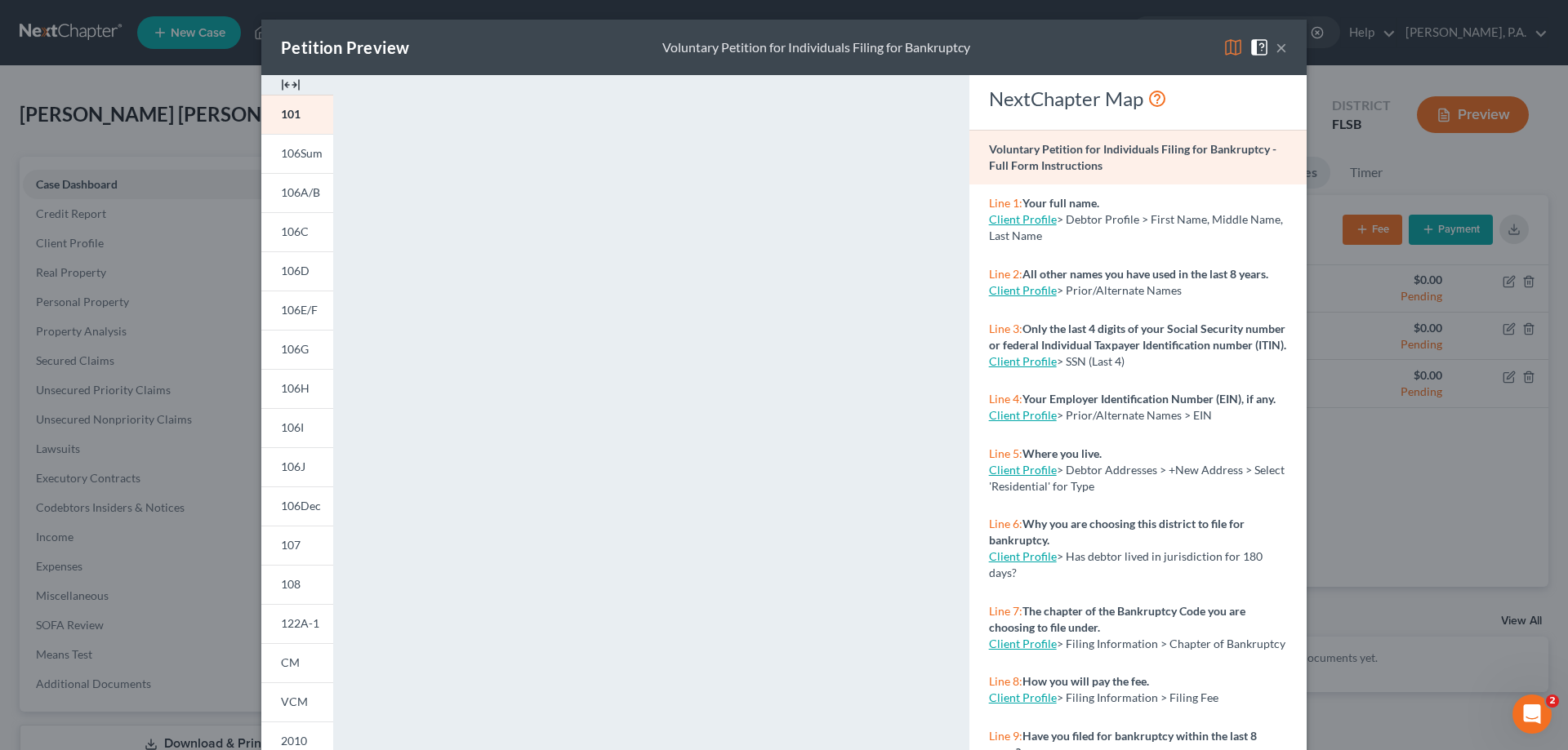
click at [1276, 54] on button "×" at bounding box center [1281, 47] width 12 height 20
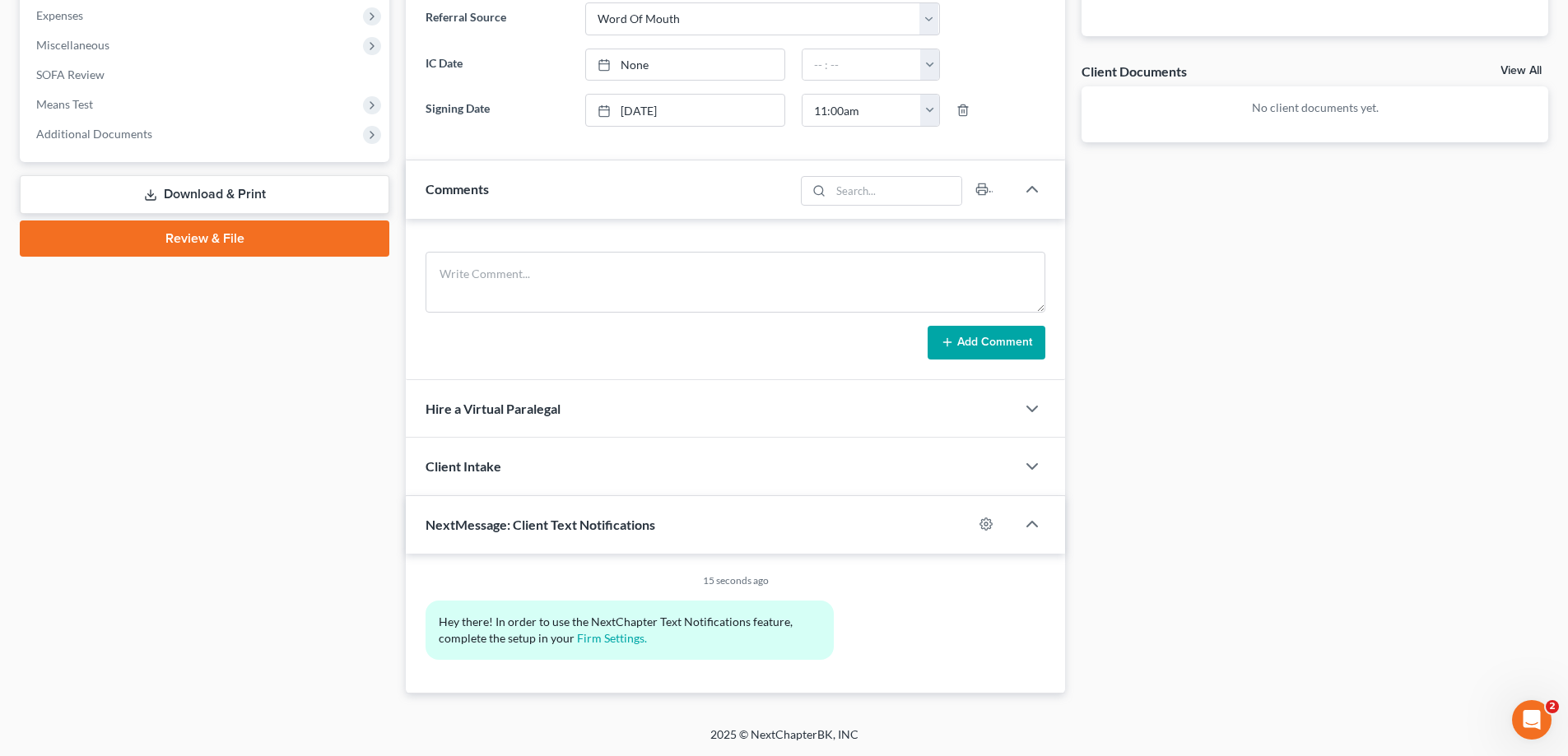
scroll to position [391, 0]
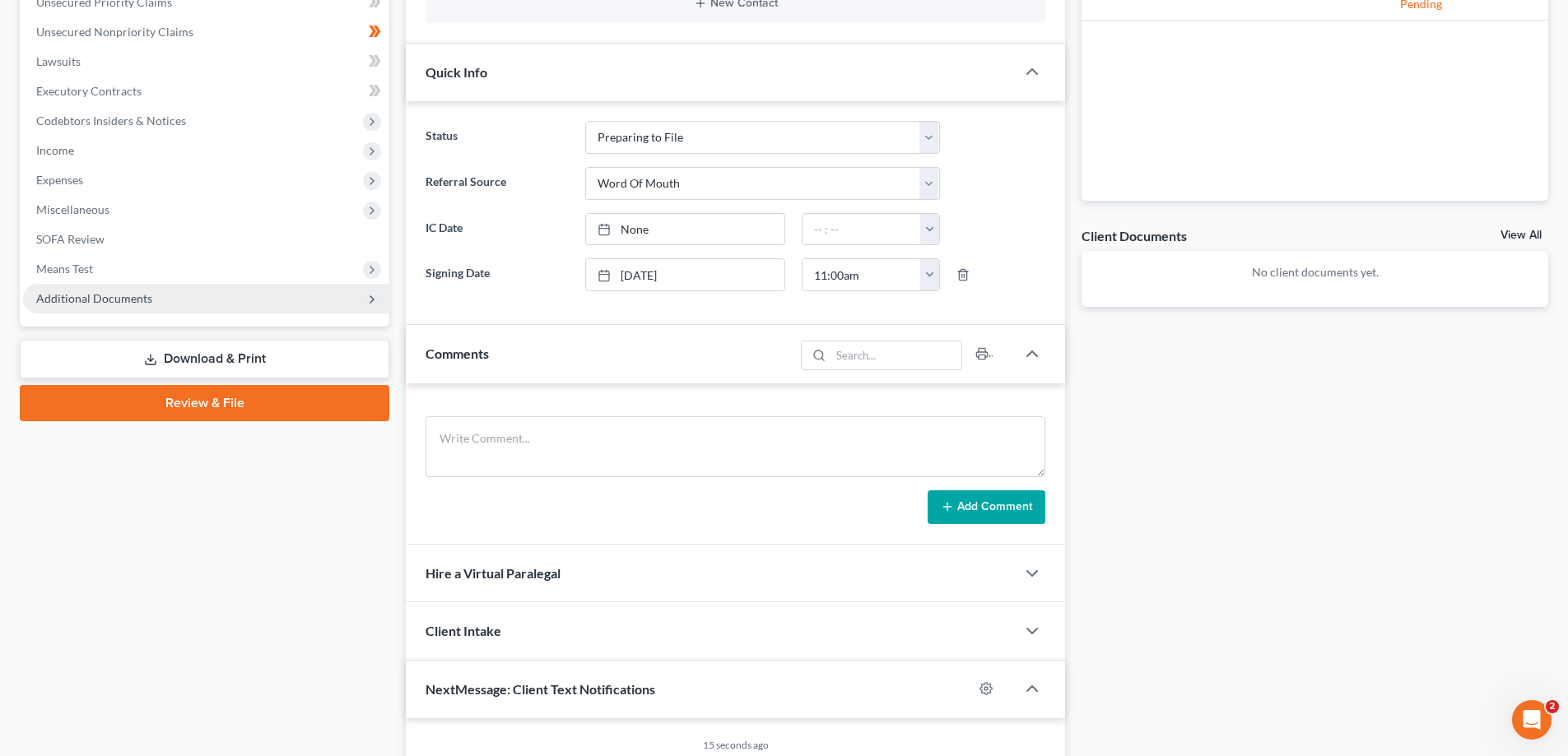
click at [366, 302] on icon at bounding box center [372, 300] width 13 height 13
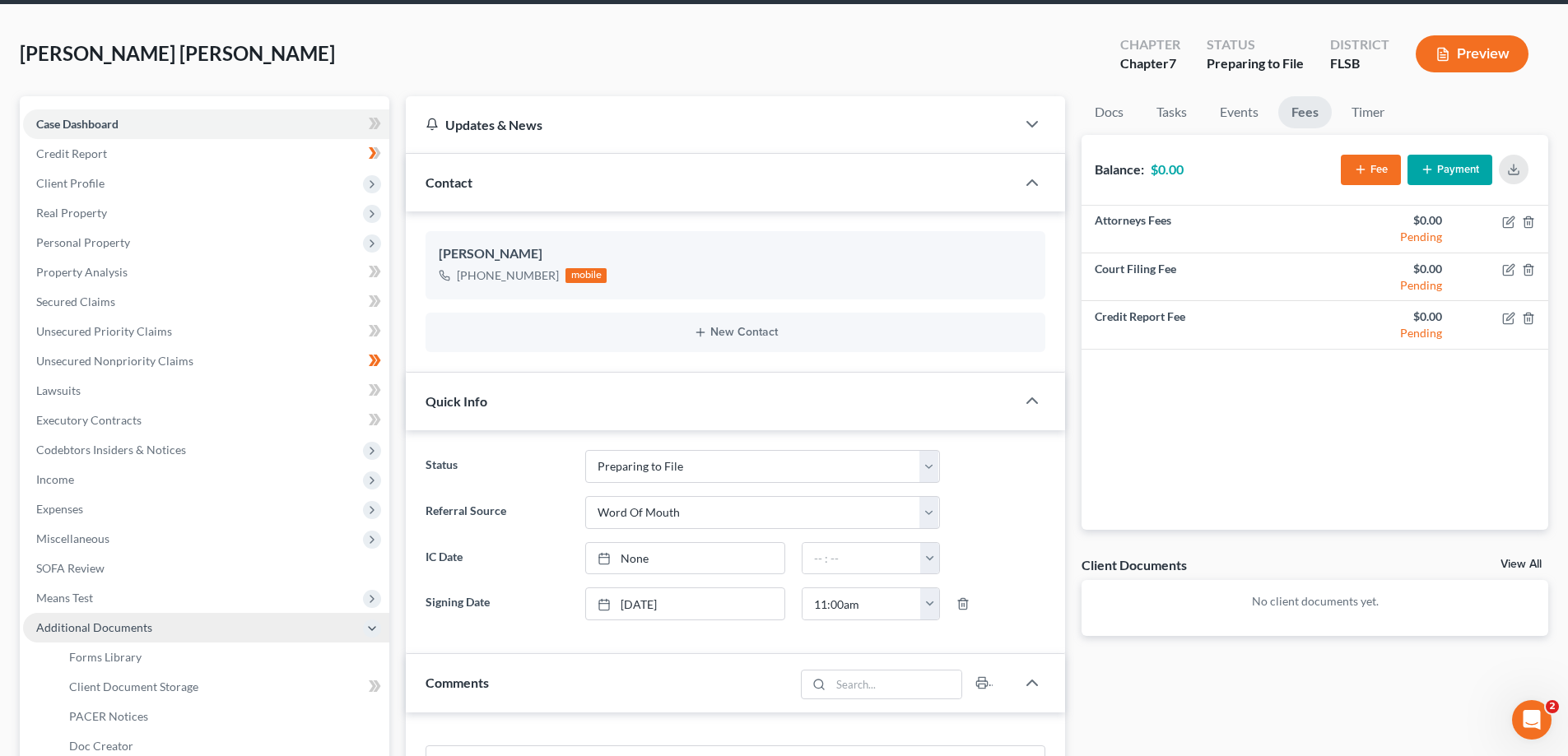
scroll to position [0, 0]
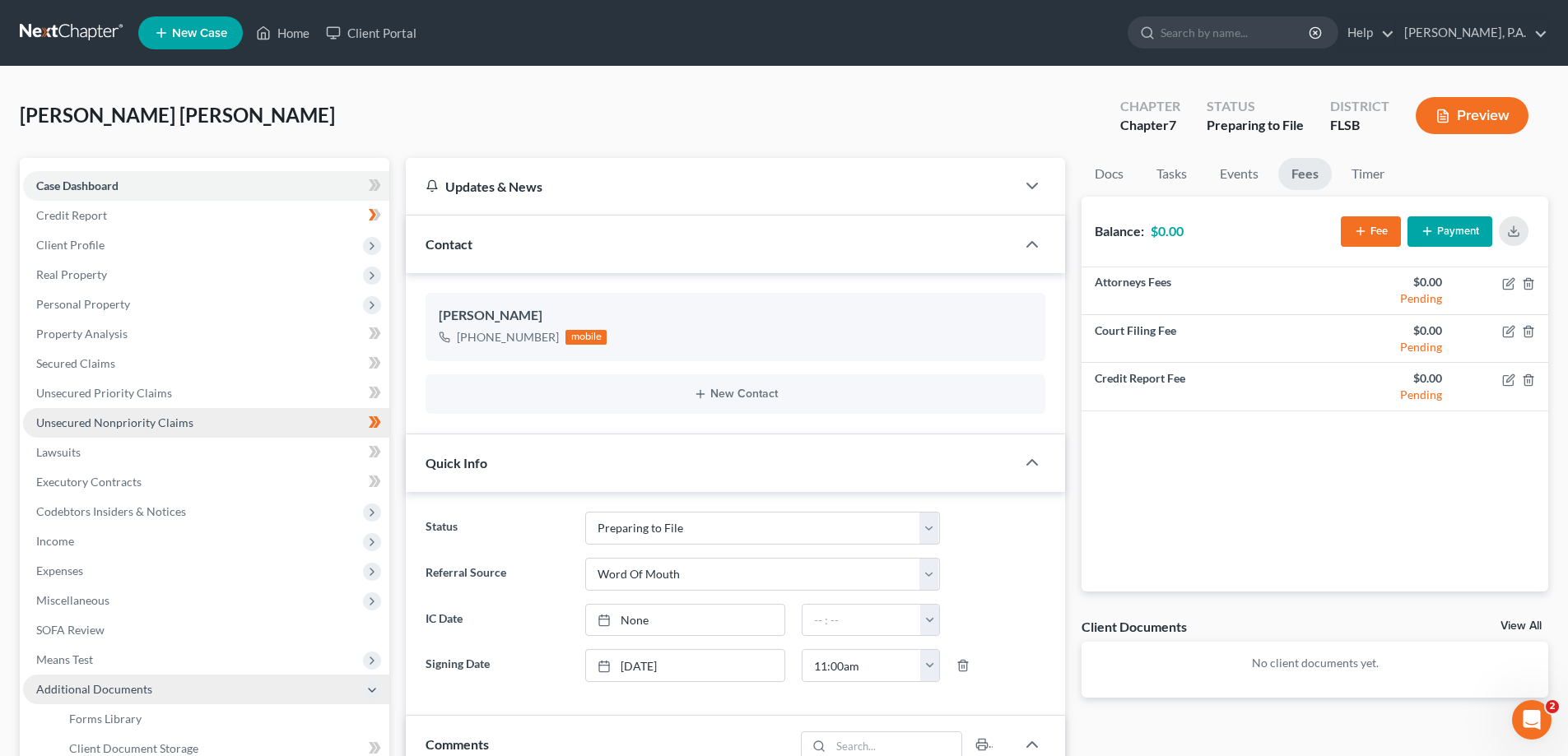
click at [153, 423] on span "Unsecured Nonpriority Claims" at bounding box center [115, 422] width 157 height 14
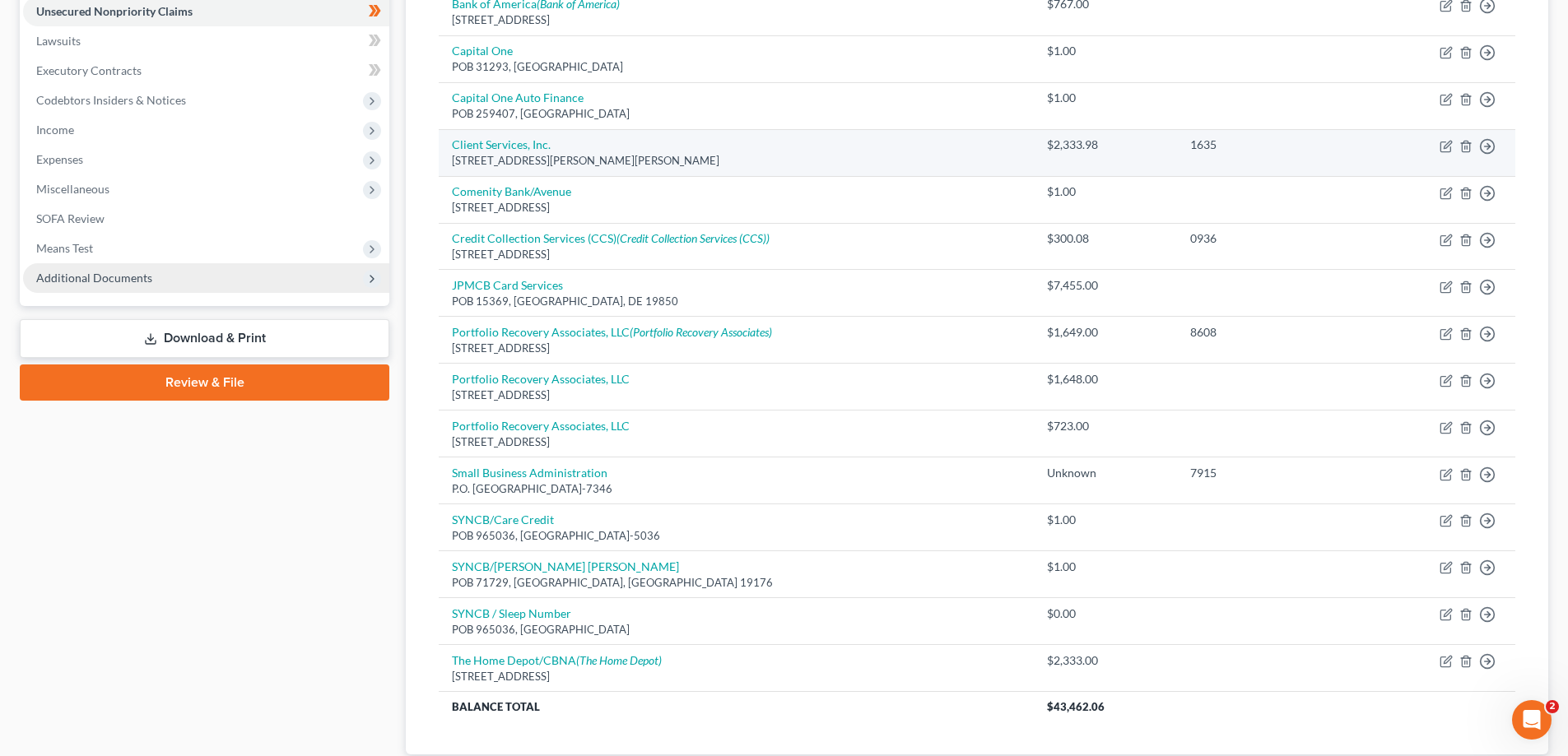
scroll to position [525, 0]
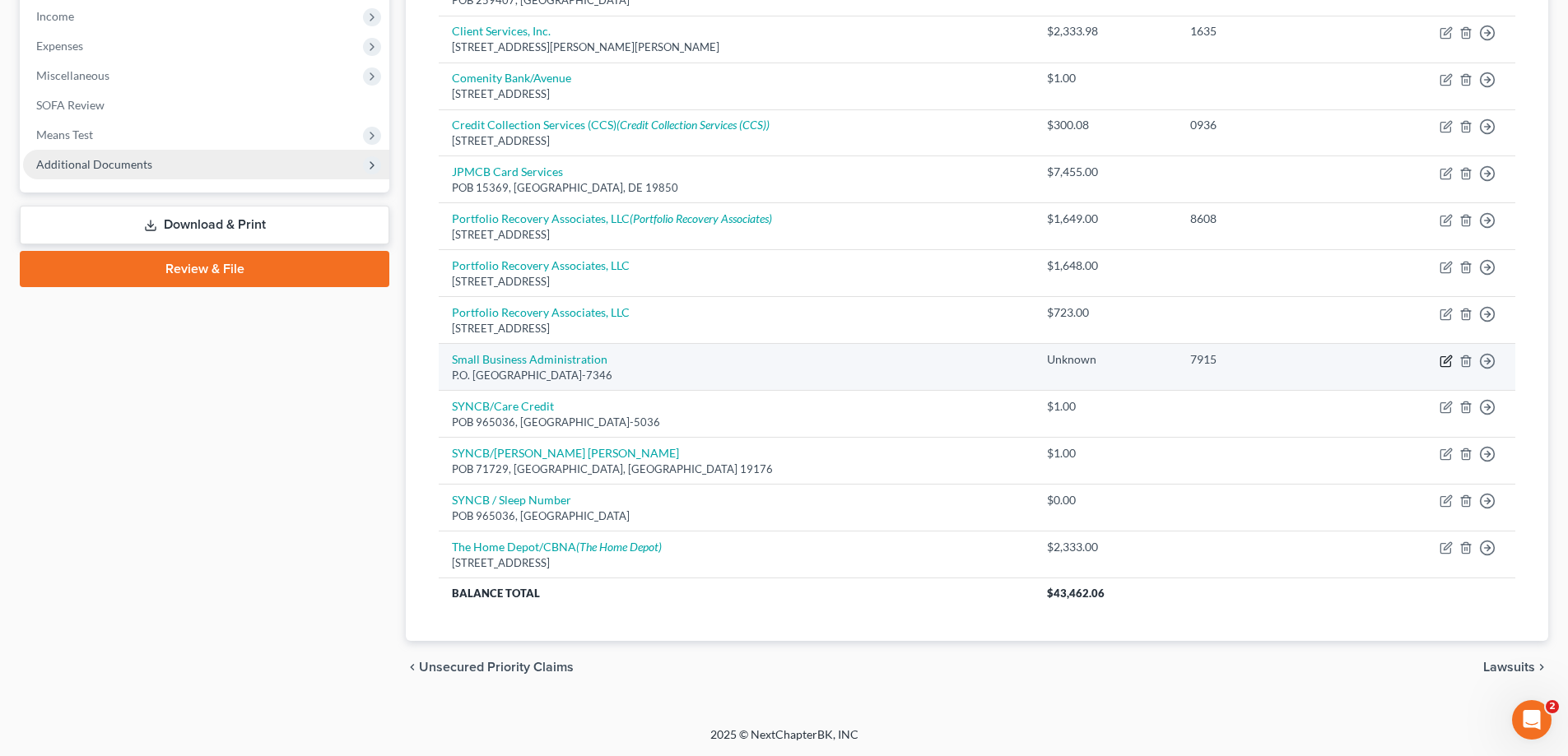
click at [1442, 362] on icon "button" at bounding box center [1447, 362] width 13 height 13
select select "39"
select select "14"
select select "0"
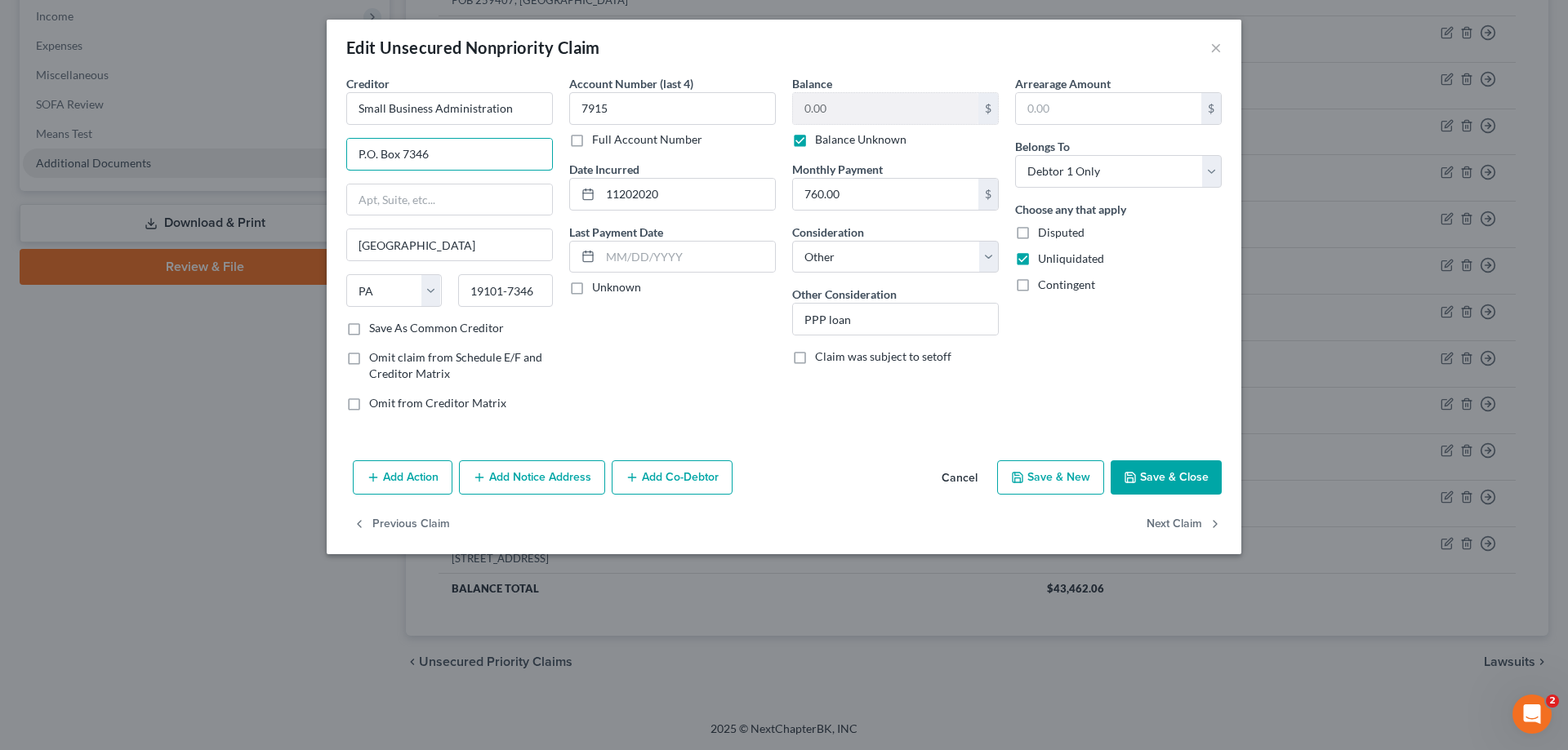
drag, startPoint x: 483, startPoint y: 148, endPoint x: 308, endPoint y: 150, distance: 175.0
click at [308, 150] on div "Edit Unsecured Nonpriority Claim × Creditor * Small Business Administration P.O…" at bounding box center [784, 375] width 1568 height 750
paste input "51 S.W. [STREET_ADDRESS]"
type input "51 S.W. [STREET_ADDRESS]"
drag, startPoint x: 429, startPoint y: 248, endPoint x: 339, endPoint y: 253, distance: 90.1
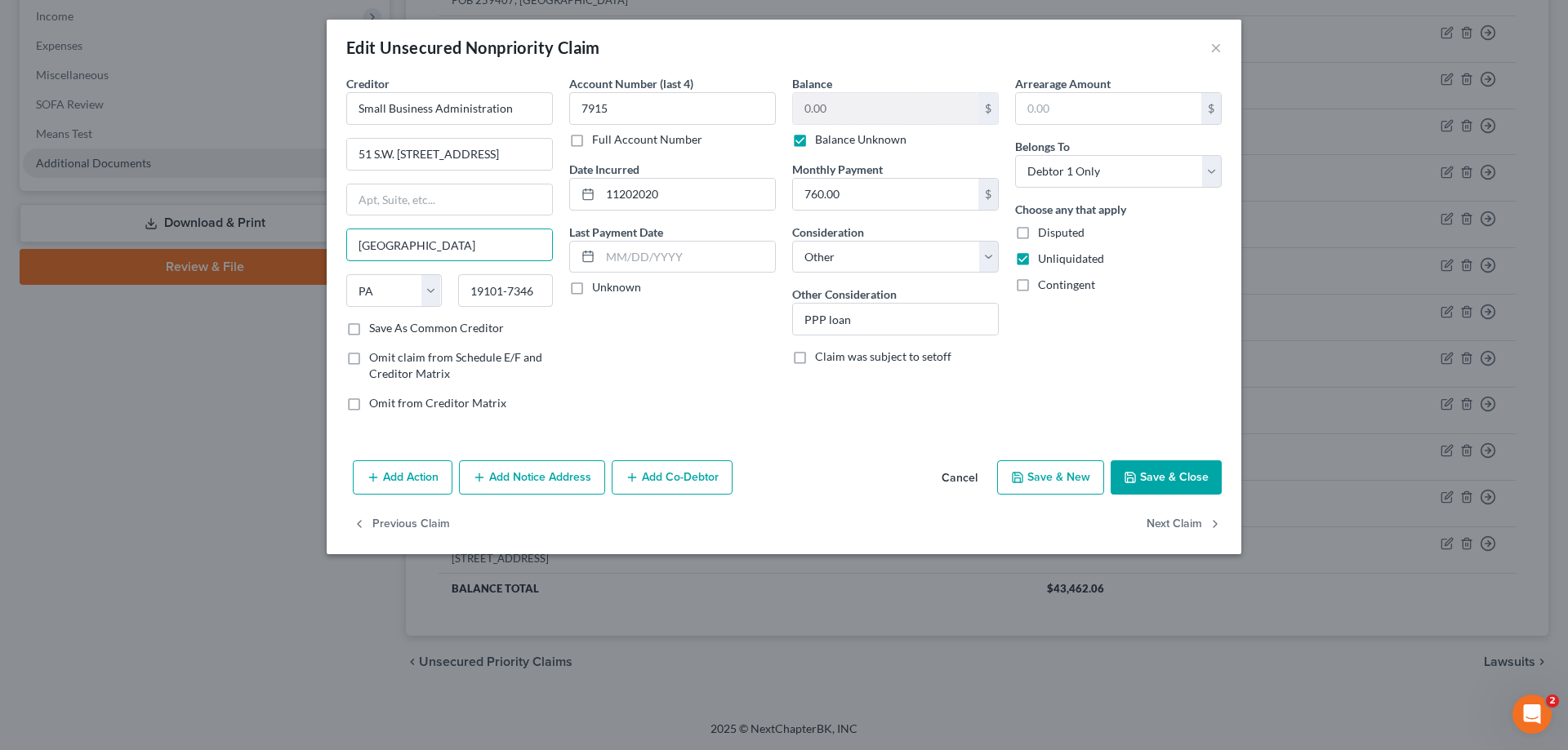
click at [328, 250] on div "Creditor * Small Business Administration 51 S.W. [GEOGRAPHIC_DATA] [US_STATE] A…" at bounding box center [784, 264] width 915 height 379
type input "[GEOGRAPHIC_DATA]"
click at [381, 287] on select "State [US_STATE] AK AR AZ CA CO CT DE DC [GEOGRAPHIC_DATA] [GEOGRAPHIC_DATA] GU…" at bounding box center [394, 290] width 96 height 32
select select "9"
click at [347, 274] on select "State [US_STATE] AK AR AZ CA CO CT DE DC [GEOGRAPHIC_DATA] [GEOGRAPHIC_DATA] GU…" at bounding box center [394, 290] width 96 height 32
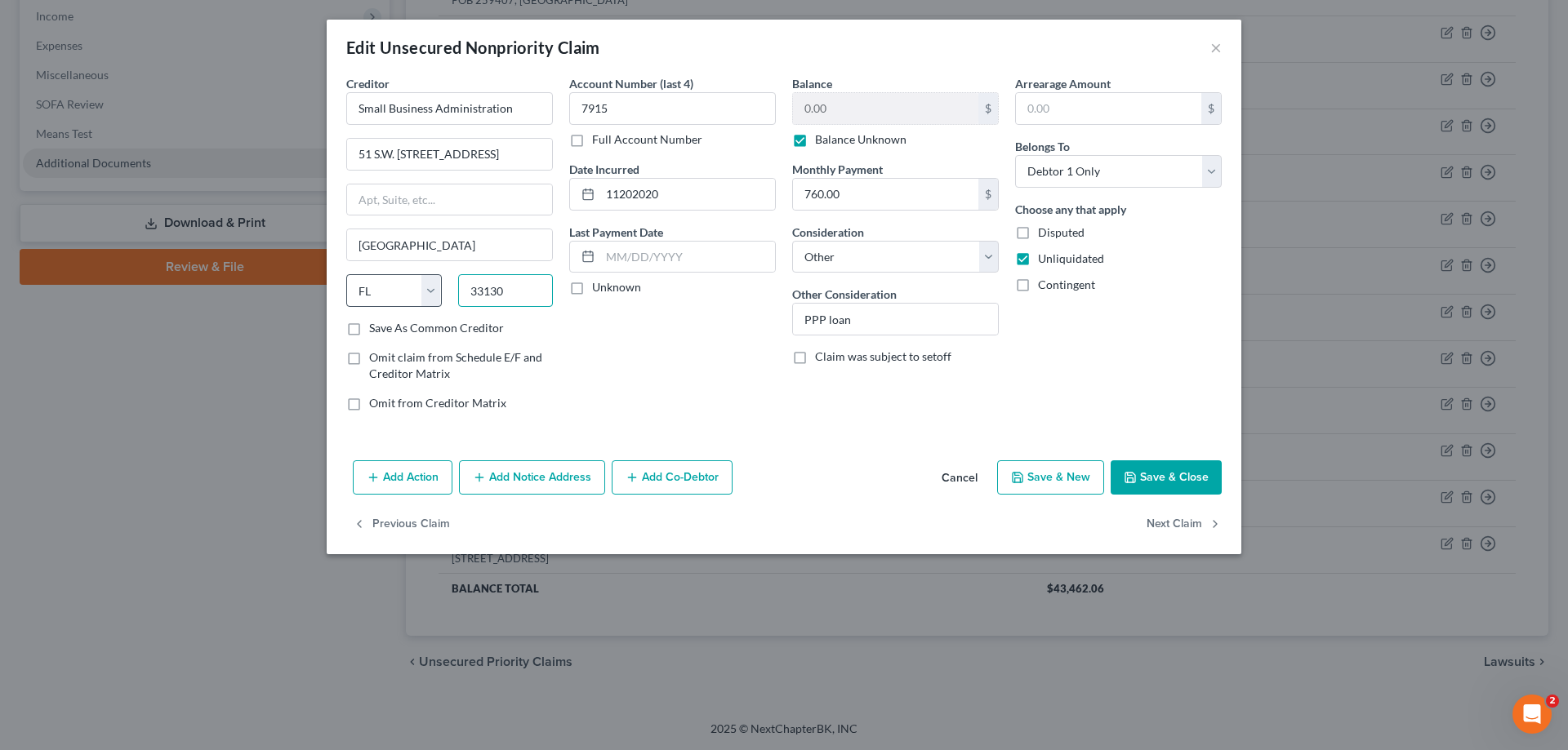
type input "33130"
click at [369, 324] on label "Save As Common Creditor" at bounding box center [436, 328] width 135 height 17
click at [376, 324] on input "Save As Common Creditor" at bounding box center [381, 325] width 11 height 11
click at [1182, 479] on button "Save & Close" at bounding box center [1166, 477] width 111 height 34
checkbox input "false"
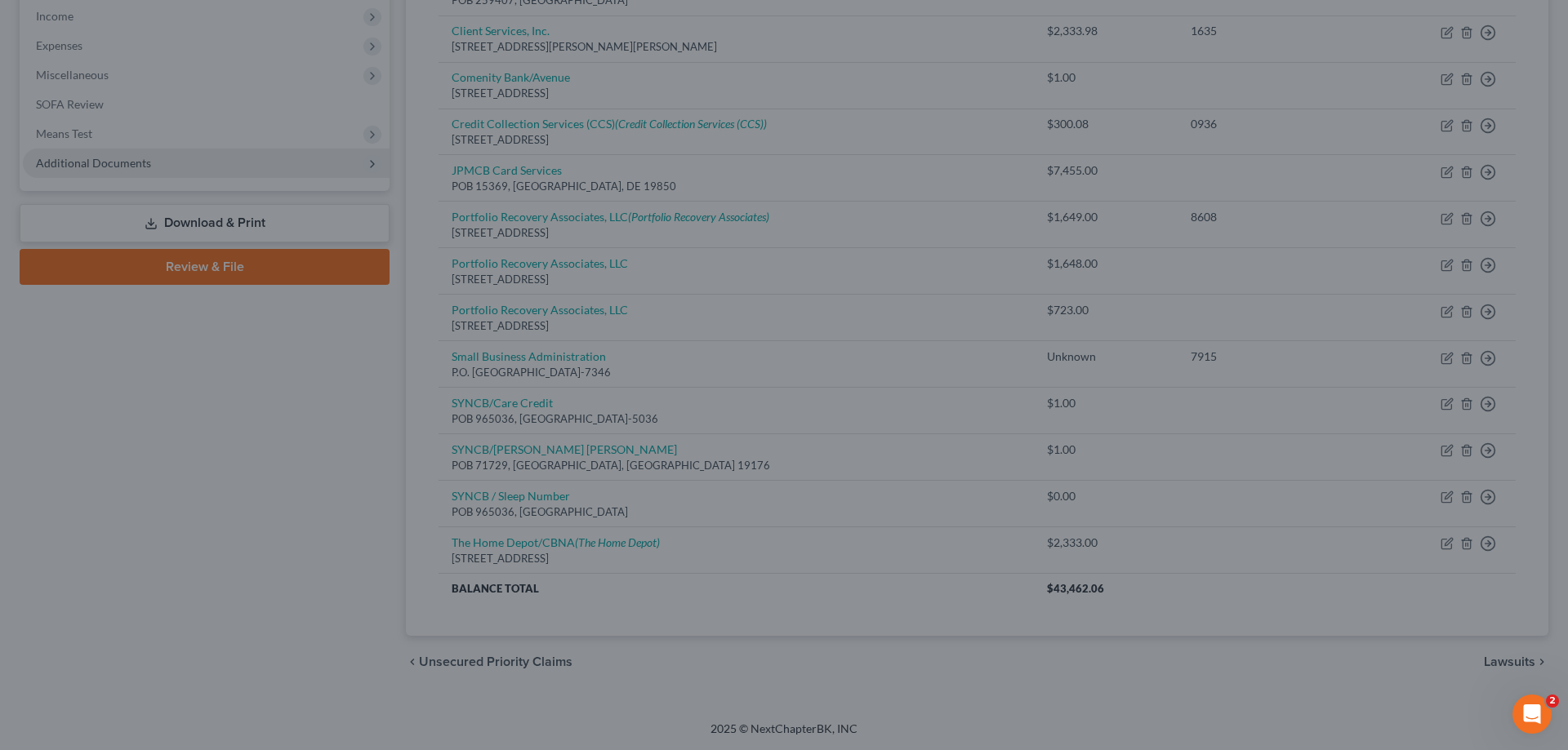
type input "0"
